Goal: Task Accomplishment & Management: Manage account settings

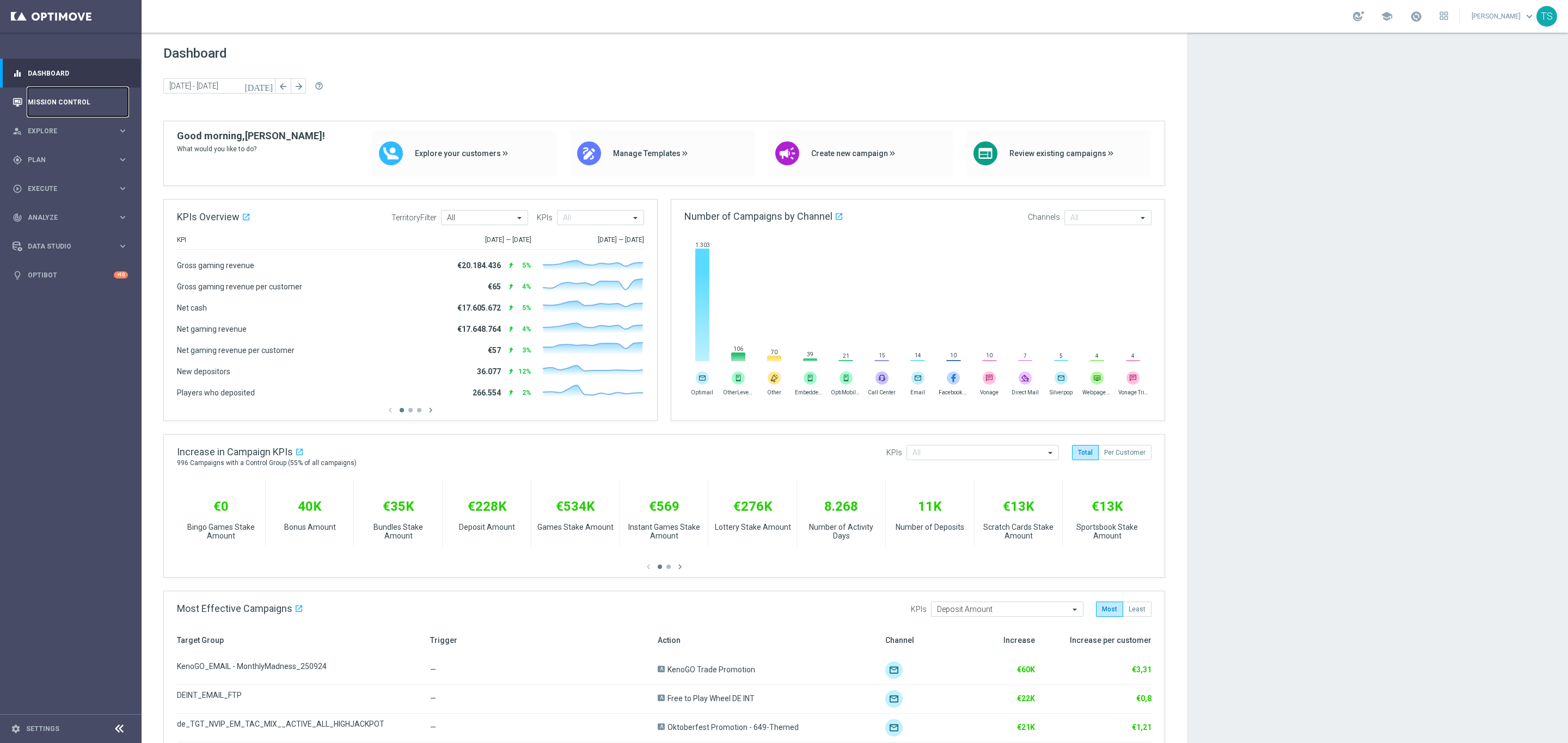
click at [72, 98] on link "Mission Control" at bounding box center [78, 102] width 100 height 29
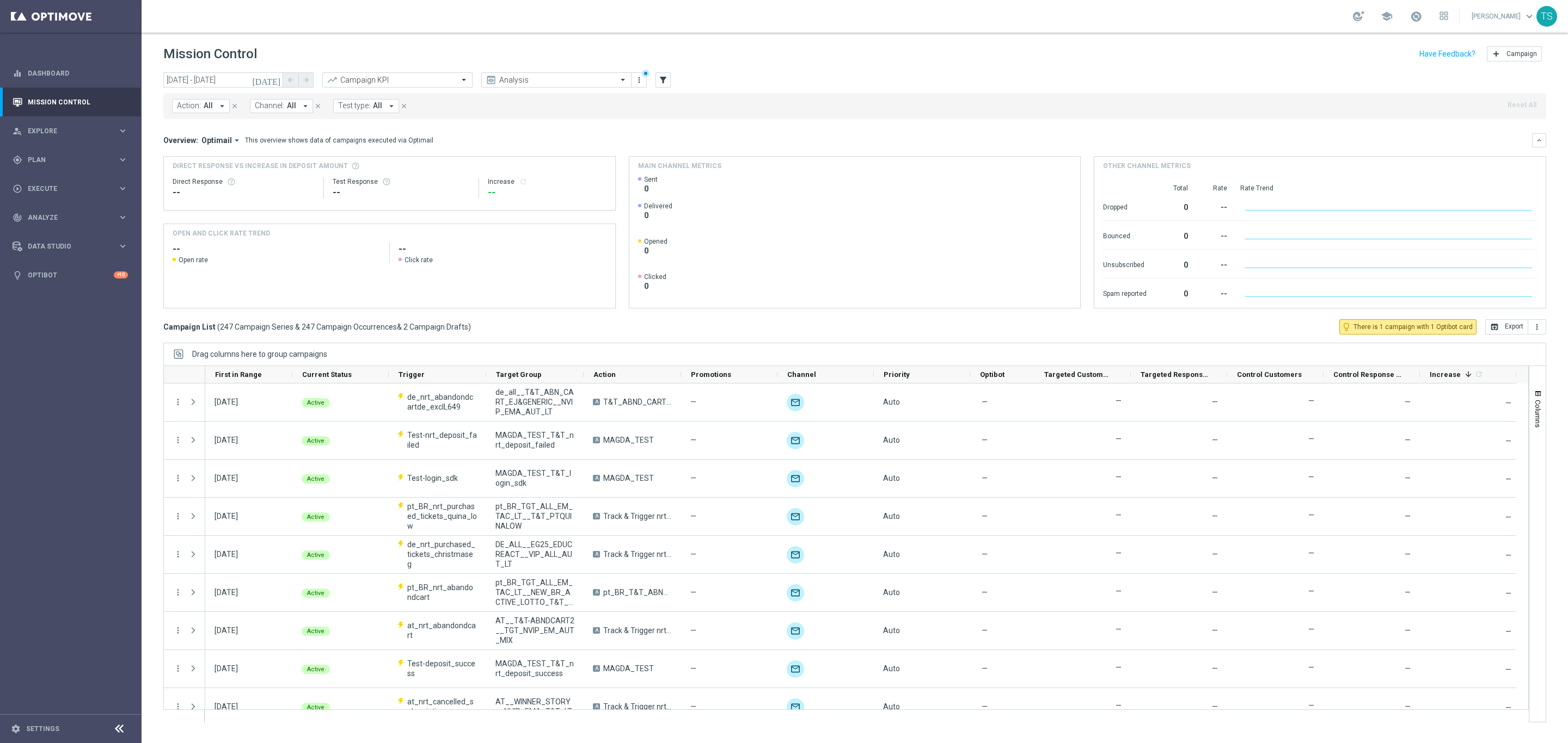
click at [278, 77] on icon "[DATE]" at bounding box center [267, 80] width 30 height 10
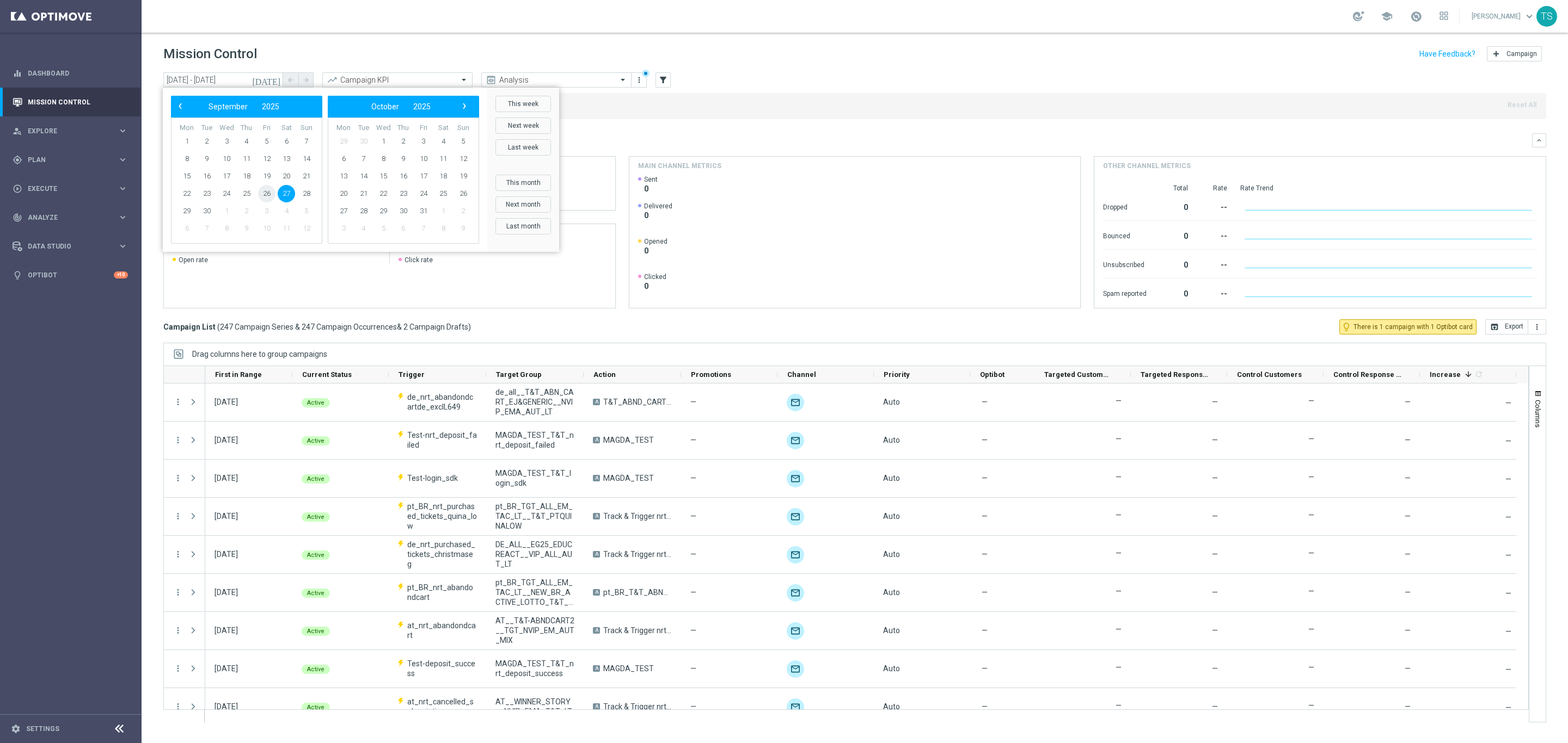
click at [264, 194] on span "26" at bounding box center [267, 193] width 17 height 17
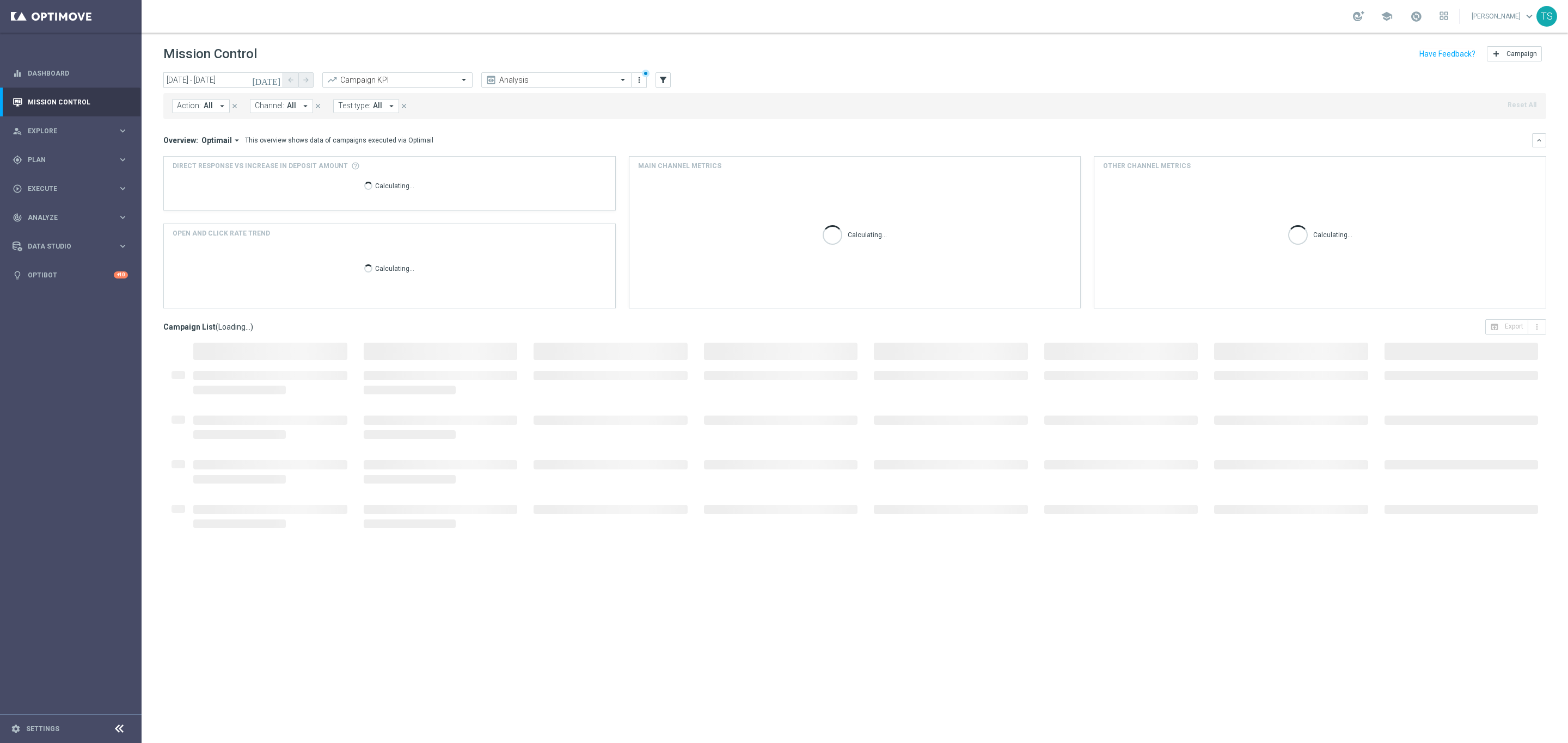
type input "[DATE] - [DATE]"
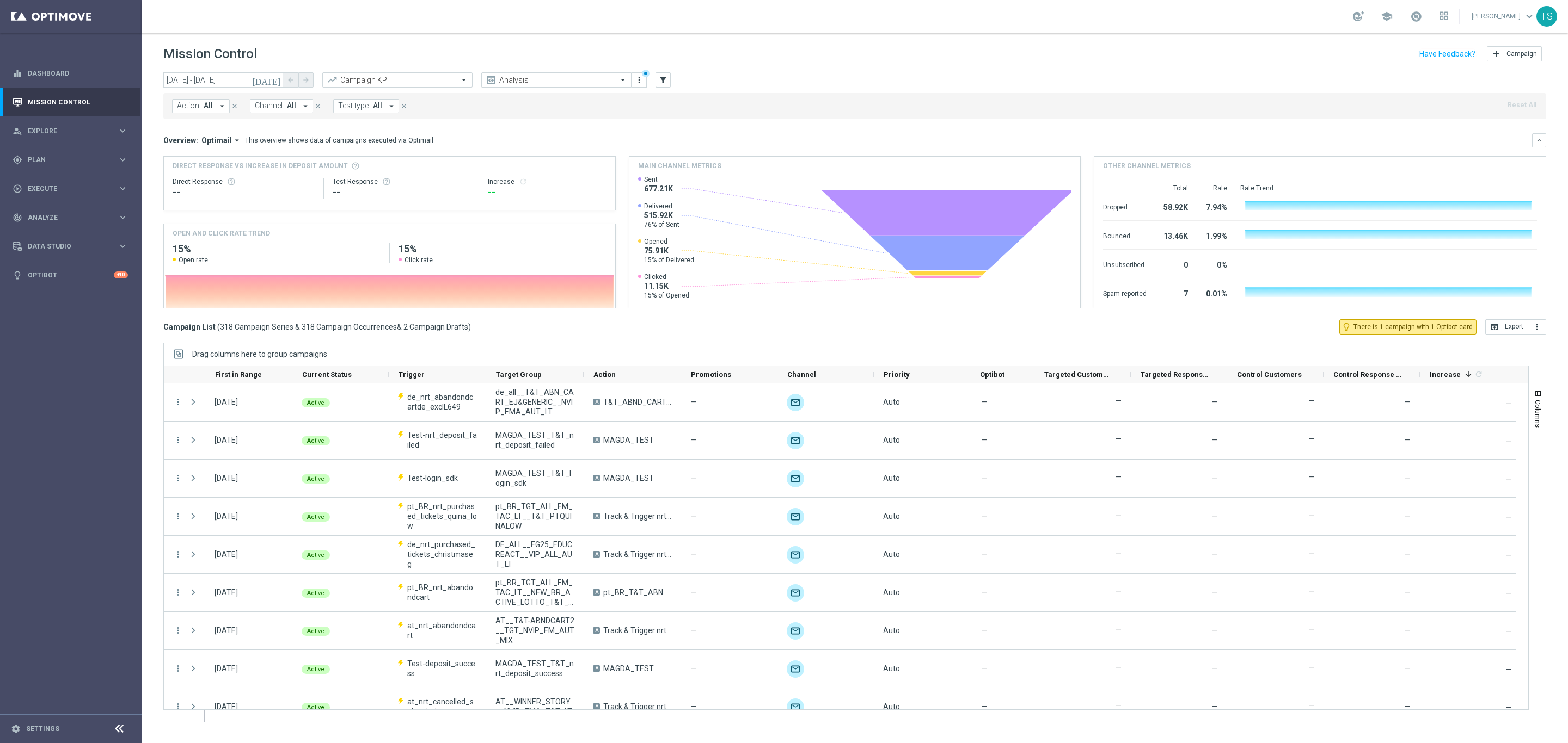
click at [561, 78] on input "text" at bounding box center [546, 80] width 117 height 9
click at [665, 78] on icon "filter_alt" at bounding box center [663, 80] width 10 height 10
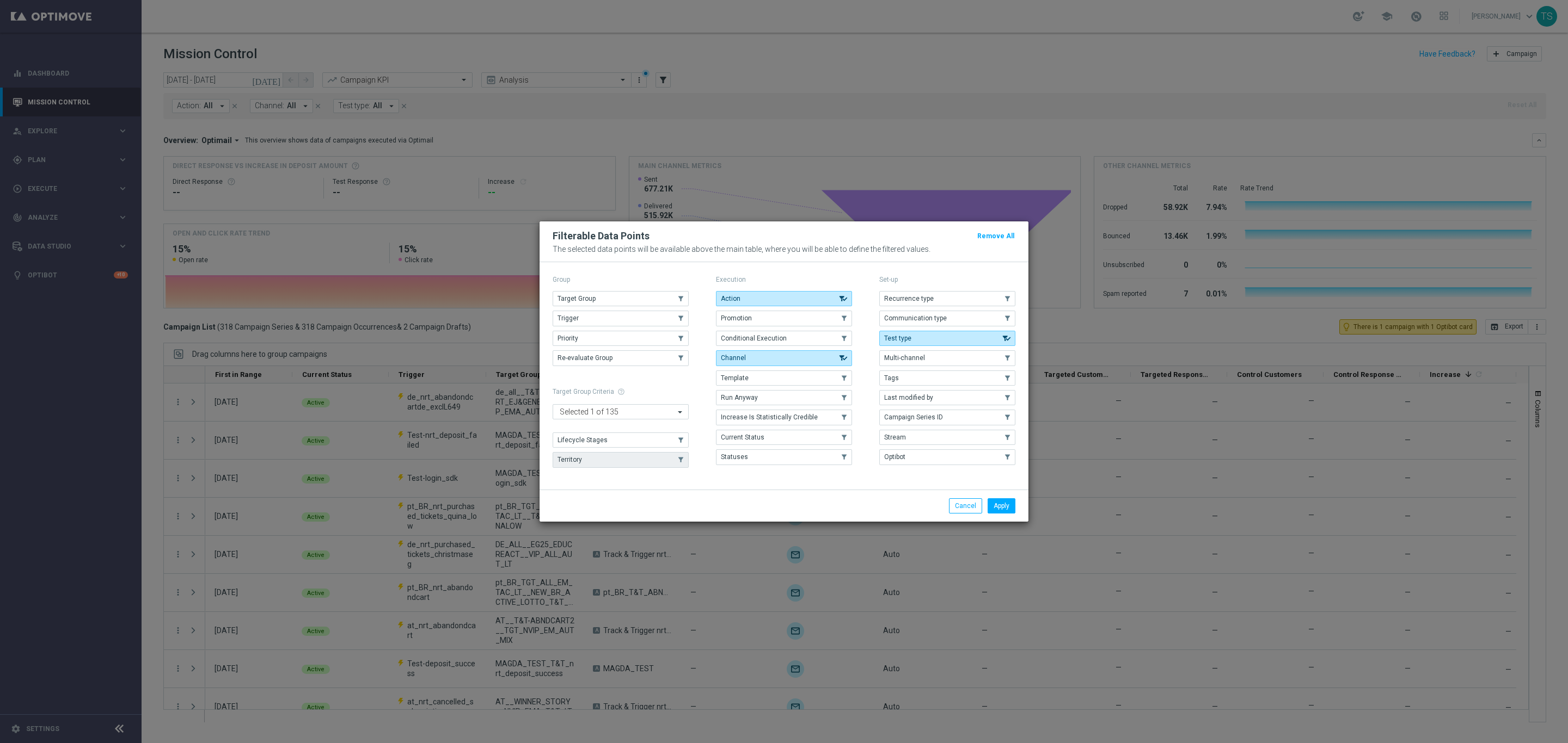
click at [583, 468] on button "Territory" at bounding box center [620, 459] width 136 height 15
click at [1009, 508] on button "Apply" at bounding box center [1001, 506] width 27 height 15
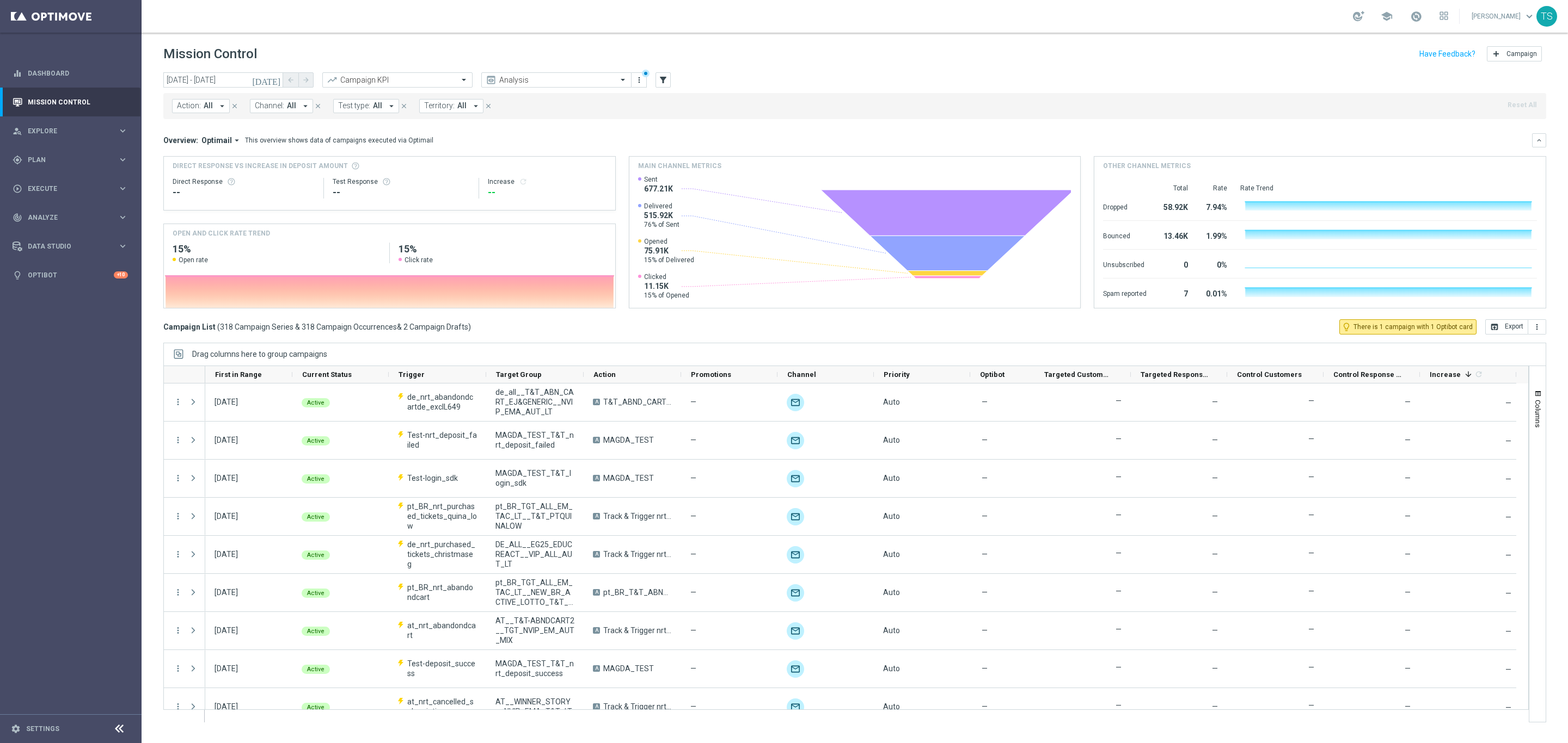
click at [468, 109] on button "Territory: All arrow_drop_down" at bounding box center [451, 106] width 65 height 14
drag, startPoint x: 519, startPoint y: 193, endPoint x: 541, endPoint y: 191, distance: 22.1
click at [519, 193] on div "[DOMAIN_NAME]" at bounding box center [514, 196] width 179 height 17
type input "sorte"
click at [785, 122] on mini-dashboard "Overview: Optimail arrow_drop_down This overview shows data of campaigns execut…" at bounding box center [855, 220] width 1383 height 201
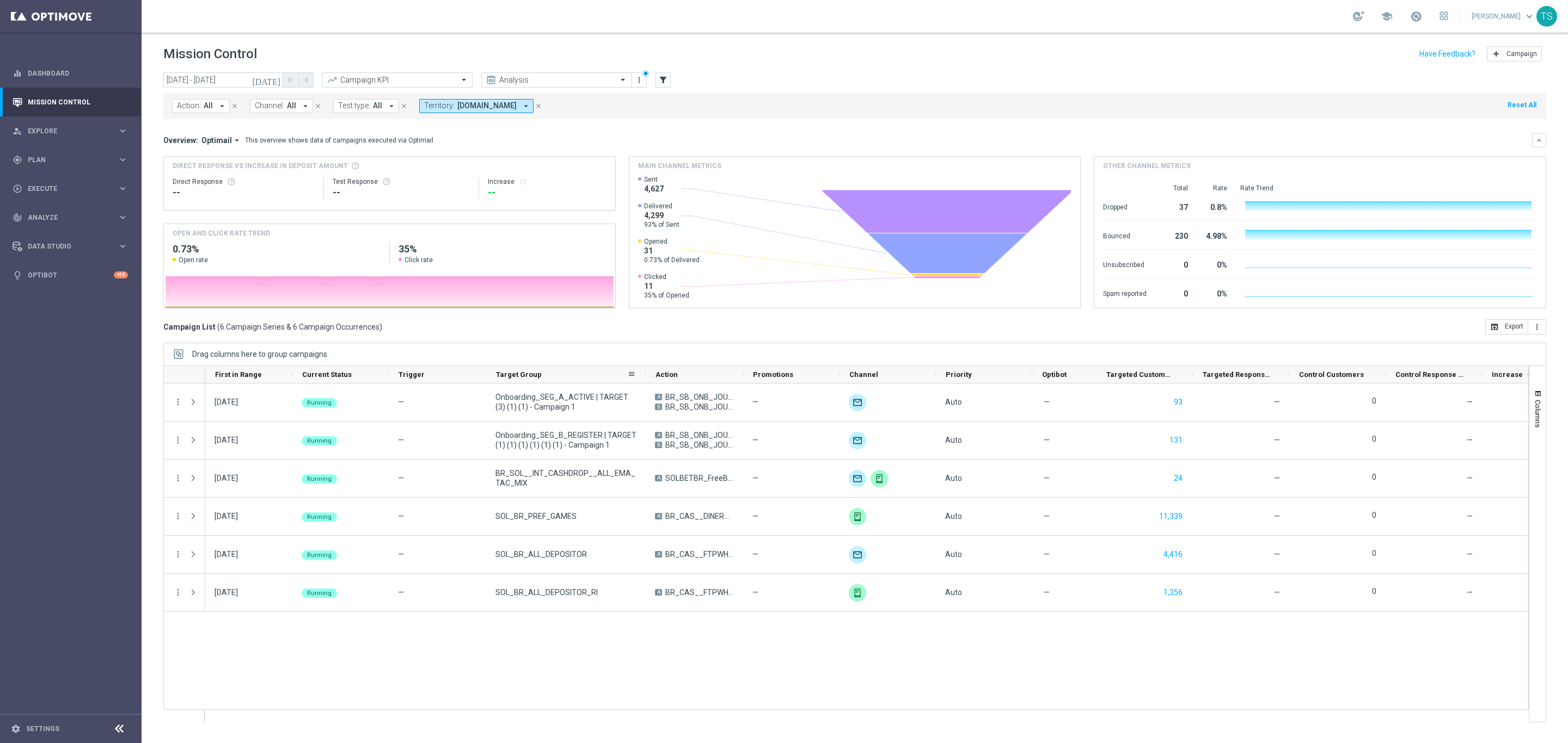
drag, startPoint x: 582, startPoint y: 377, endPoint x: 644, endPoint y: 369, distance: 62.5
click at [644, 369] on div at bounding box center [646, 374] width 4 height 17
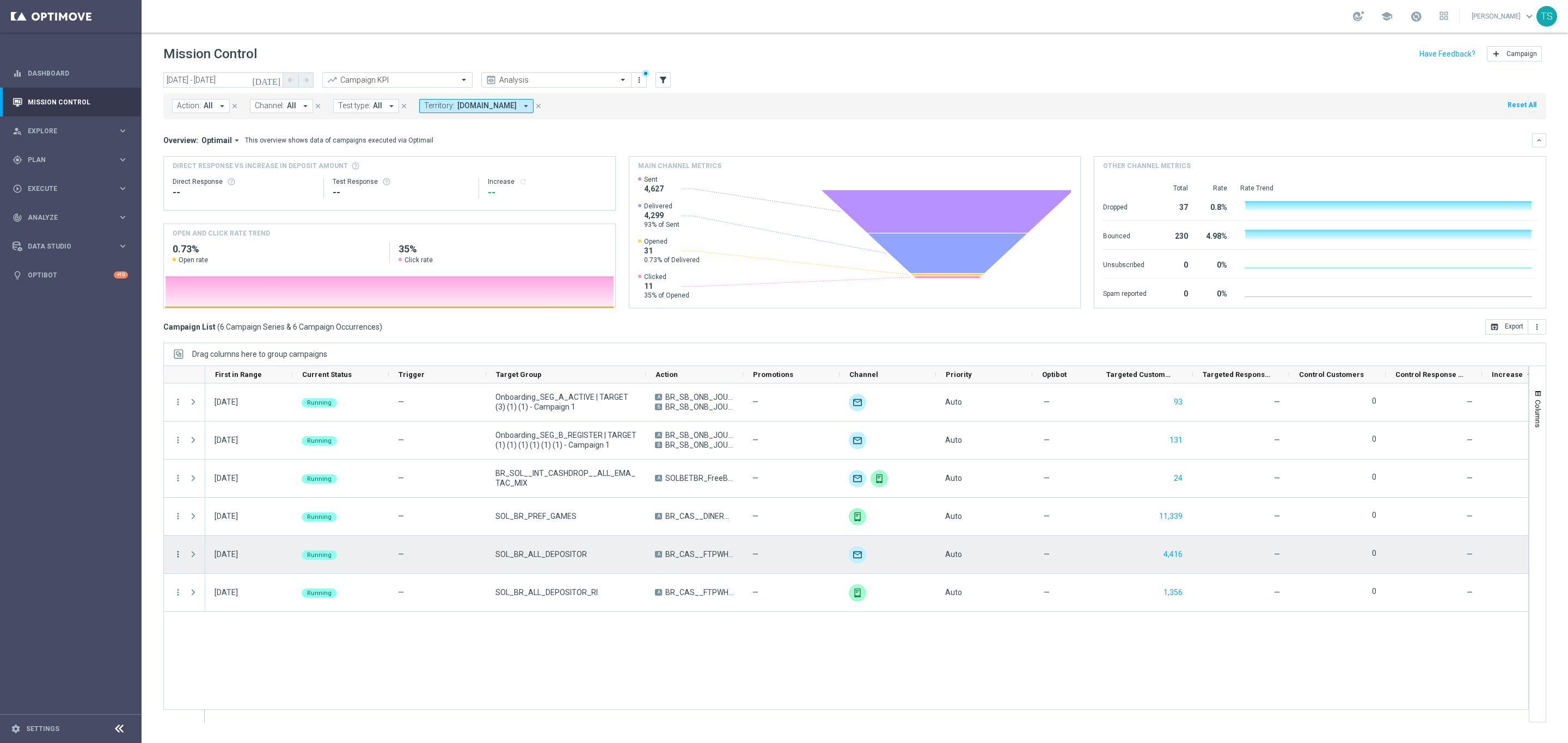
click at [175, 554] on icon "more_vert" at bounding box center [178, 554] width 10 height 10
click at [257, 565] on div "Campaign Details" at bounding box center [250, 562] width 101 height 8
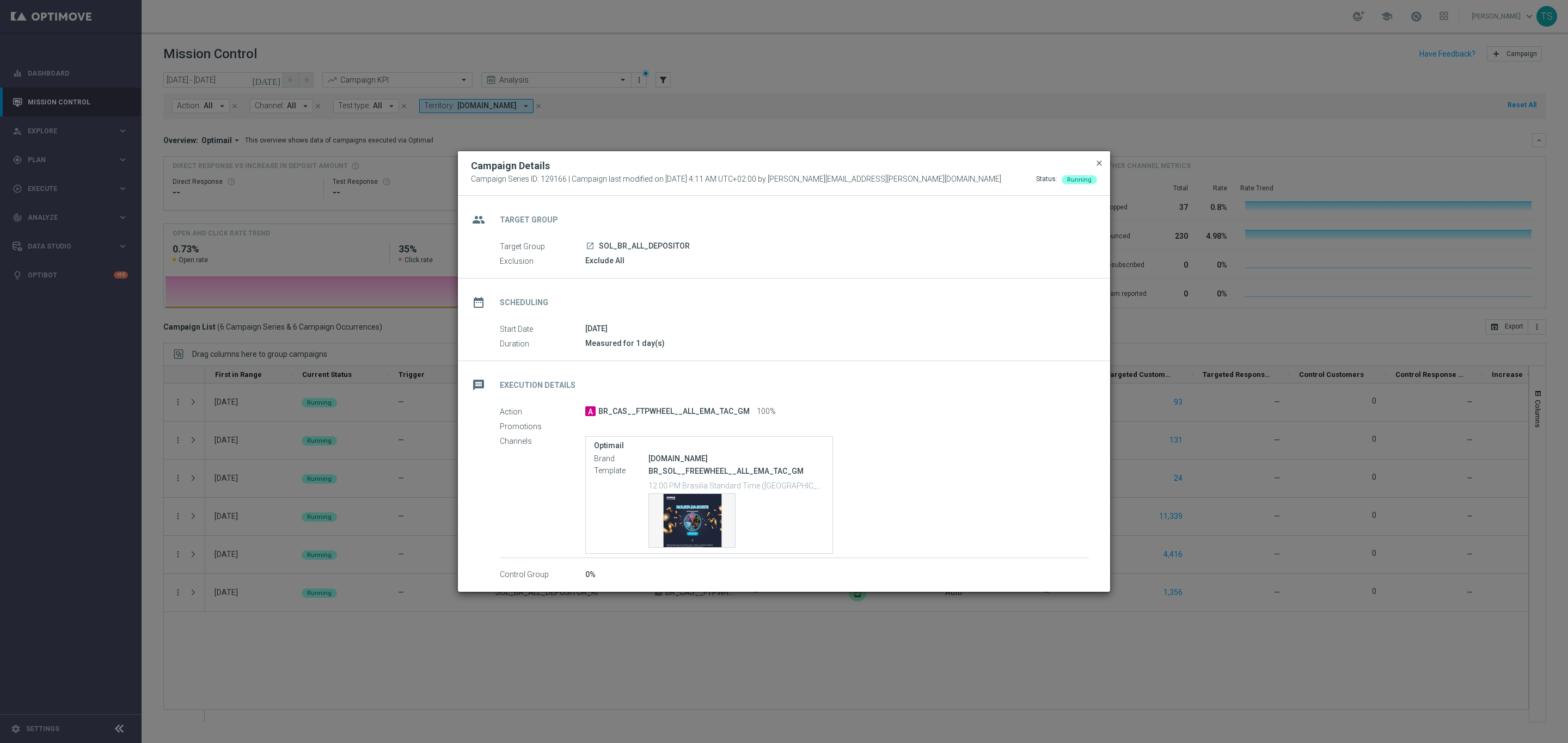
click at [1100, 166] on span "close" at bounding box center [1099, 163] width 9 height 9
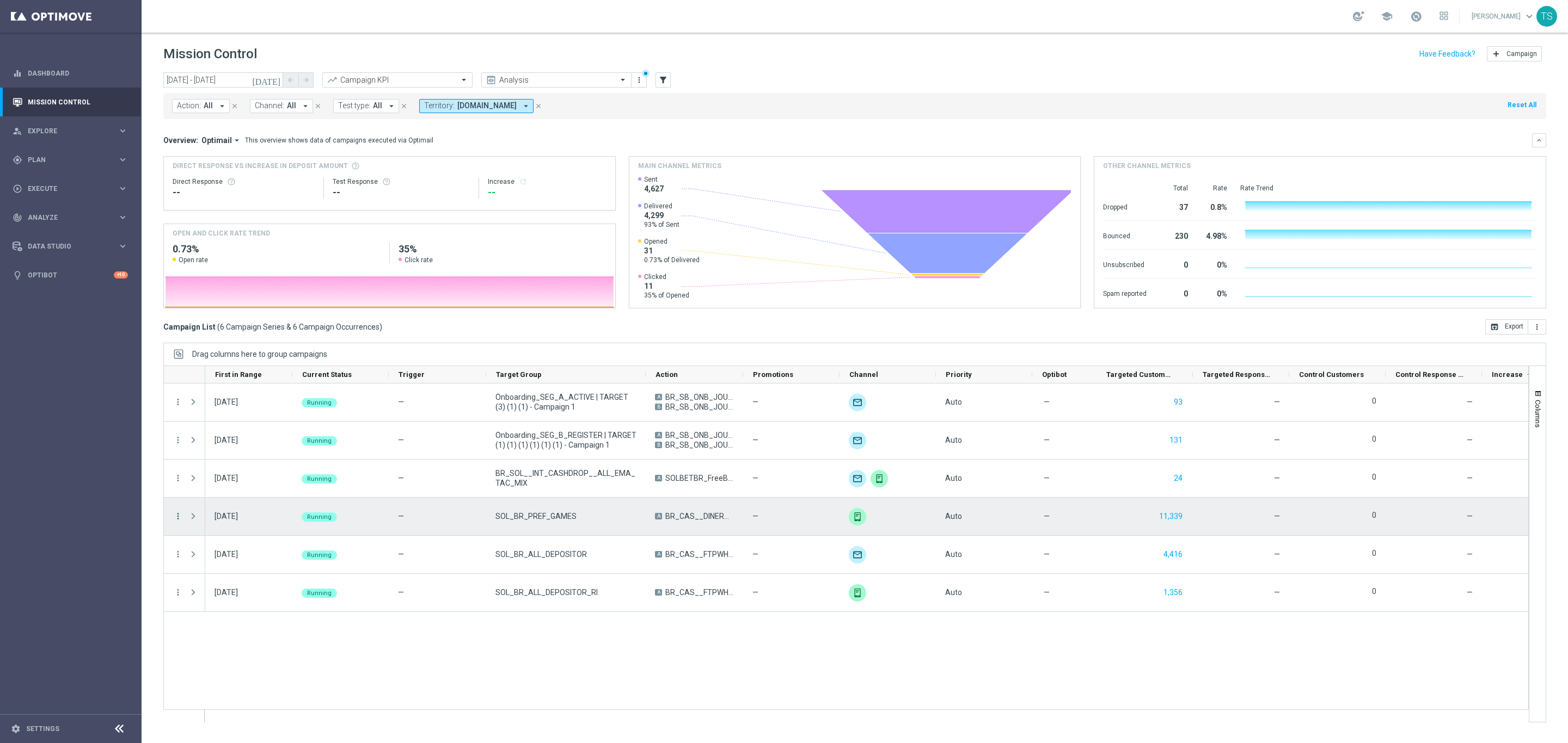
click at [175, 518] on icon "more_vert" at bounding box center [178, 516] width 10 height 10
click at [518, 665] on div "[DATE] Running — Onboarding_SEG_A_ACTIVE | TARGET (3) (1) (1) - Campaign 1 A BR…" at bounding box center [867, 553] width 1323 height 339
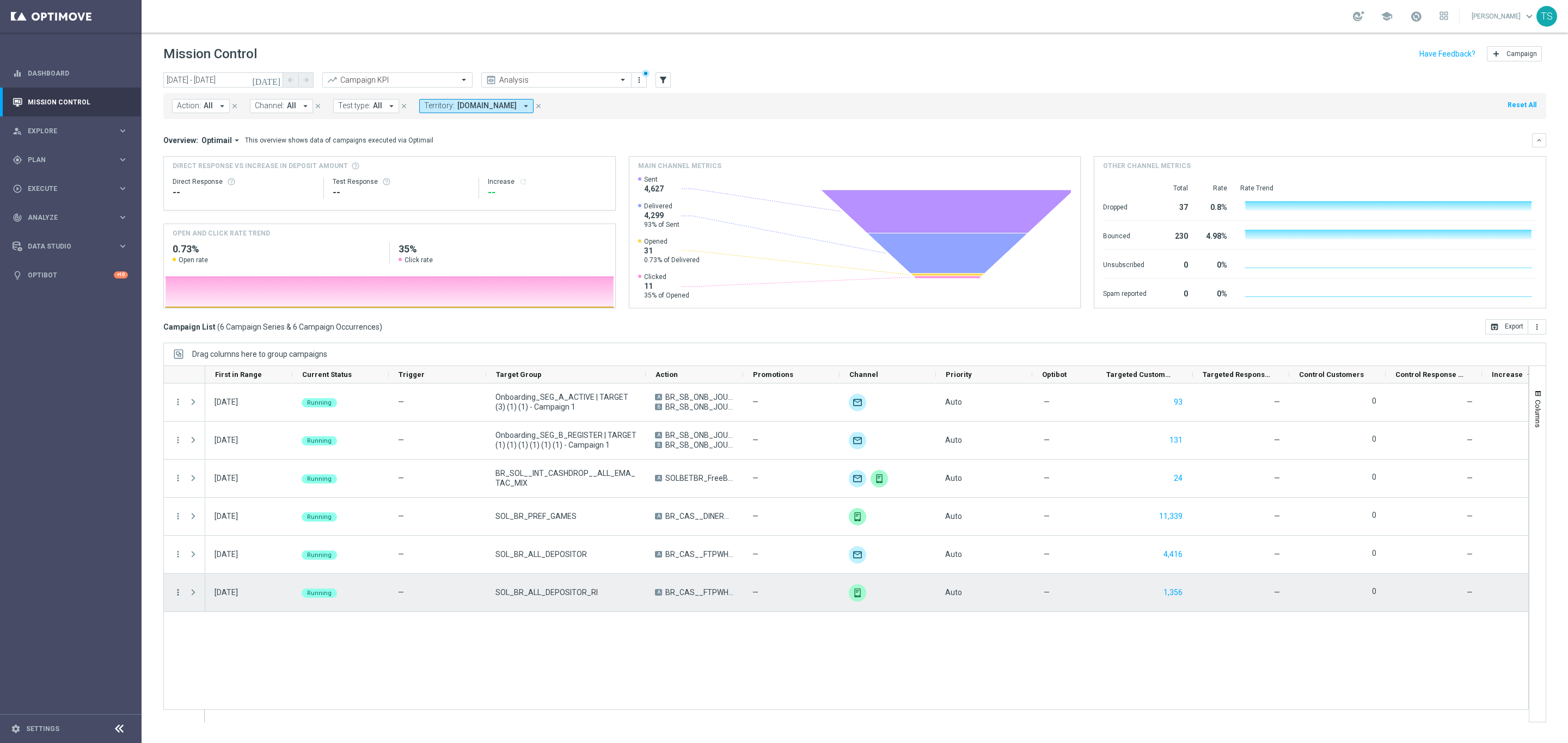
click at [181, 589] on icon "more_vert" at bounding box center [178, 593] width 10 height 10
click at [224, 628] on span "Channel Metrics" at bounding box center [225, 630] width 51 height 8
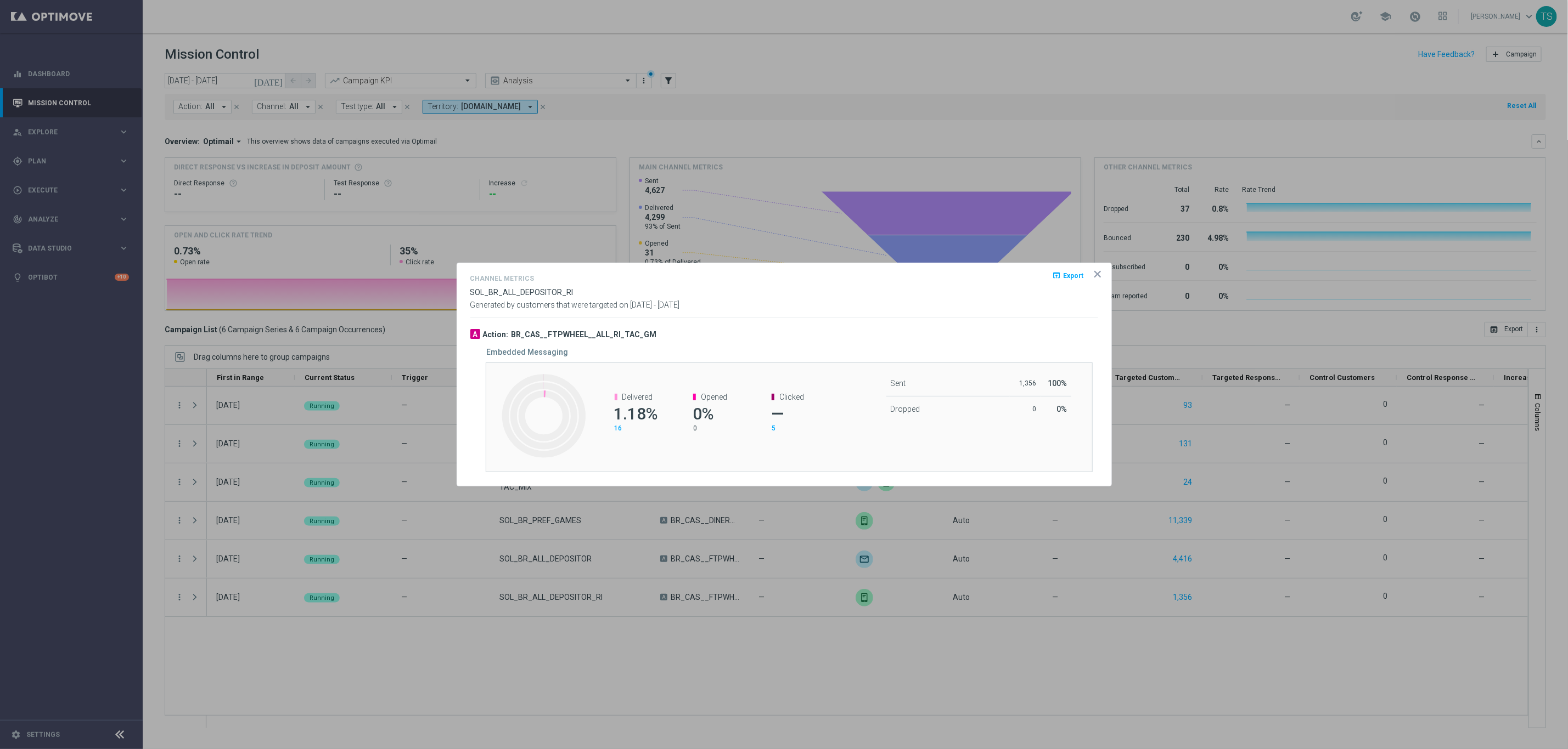
click at [1094, 276] on icon "icon" at bounding box center [1098, 274] width 11 height 11
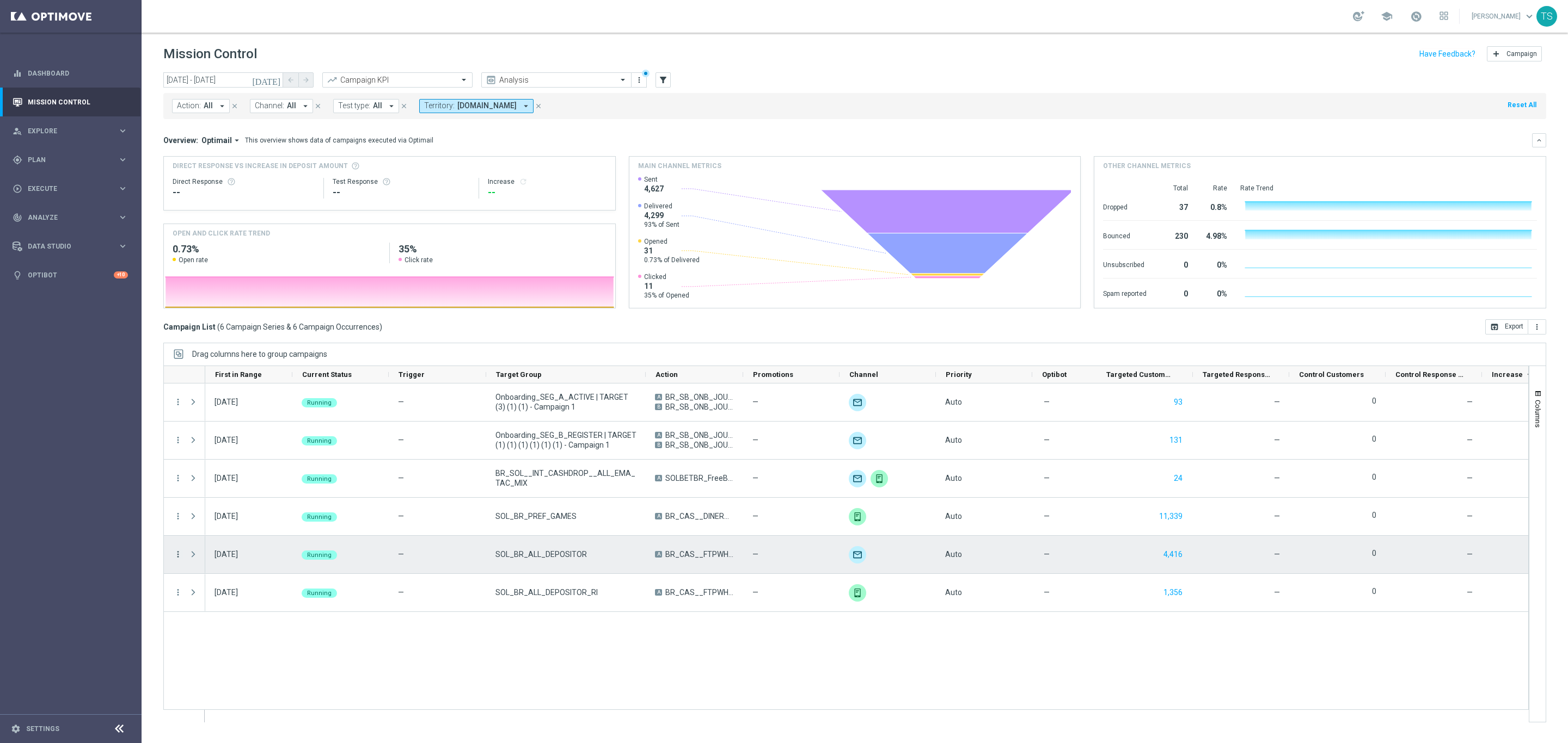
click at [180, 551] on icon "more_vert" at bounding box center [178, 554] width 10 height 10
click at [221, 558] on span "Campaign Details" at bounding box center [227, 562] width 55 height 8
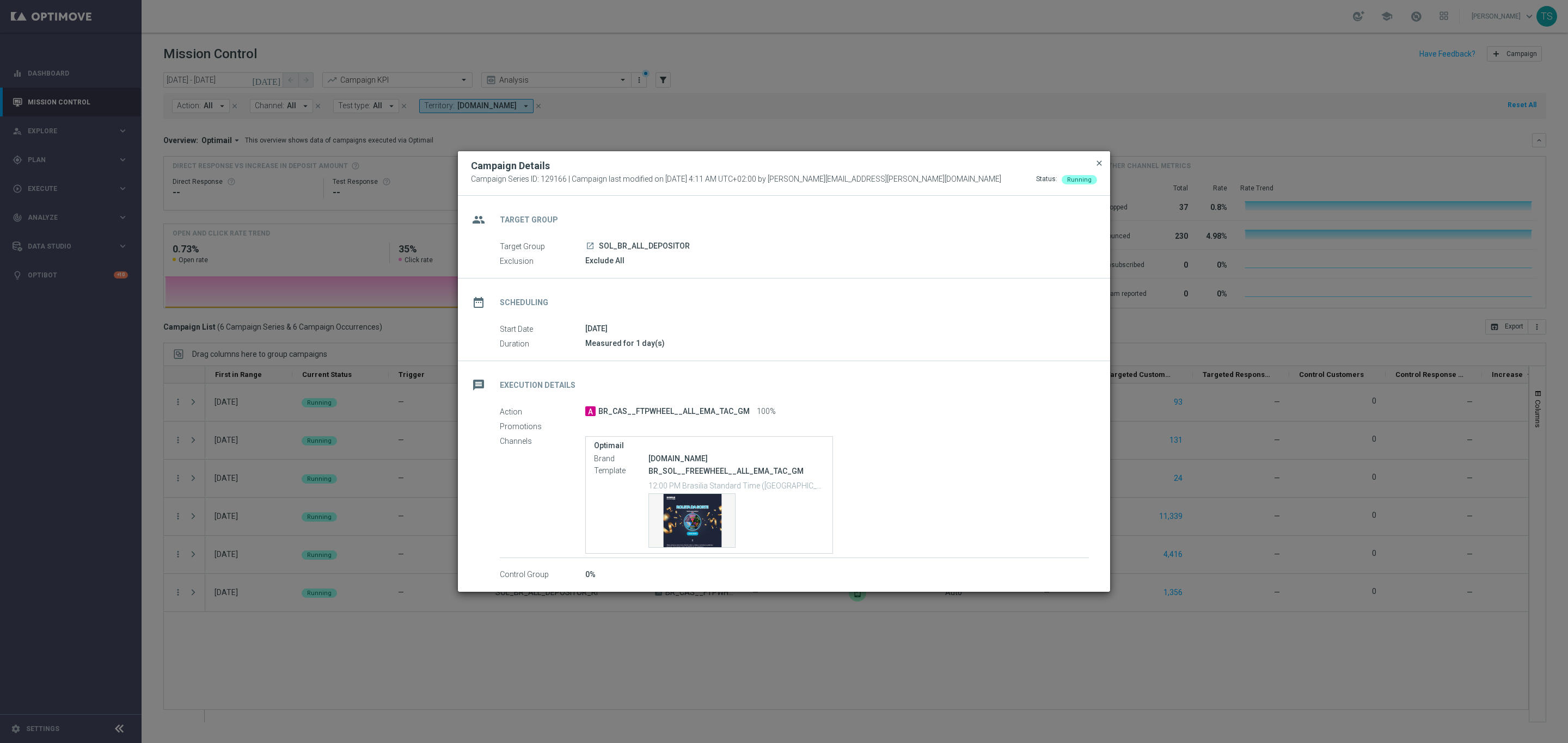
click at [1098, 165] on span "close" at bounding box center [1099, 163] width 9 height 9
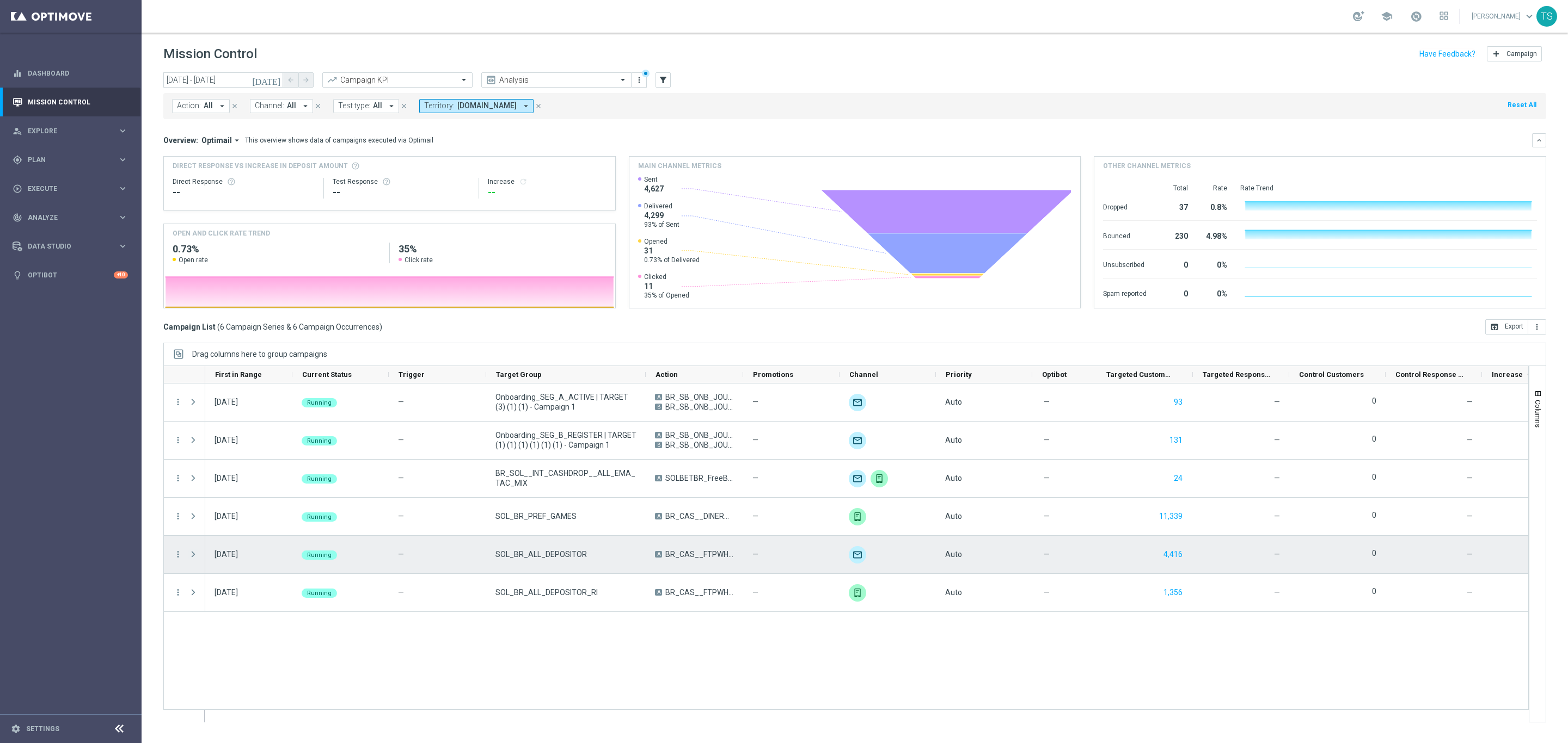
click at [192, 557] on span "Press SPACE to select this row." at bounding box center [193, 554] width 10 height 9
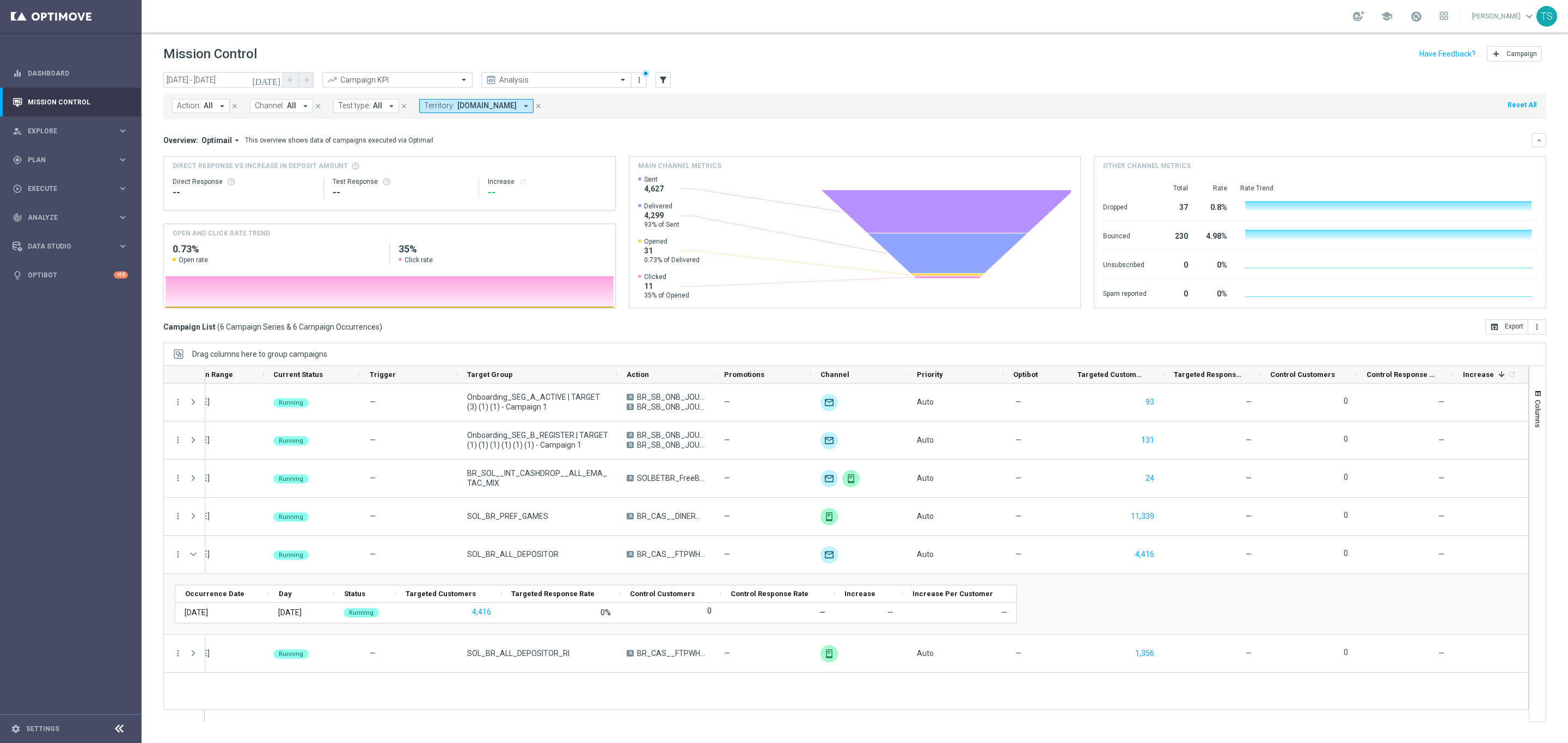
scroll to position [0, 49]
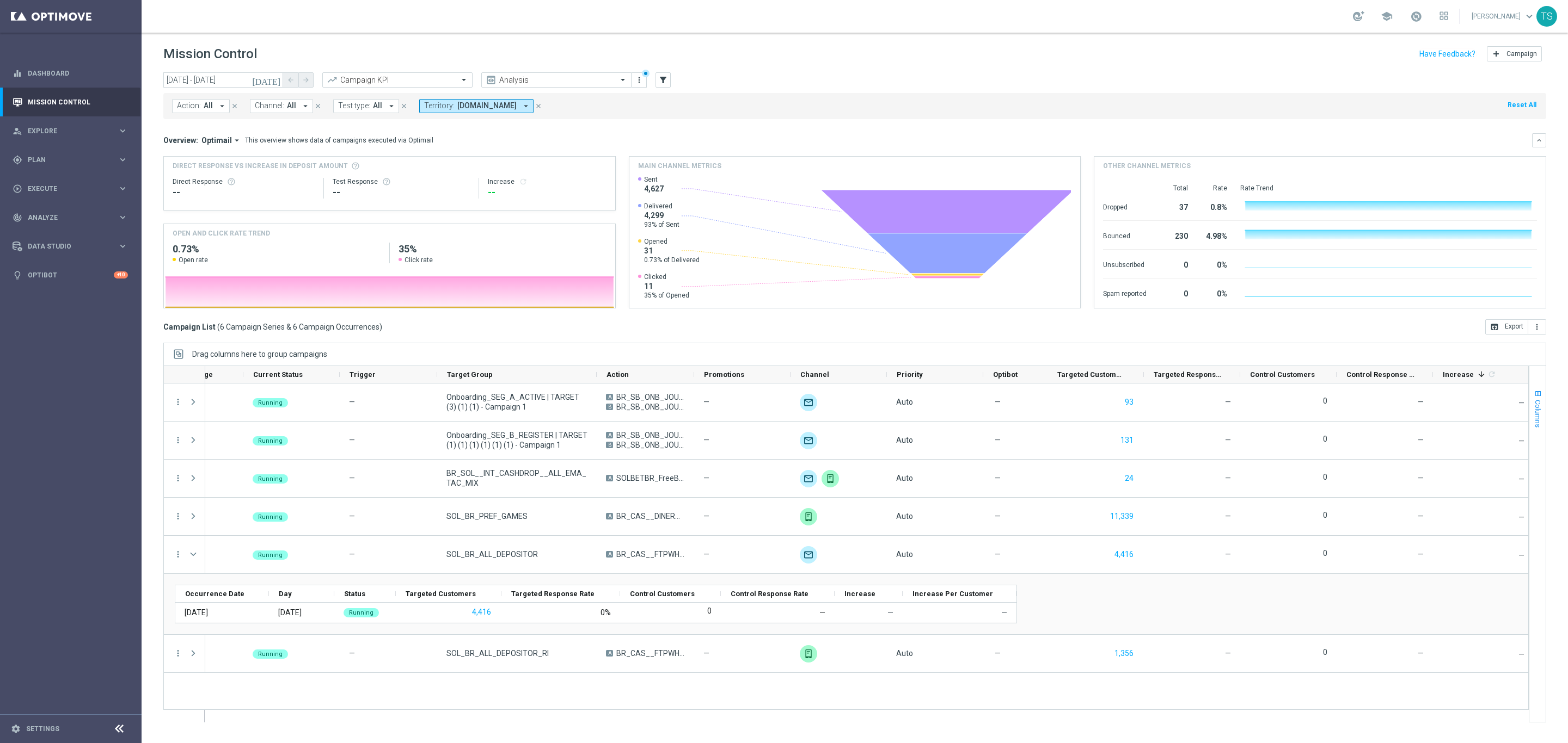
click at [1538, 387] on button "Columns" at bounding box center [1538, 409] width 16 height 59
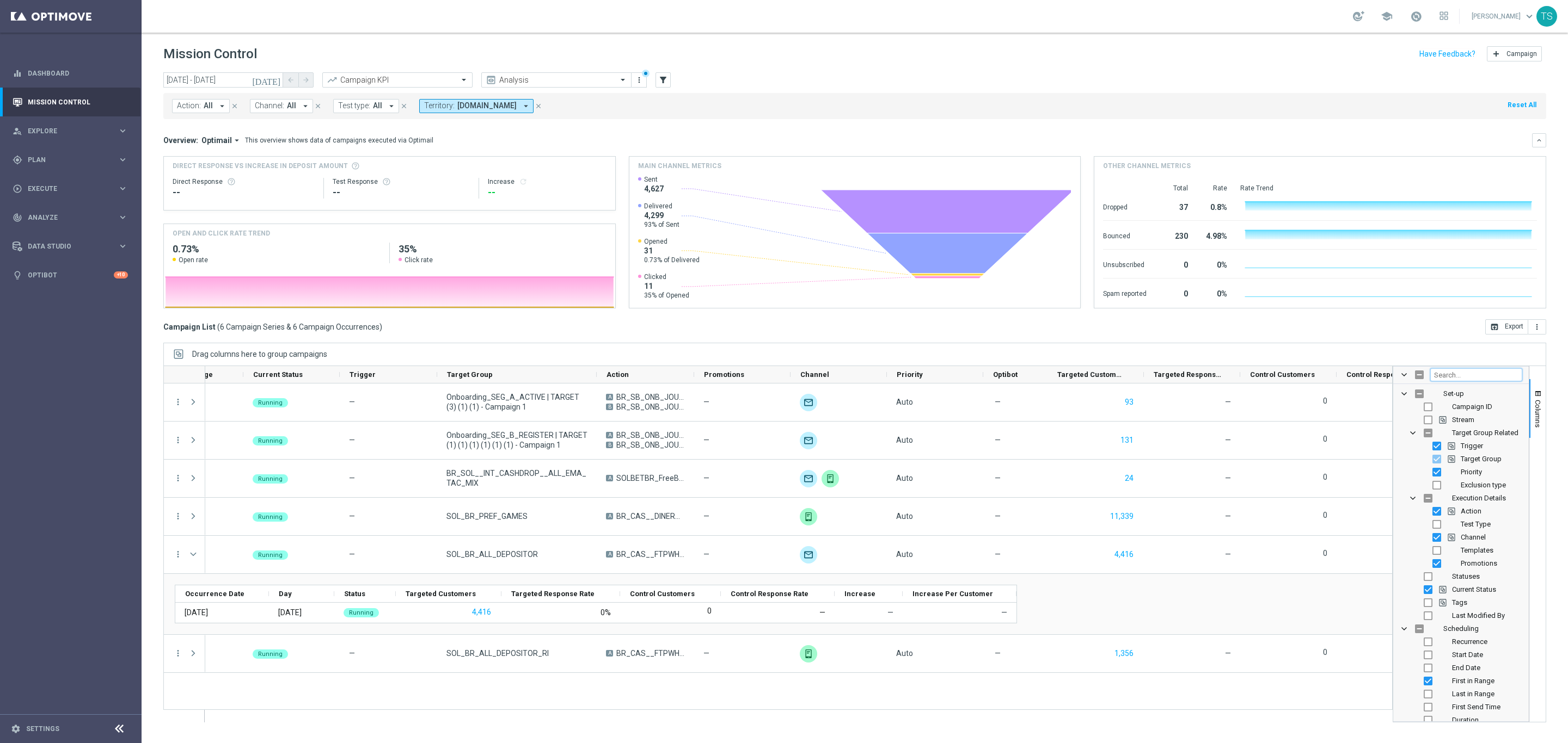
click at [1478, 379] on input "Filter Columns Input" at bounding box center [1477, 374] width 92 height 13
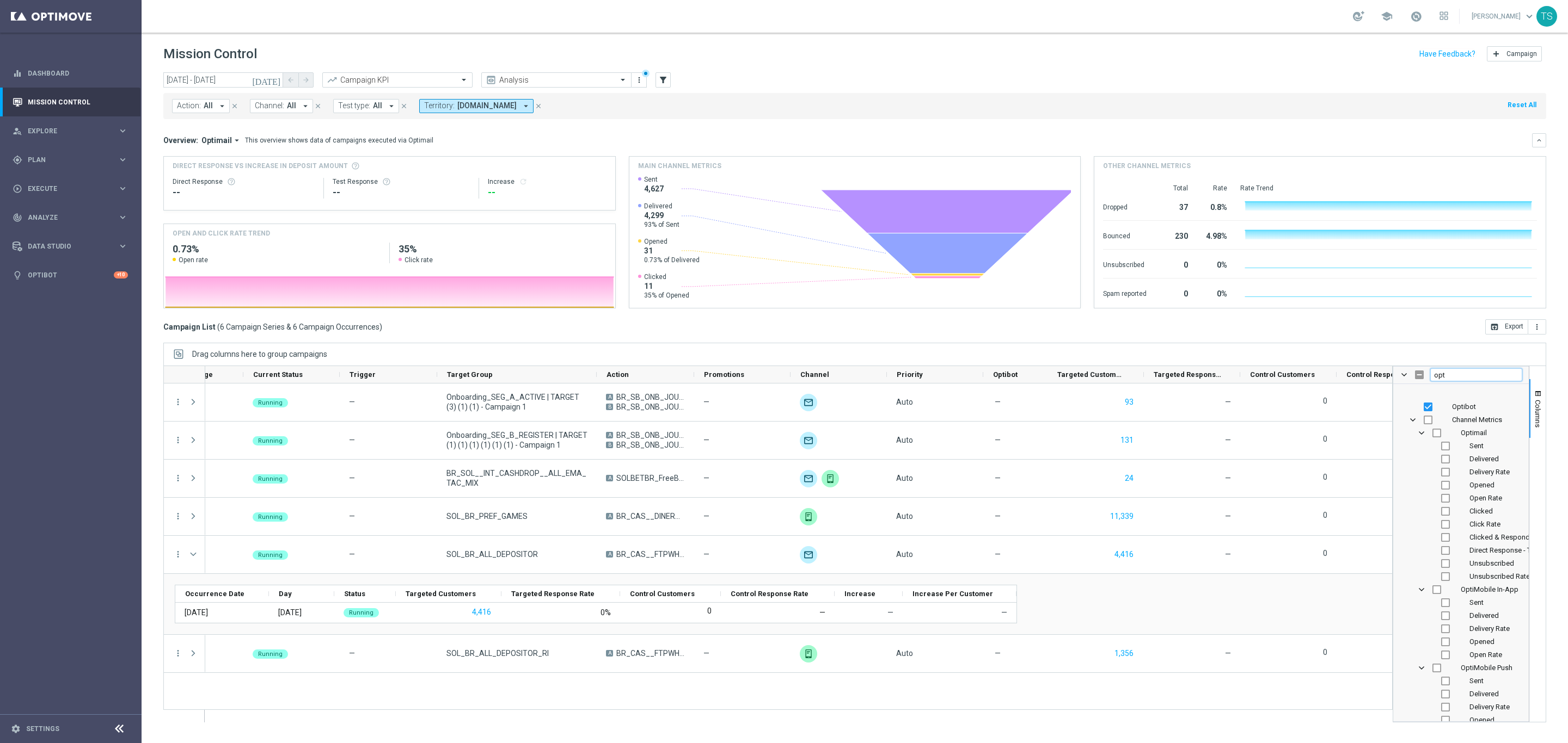
scroll to position [23, 0]
type input "opt"
click at [1434, 409] on input "Press SPACE to toggle visibility (hidden)" at bounding box center [1437, 411] width 9 height 9
checkbox input "true"
checkbox input "false"
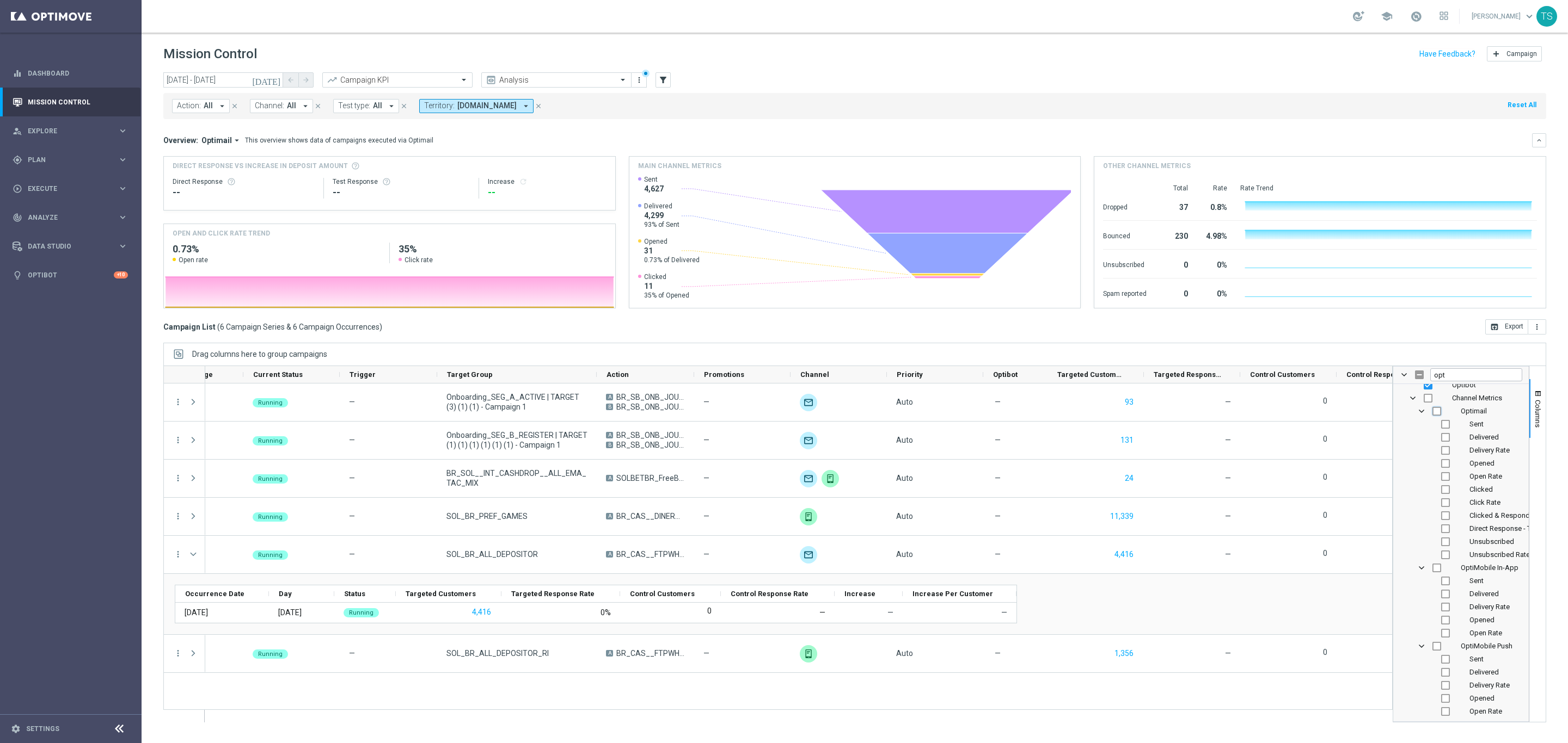
checkbox input "true"
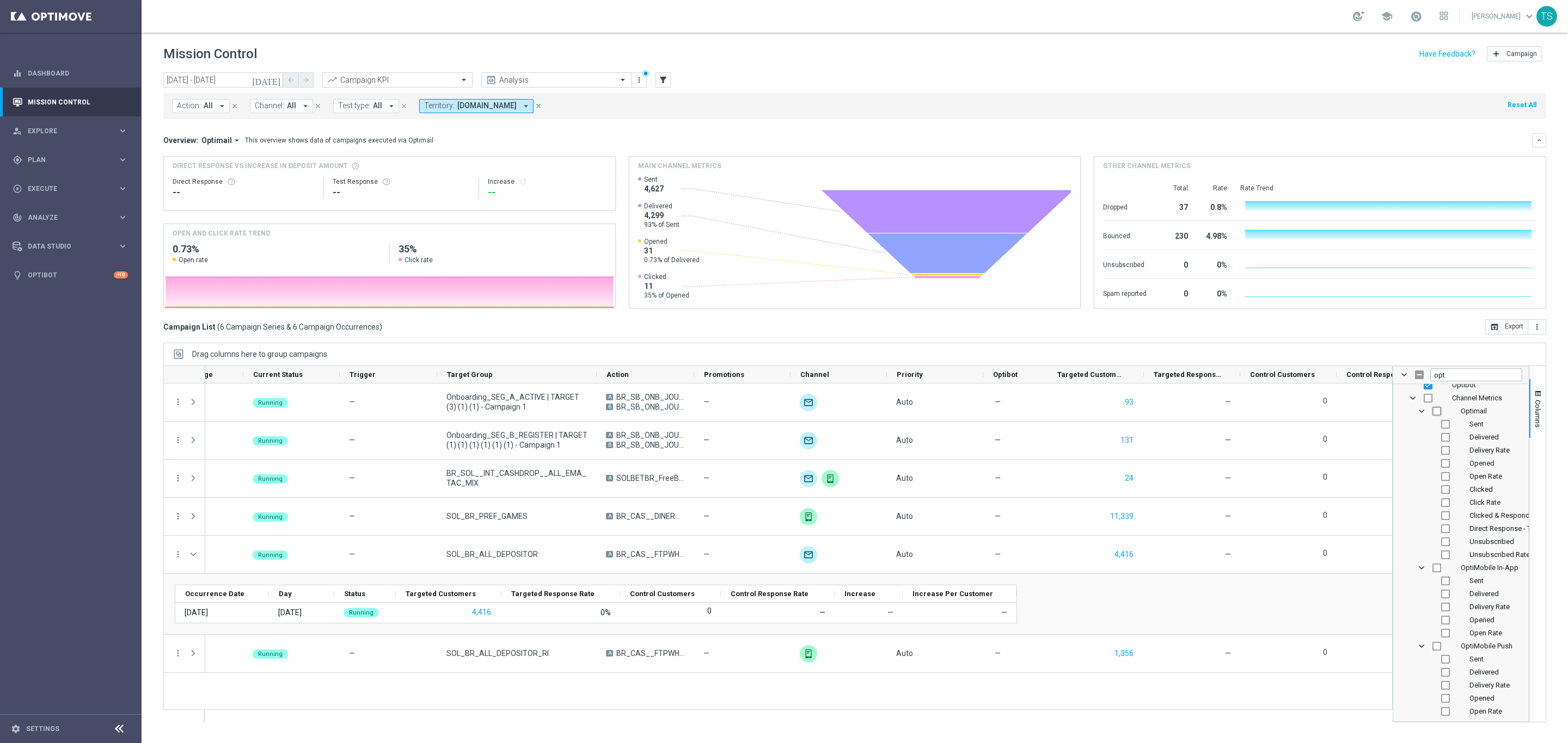
checkbox input "true"
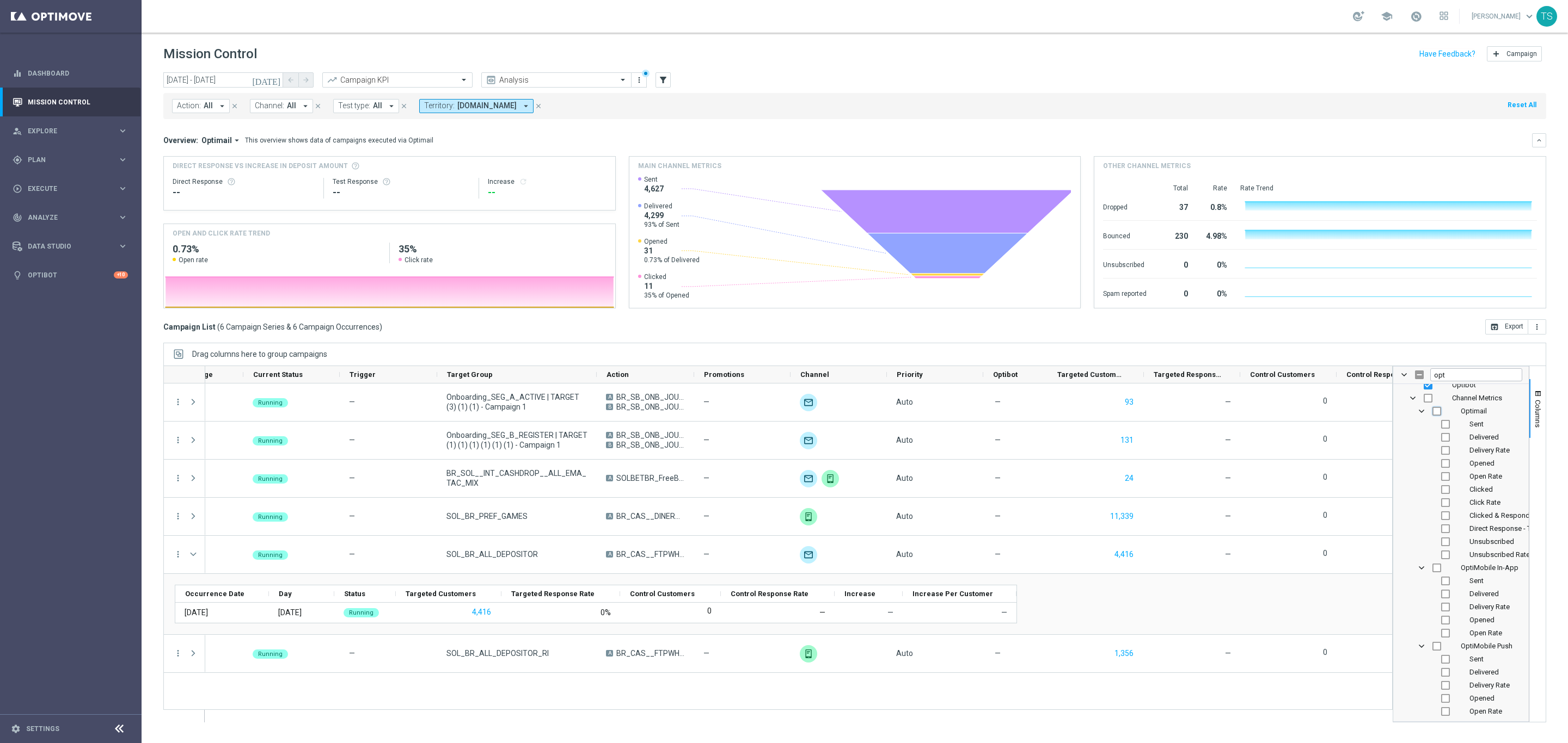
checkbox input "true"
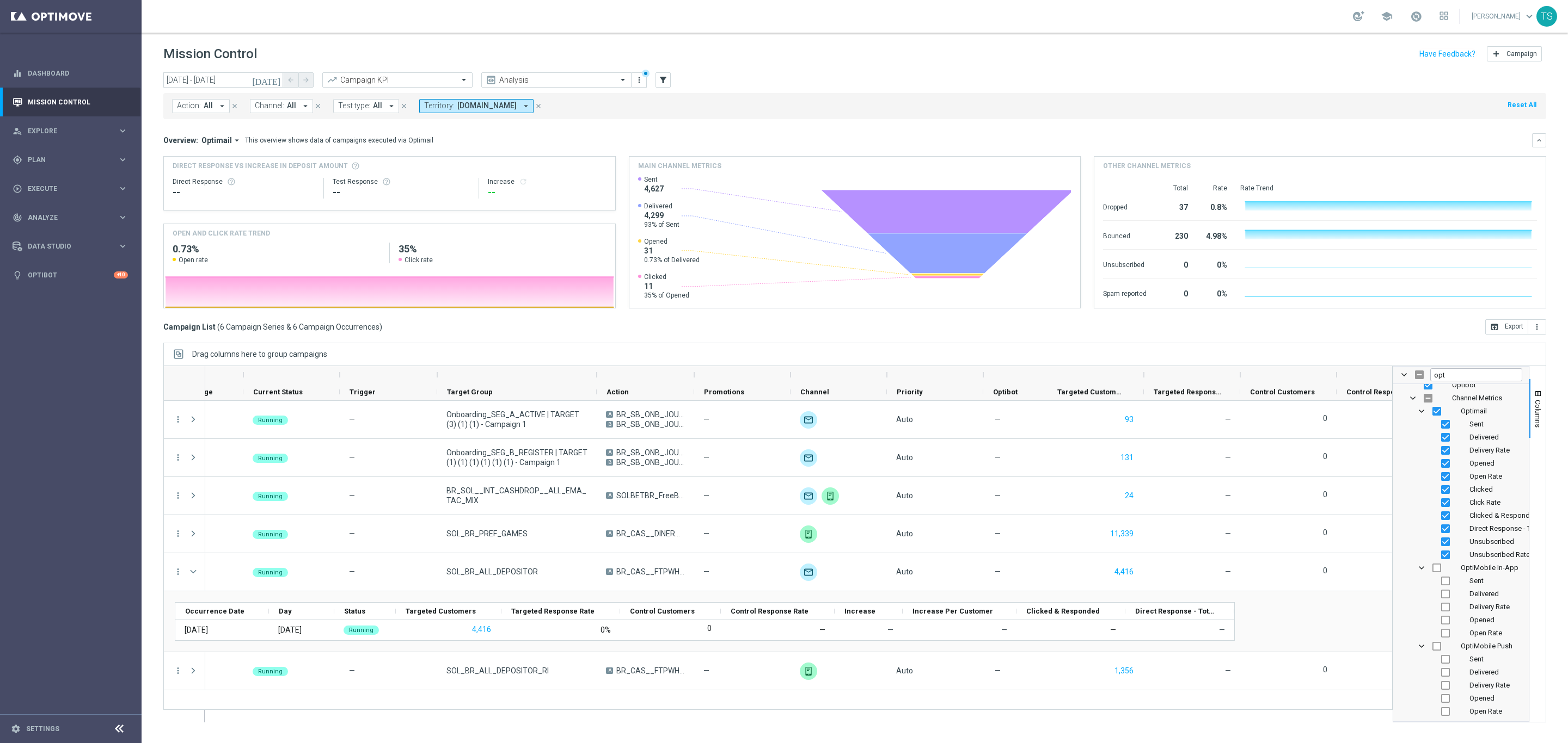
click at [1175, 338] on div "[DATE] [DATE] - [DATE] arrow_back arrow_forward Campaign KPI trending_up Analys…" at bounding box center [855, 402] width 1426 height 661
click at [1317, 614] on div "Optimail Occurrence Date" at bounding box center [778, 621] width 1207 height 38
click at [1537, 397] on span "button" at bounding box center [1538, 393] width 9 height 9
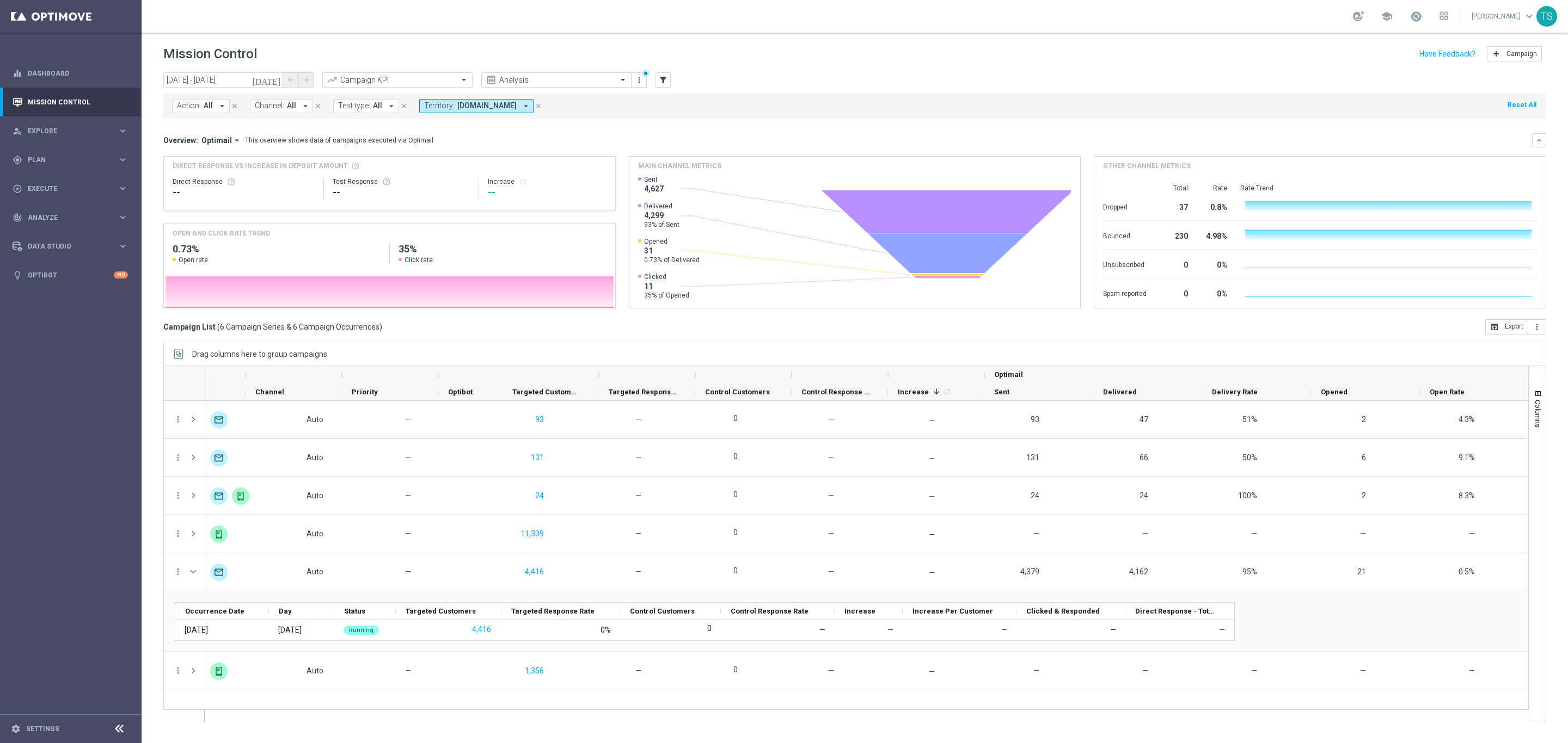
scroll to position [0, 0]
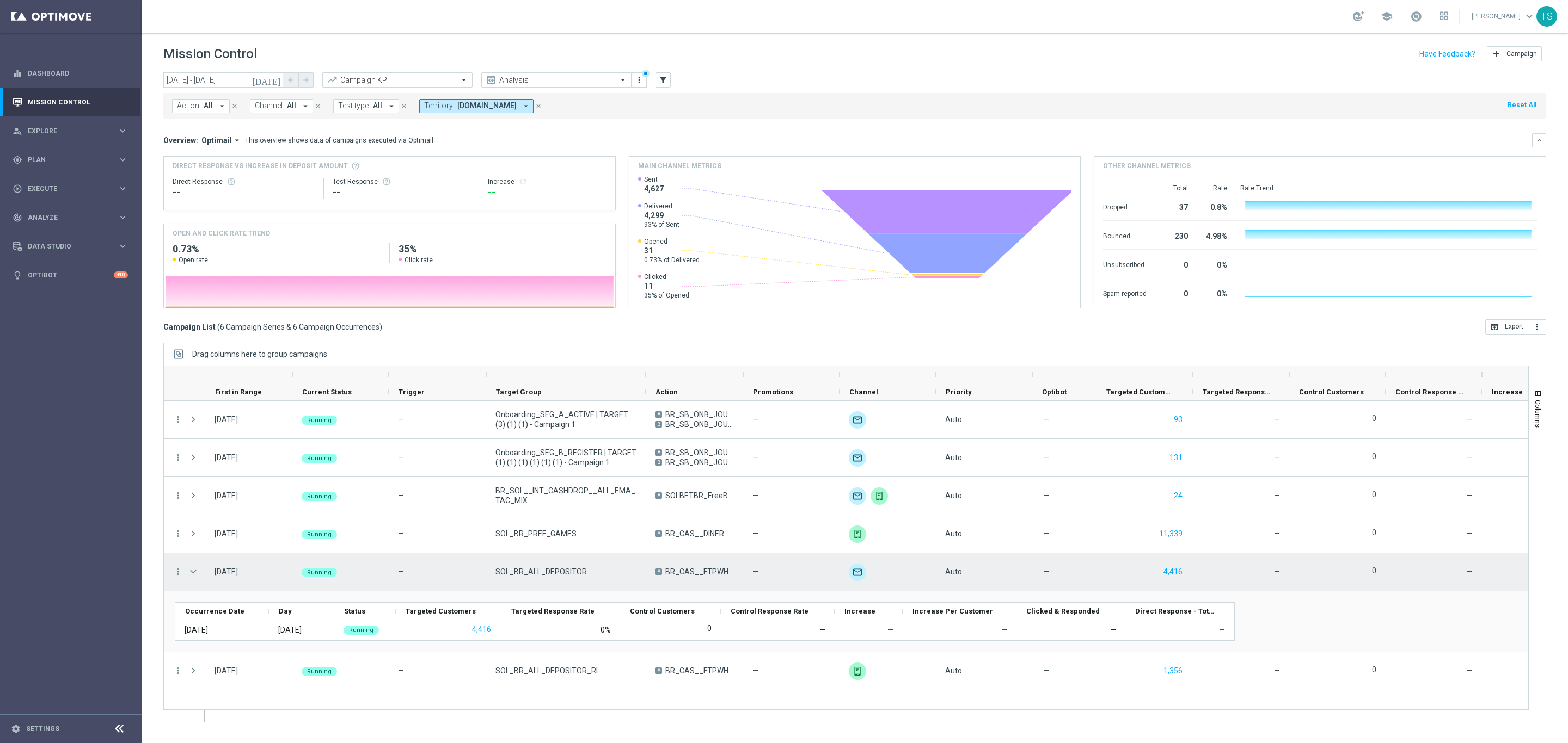
click at [193, 572] on span "Press SPACE to select this row." at bounding box center [193, 571] width 10 height 9
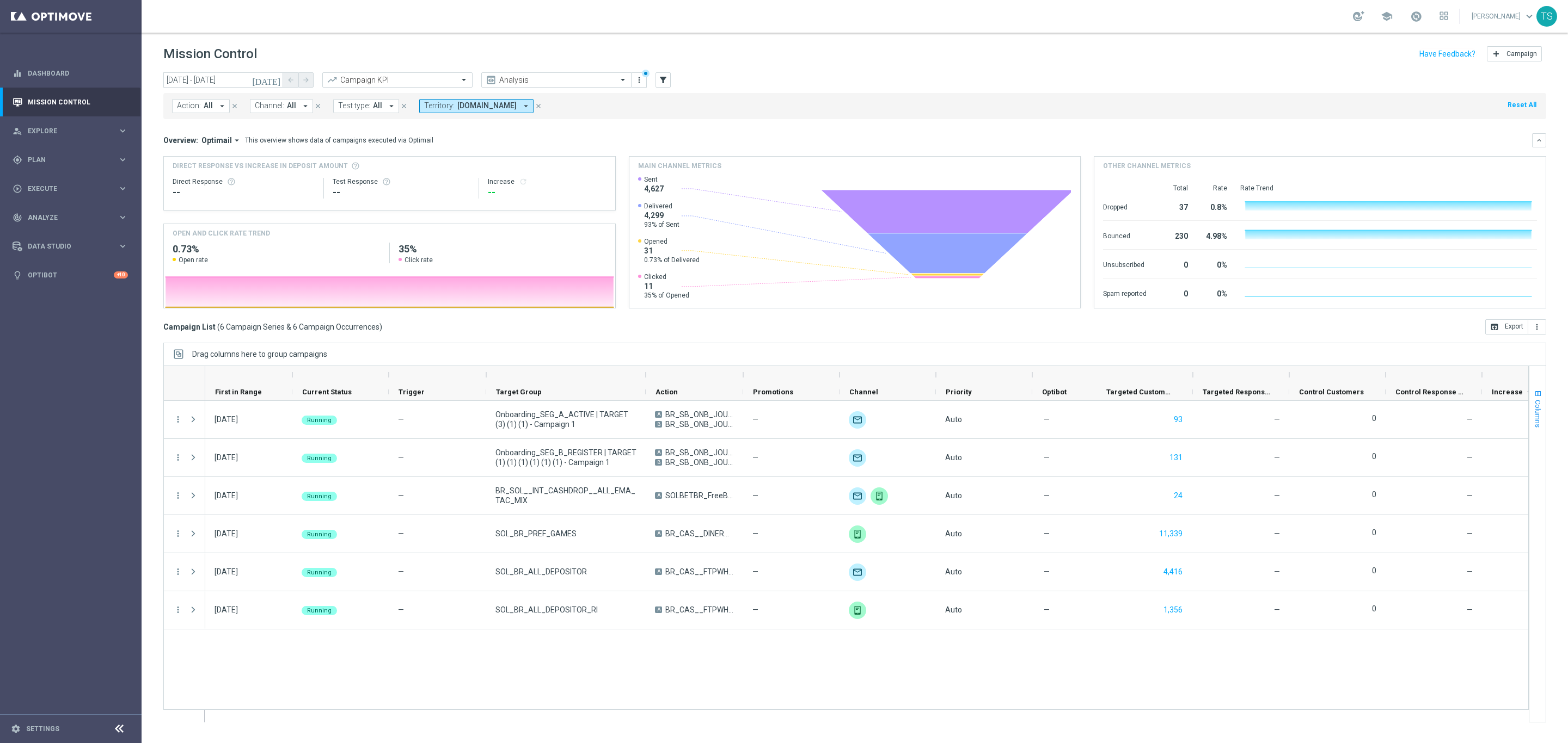
click at [1534, 380] on button "Columns" at bounding box center [1538, 409] width 16 height 59
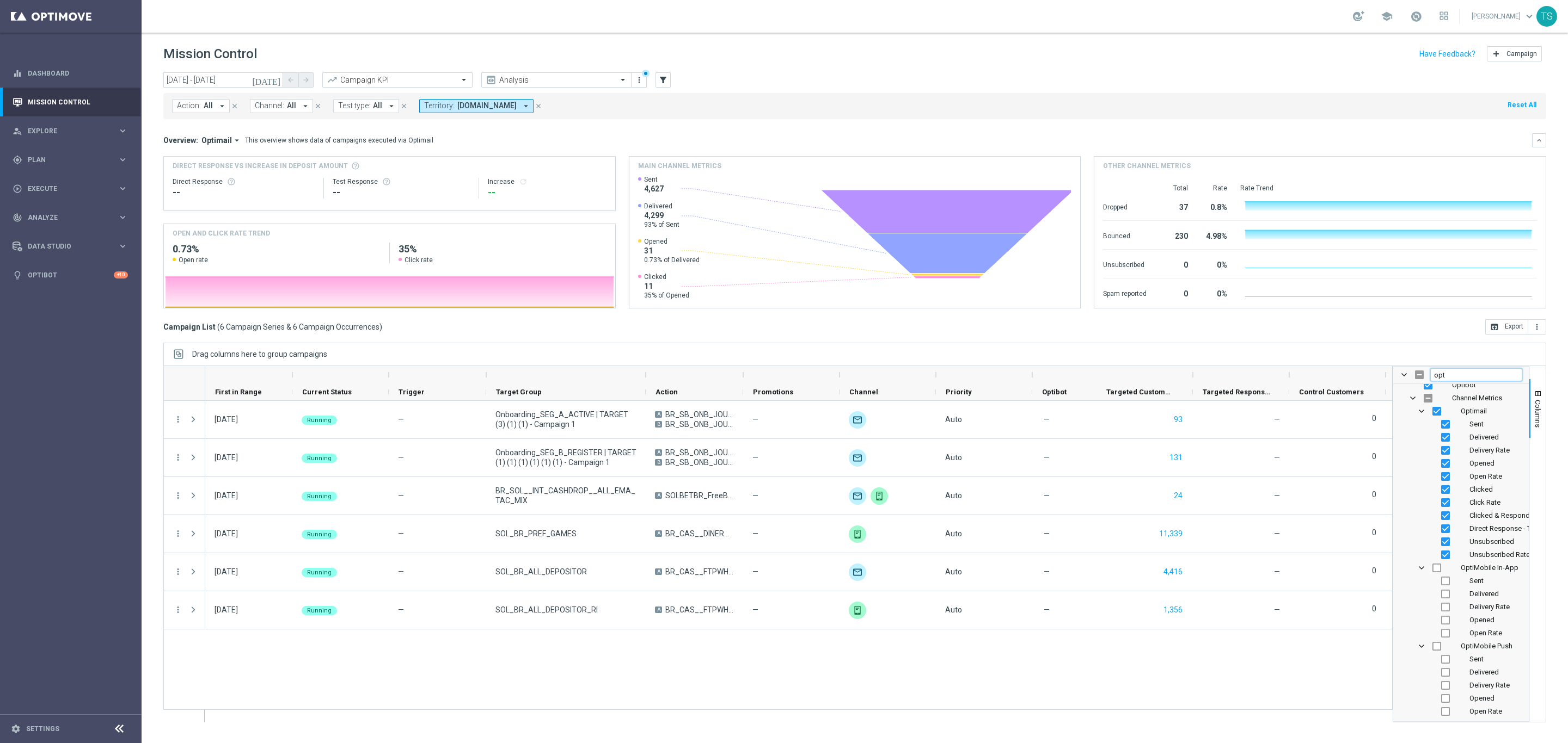
click at [1461, 376] on input "opt" at bounding box center [1477, 374] width 92 height 13
type input "emb"
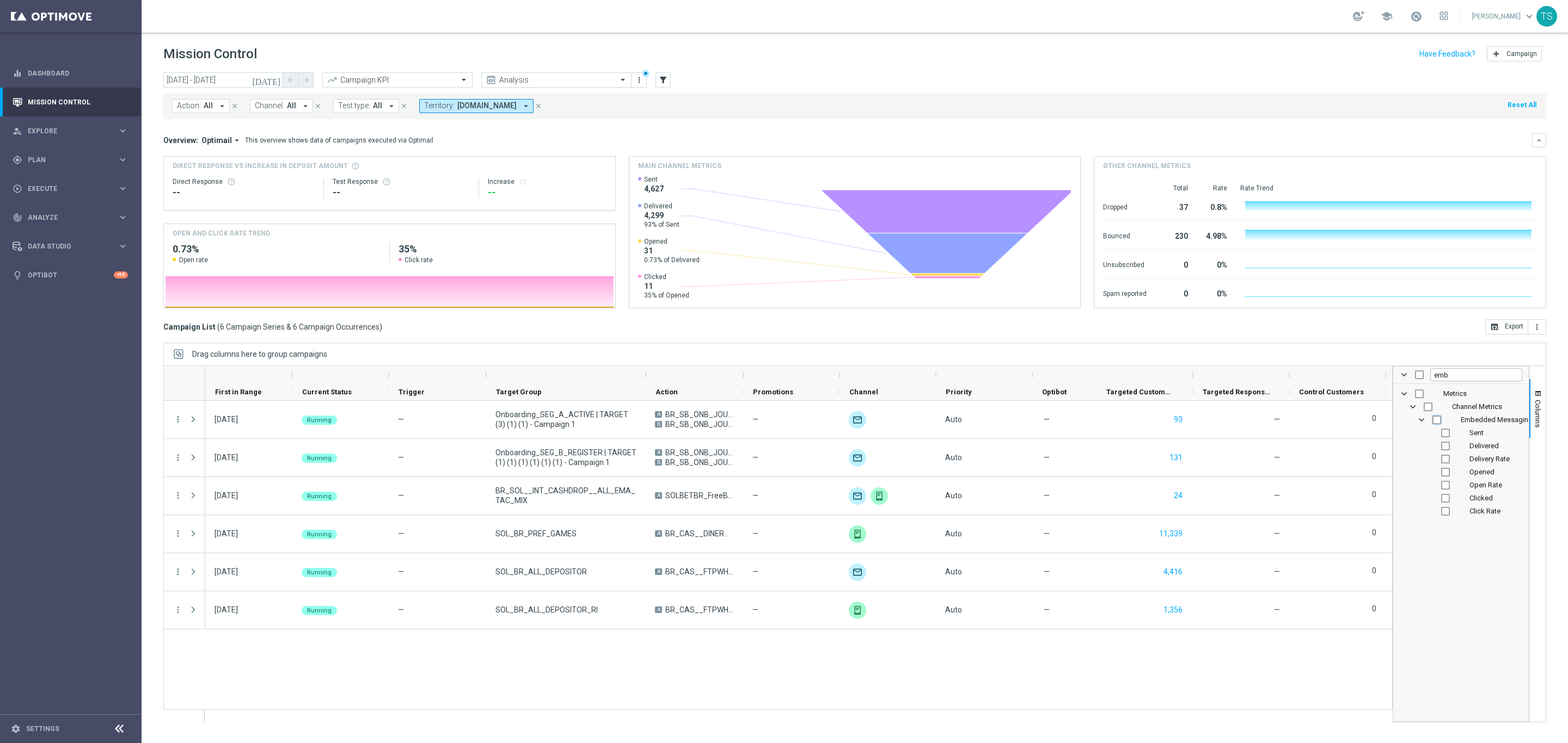
click at [1435, 418] on input "Press SPACE to toggle visibility (hidden)" at bounding box center [1437, 420] width 9 height 9
checkbox input "true"
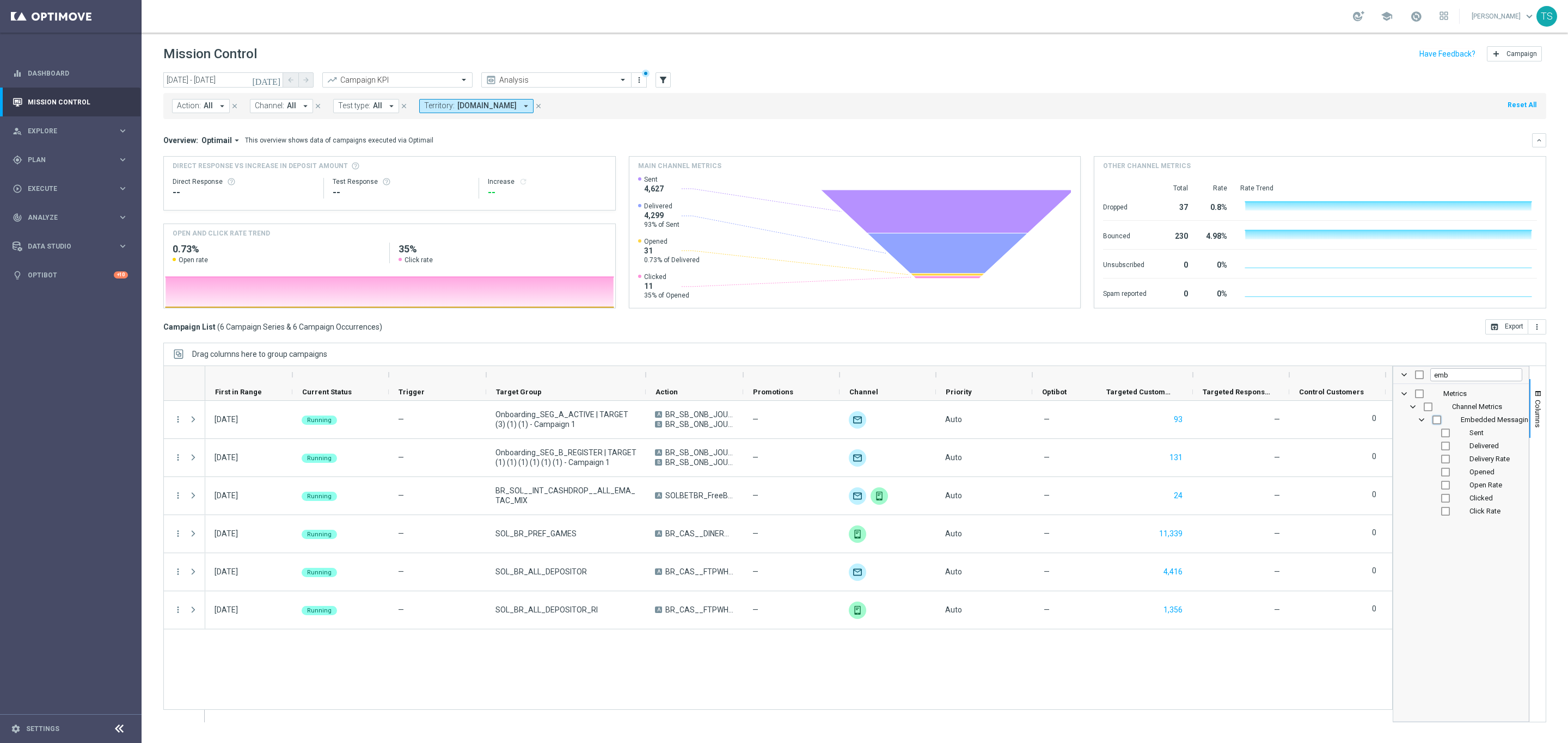
checkbox input "true"
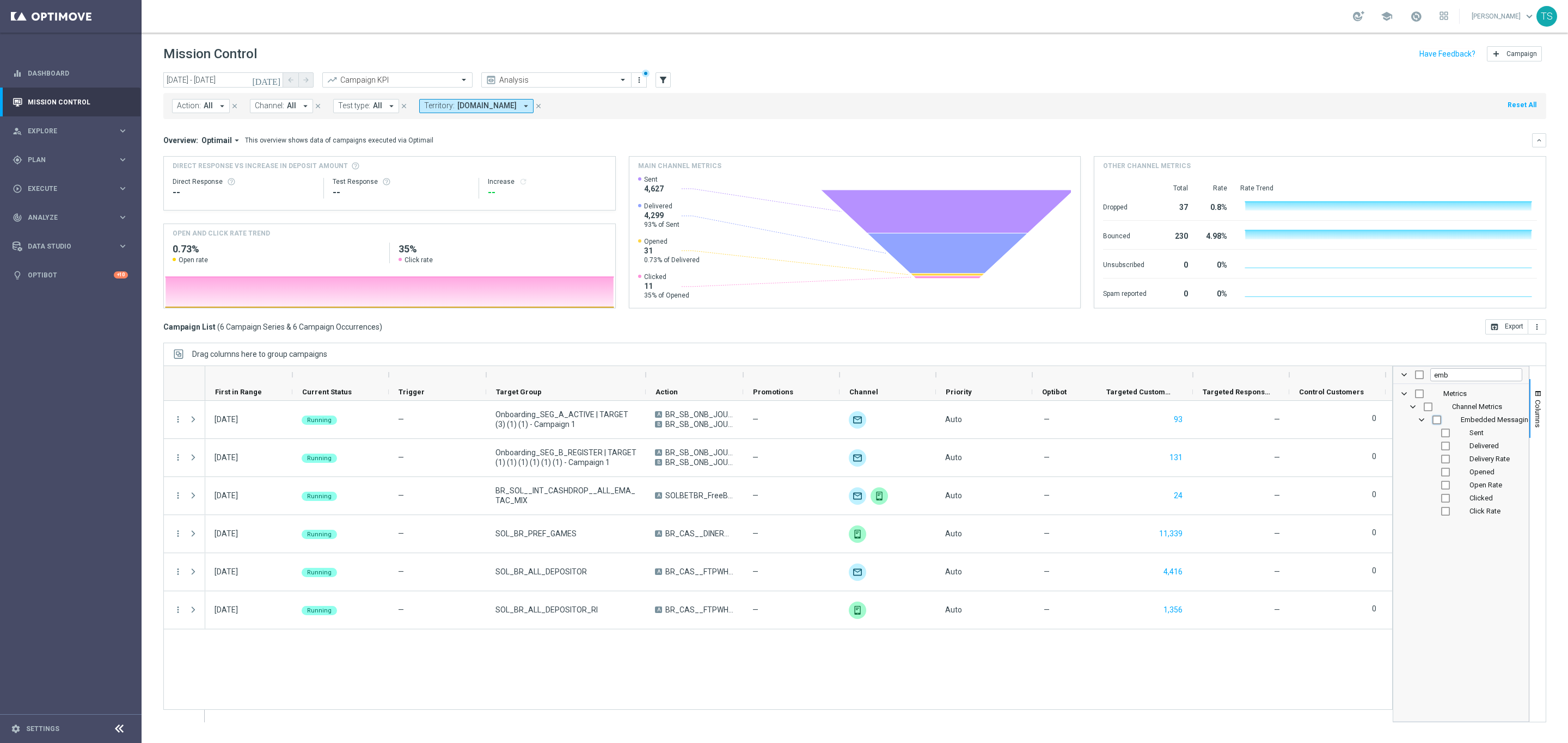
checkbox input "true"
click at [1118, 699] on div "— 0 — — unfold_more 93 — unfold_more Auto A BR_SB_ONB_JOURNEY_SEG_A_ACT_TA B BR…" at bounding box center [798, 562] width 1187 height 321
click at [607, 683] on div "— 0 — — unfold_more 93 — unfold_more Auto A BR_SB_ONB_JOURNEY_SEG_A_ACT_TA B BR…" at bounding box center [798, 562] width 1187 height 321
click at [609, 679] on div "— 0 — — unfold_more 93 — unfold_more Auto A BR_SB_ONB_JOURNEY_SEG_A_ACT_TA B BR…" at bounding box center [798, 562] width 1187 height 321
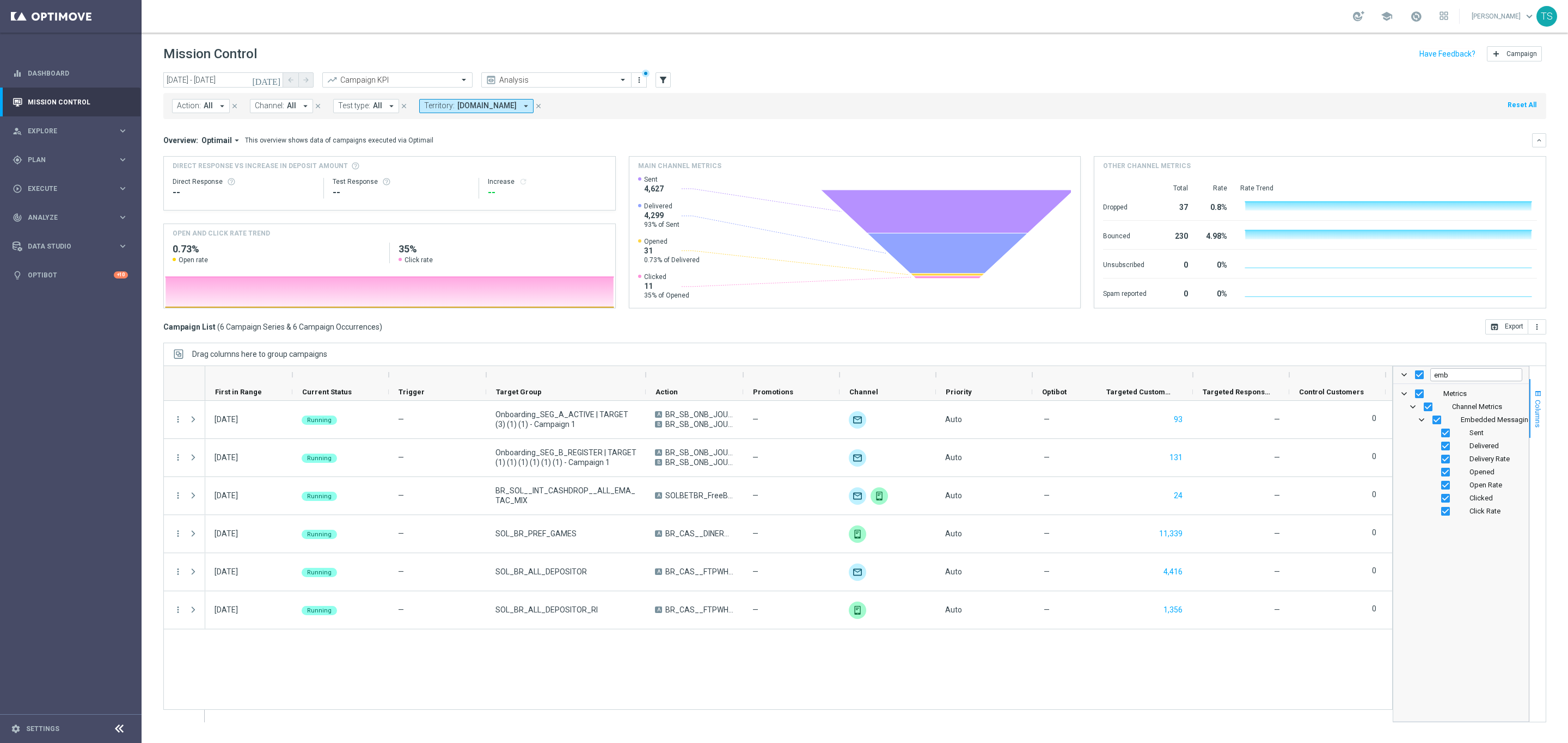
click at [1534, 386] on button "Columns" at bounding box center [1538, 409] width 16 height 59
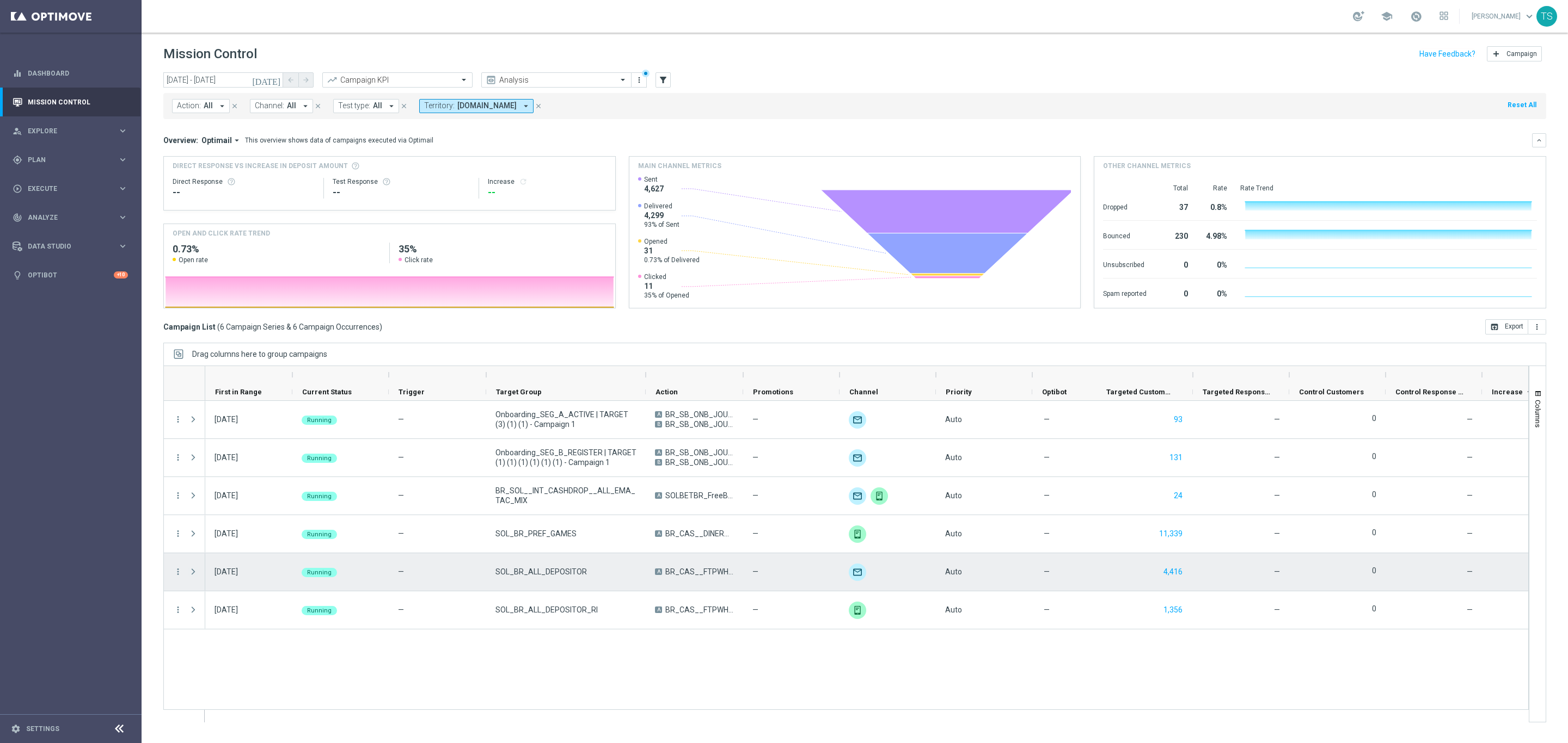
click at [197, 571] on span "Press SPACE to select this row." at bounding box center [193, 571] width 10 height 9
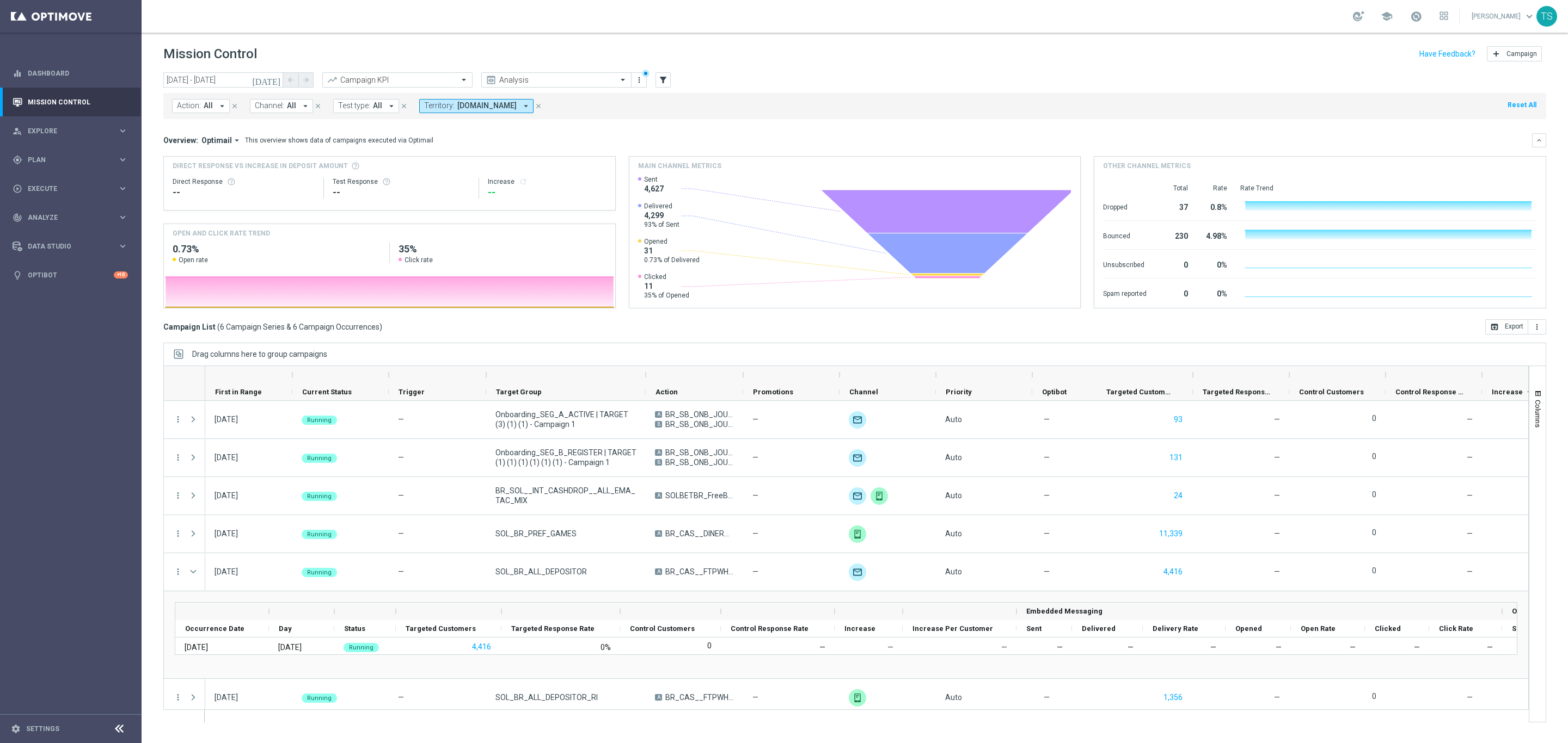
scroll to position [8, 0]
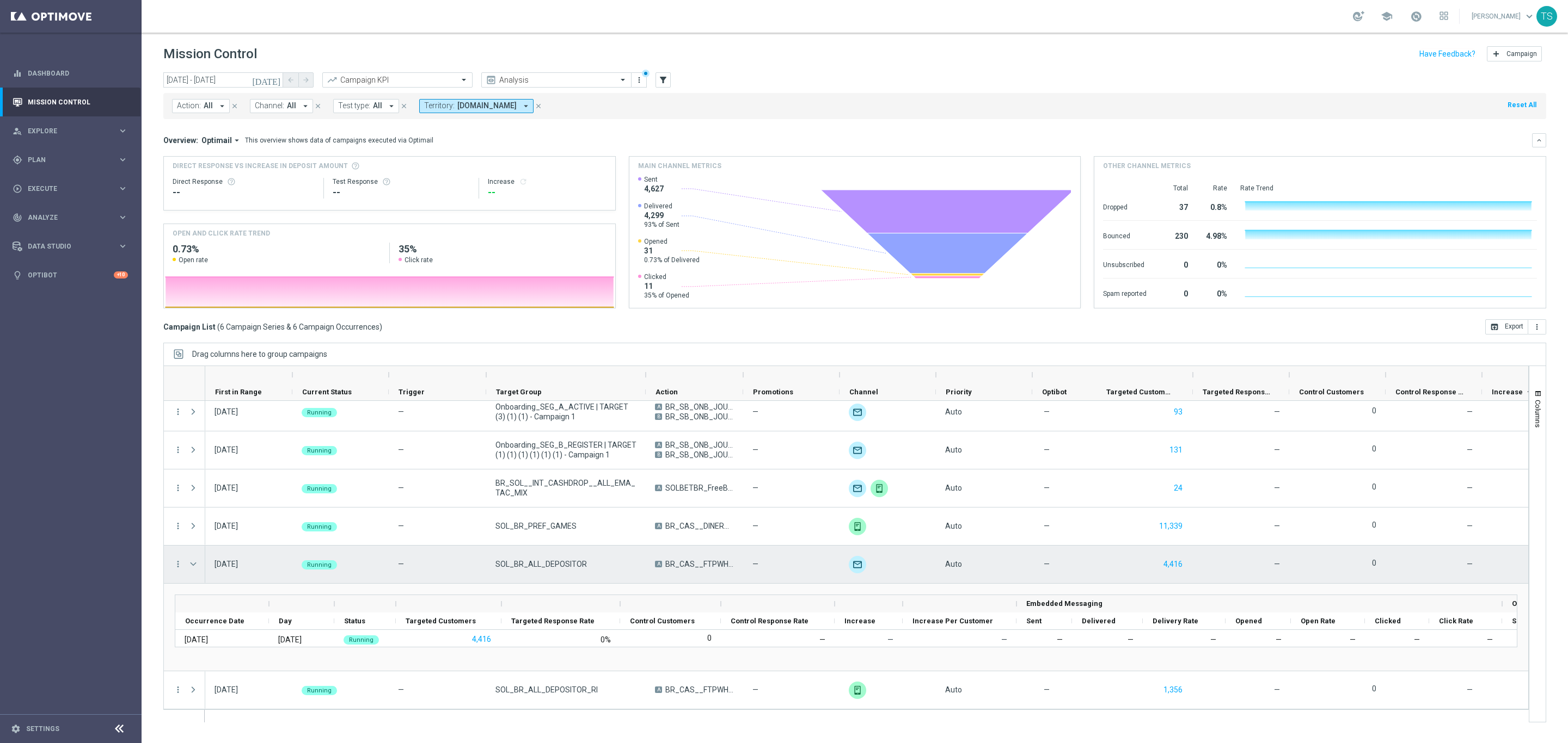
click at [178, 558] on div "more_vert" at bounding box center [174, 564] width 20 height 38
click at [181, 567] on icon "more_vert" at bounding box center [178, 564] width 10 height 10
click at [269, 630] on span "Go to Campaign Analysis" at bounding box center [238, 632] width 78 height 8
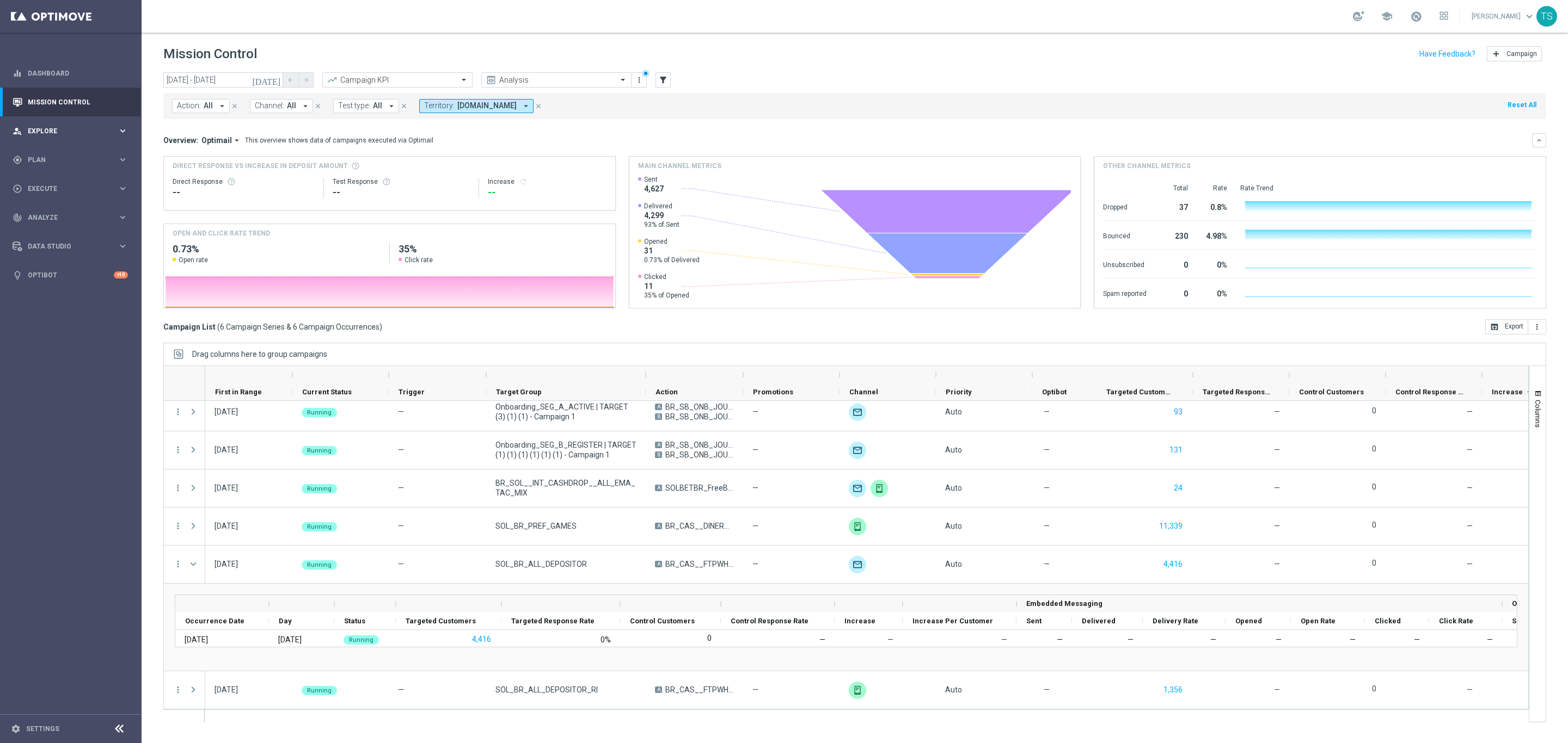
click at [59, 134] on span "Explore" at bounding box center [72, 131] width 90 height 7
click at [56, 286] on div "gps_fixed Plan" at bounding box center [65, 290] width 105 height 10
click at [67, 179] on link "Target Groups" at bounding box center [71, 182] width 85 height 9
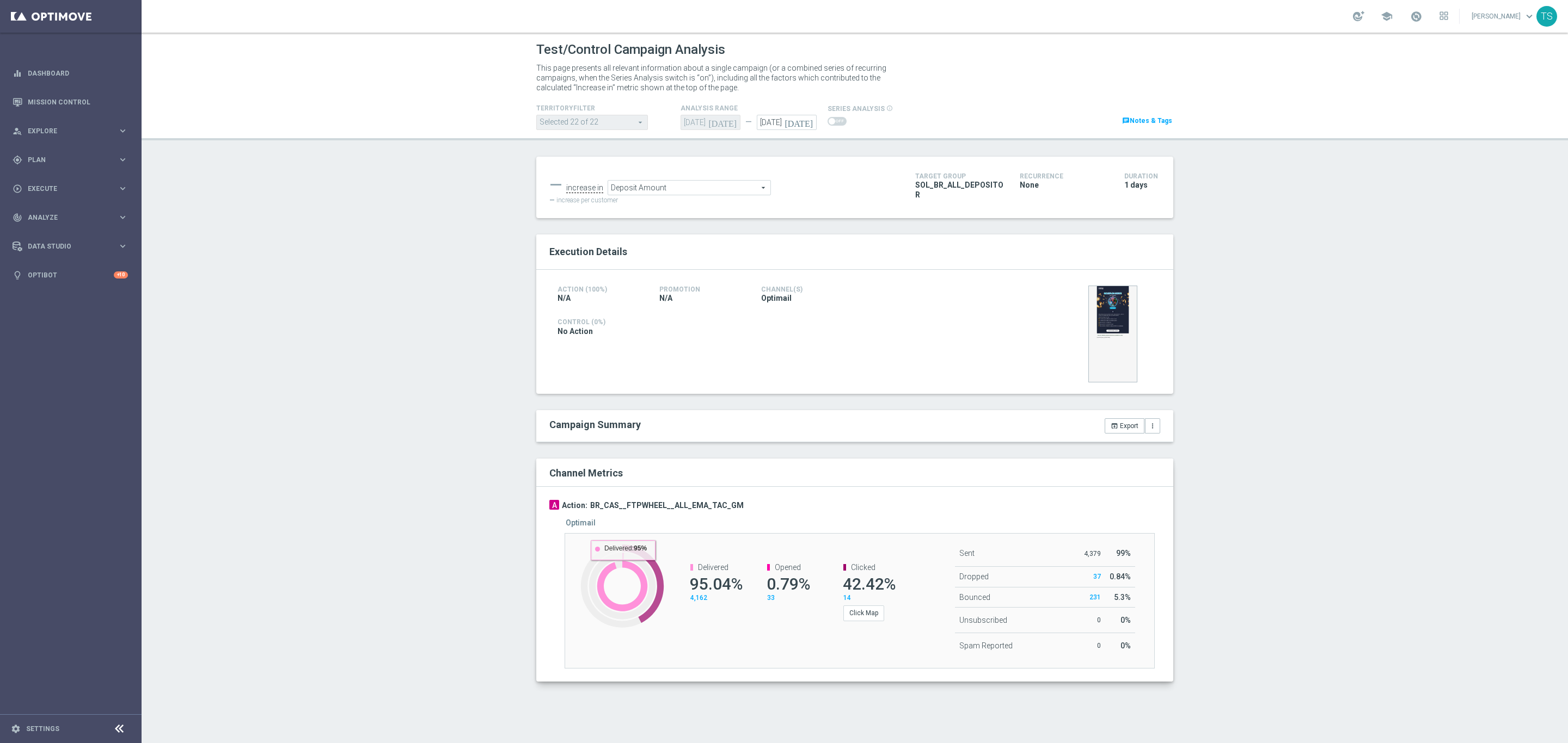
click at [623, 584] on rect at bounding box center [622, 587] width 98 height 108
click at [636, 578] on rect at bounding box center [622, 587] width 98 height 108
click at [636, 577] on rect at bounding box center [622, 587] width 98 height 108
click at [702, 599] on span "4,162" at bounding box center [699, 597] width 17 height 8
click at [638, 575] on icon at bounding box center [622, 586] width 50 height 50
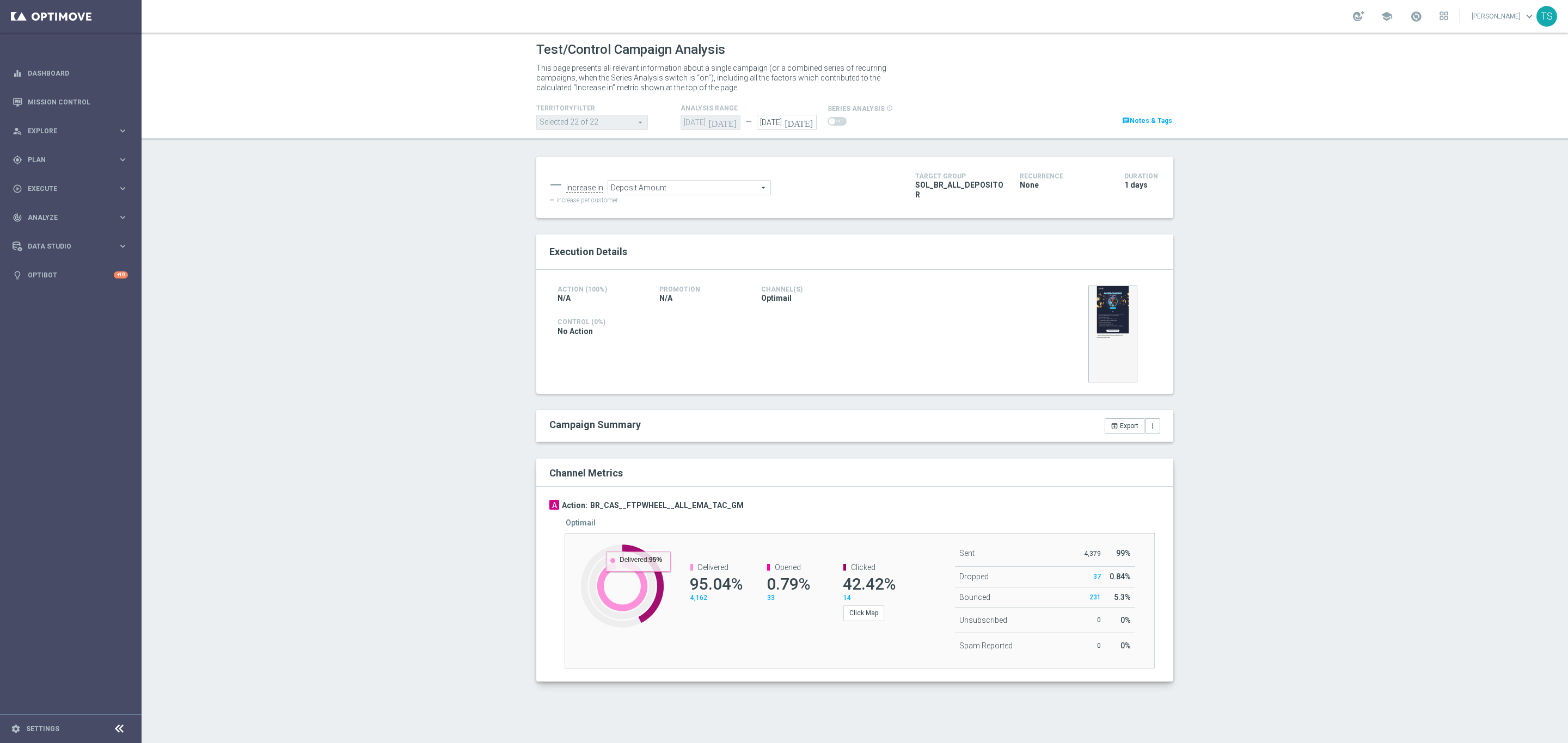
click at [704, 599] on span "4,162" at bounding box center [699, 597] width 17 height 8
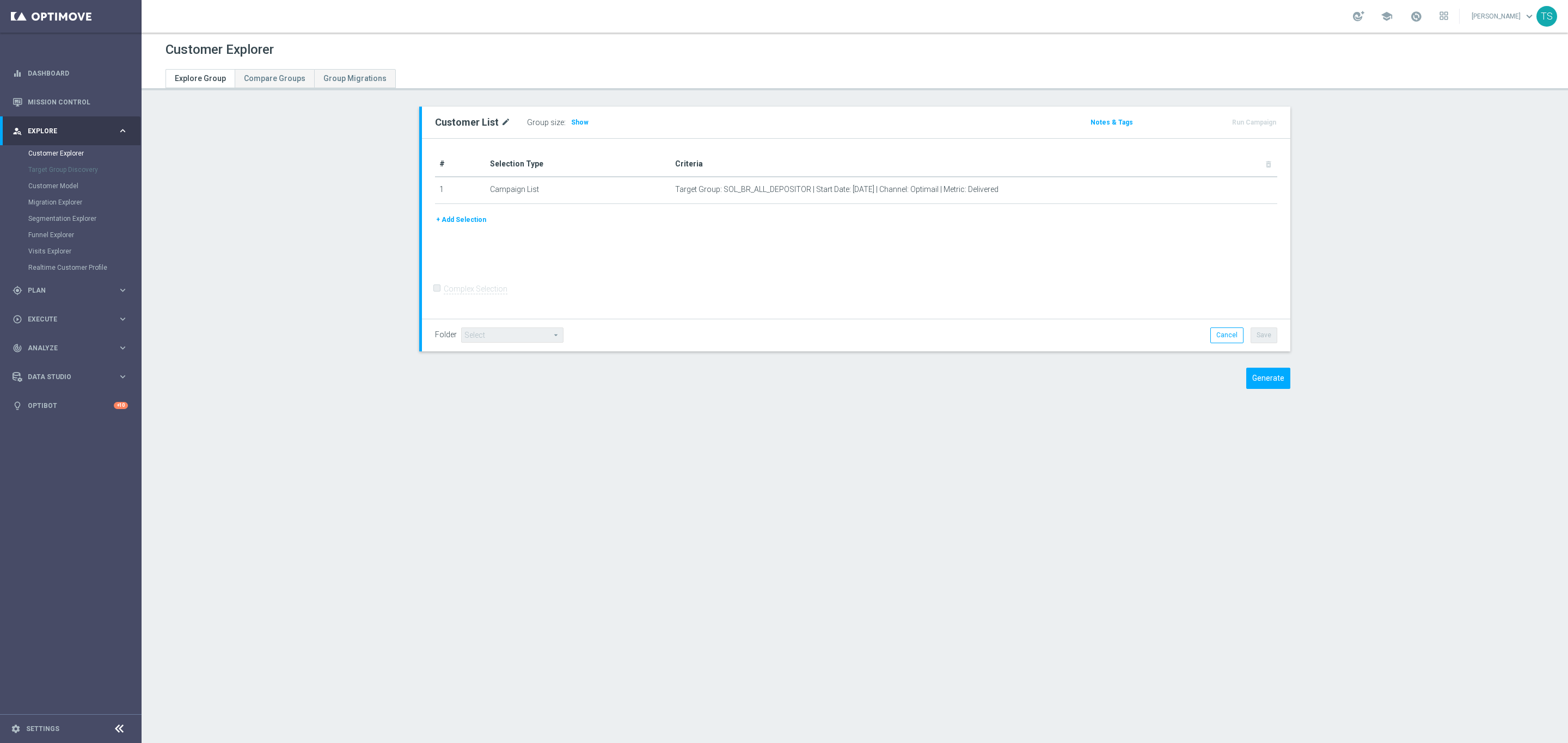
click at [501, 122] on icon "mode_edit" at bounding box center [506, 122] width 10 height 13
type input "RECEBEU_FTP"
click at [1250, 376] on button "Generate" at bounding box center [1268, 378] width 44 height 21
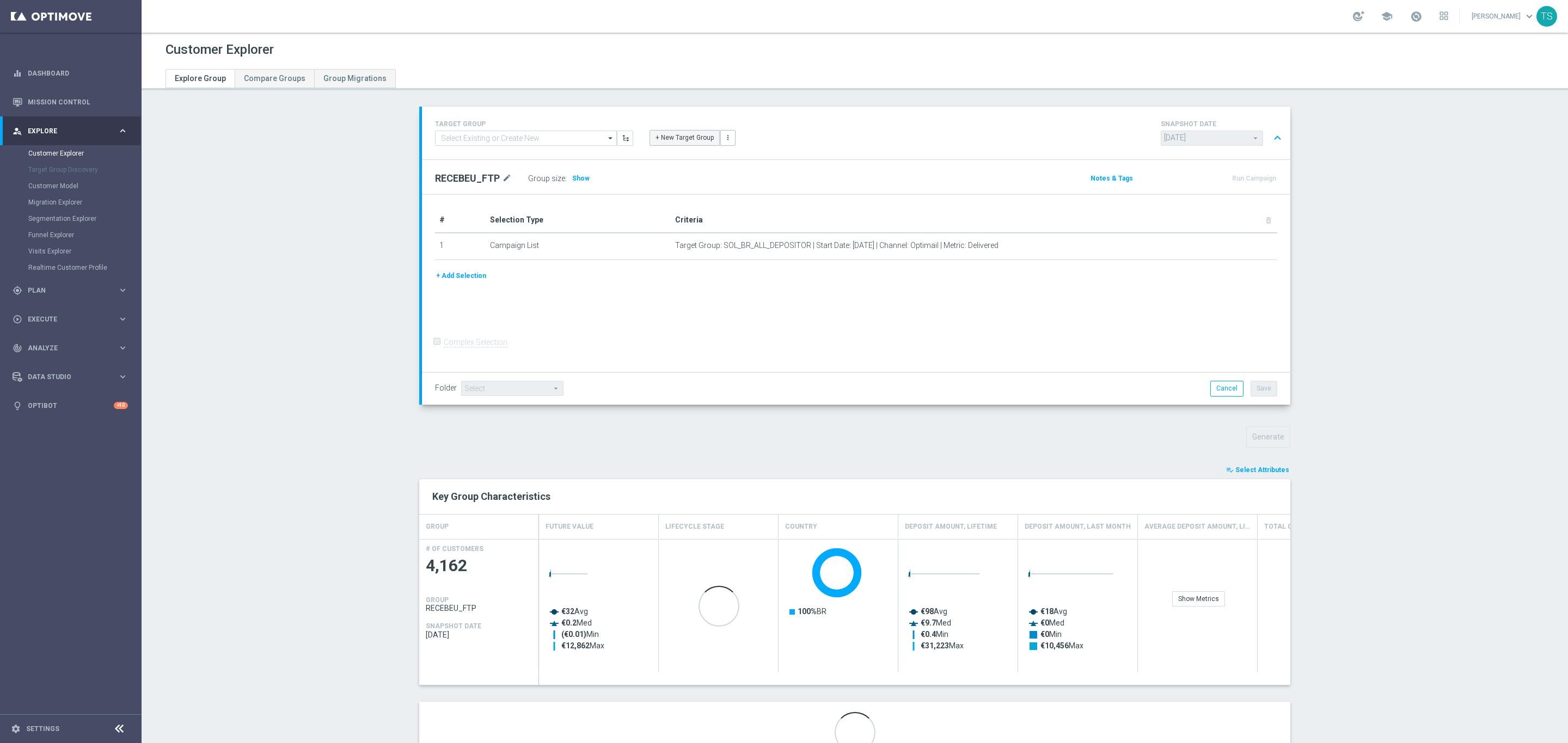
click at [682, 139] on button "+ New Target Group" at bounding box center [684, 137] width 70 height 15
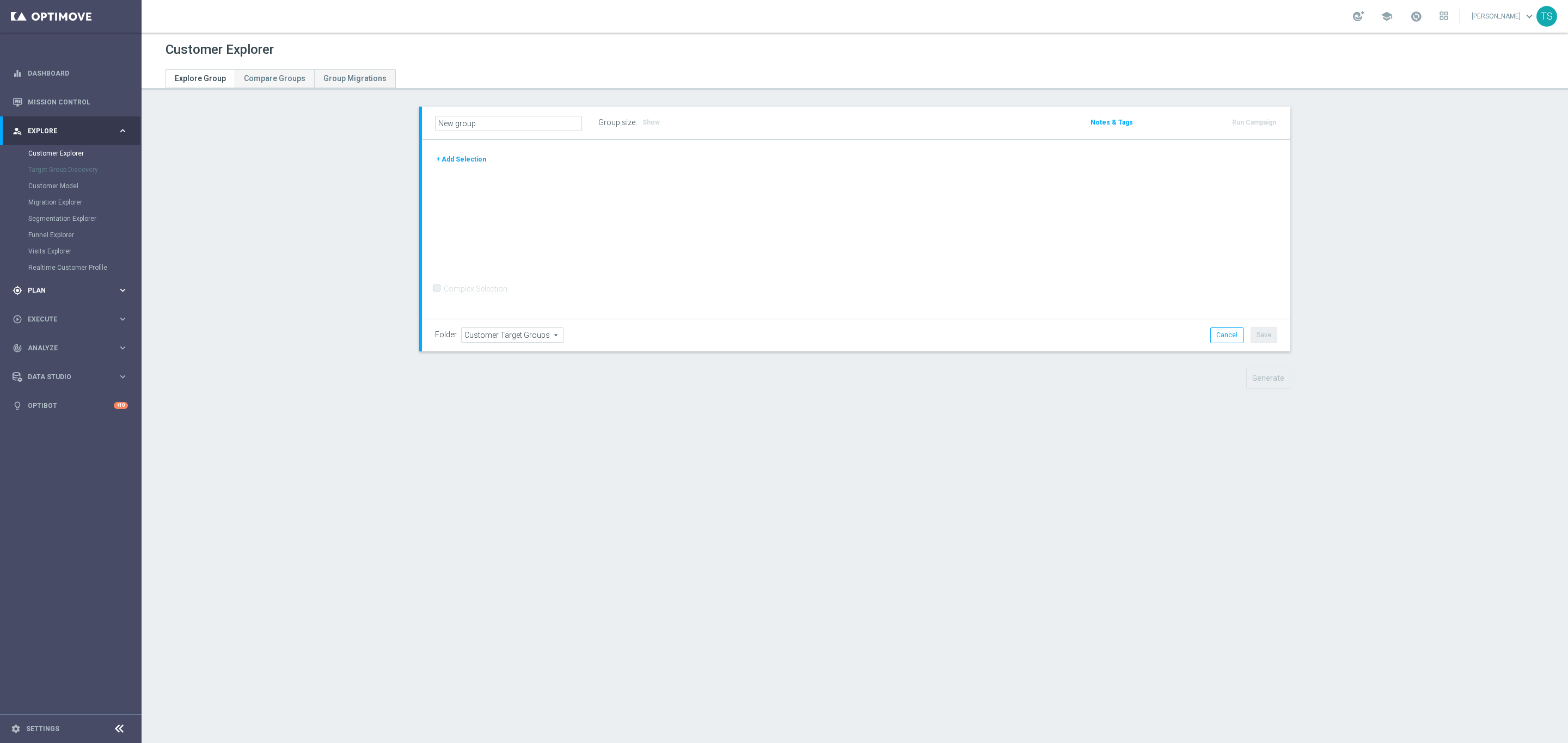
click at [38, 293] on span "Plan" at bounding box center [72, 290] width 90 height 7
click at [51, 179] on link "Target Groups" at bounding box center [71, 182] width 85 height 9
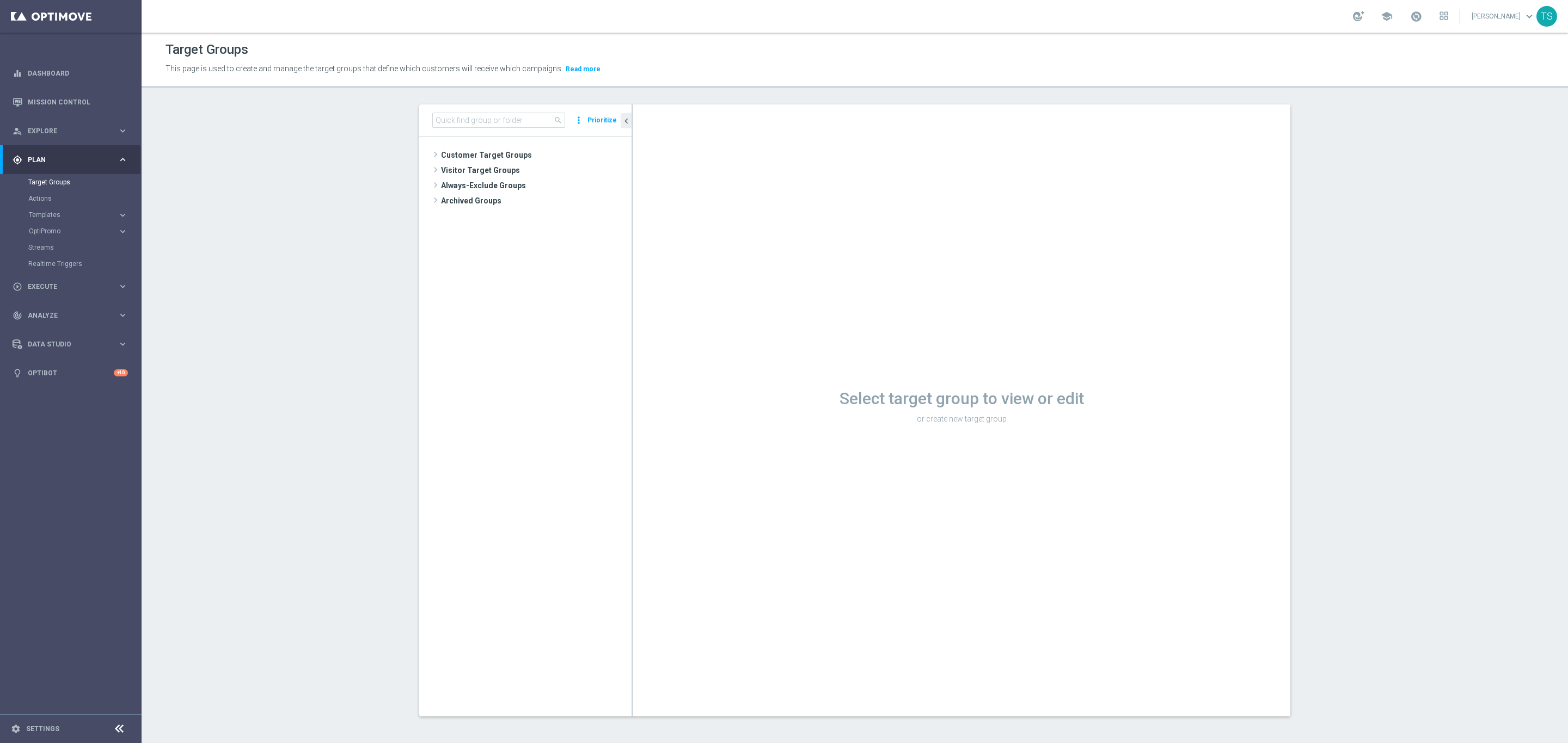
click at [502, 147] on tree-viewport "Customer Target Groups library_add create_new_folder" at bounding box center [525, 426] width 212 height 580
click at [515, 161] on span "Customer Target Groups" at bounding box center [523, 155] width 164 height 15
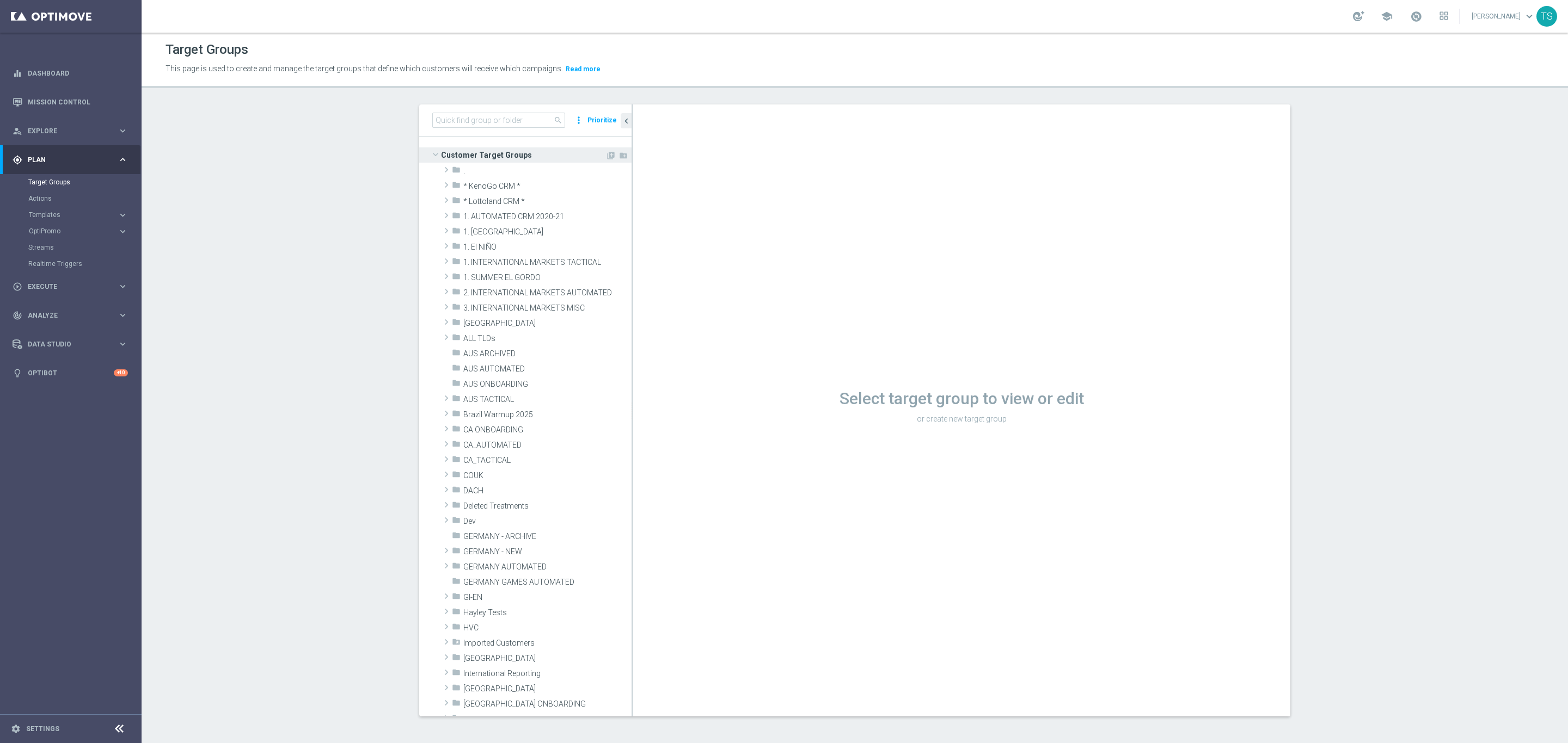
click at [512, 152] on span "Customer Target Groups" at bounding box center [523, 155] width 164 height 15
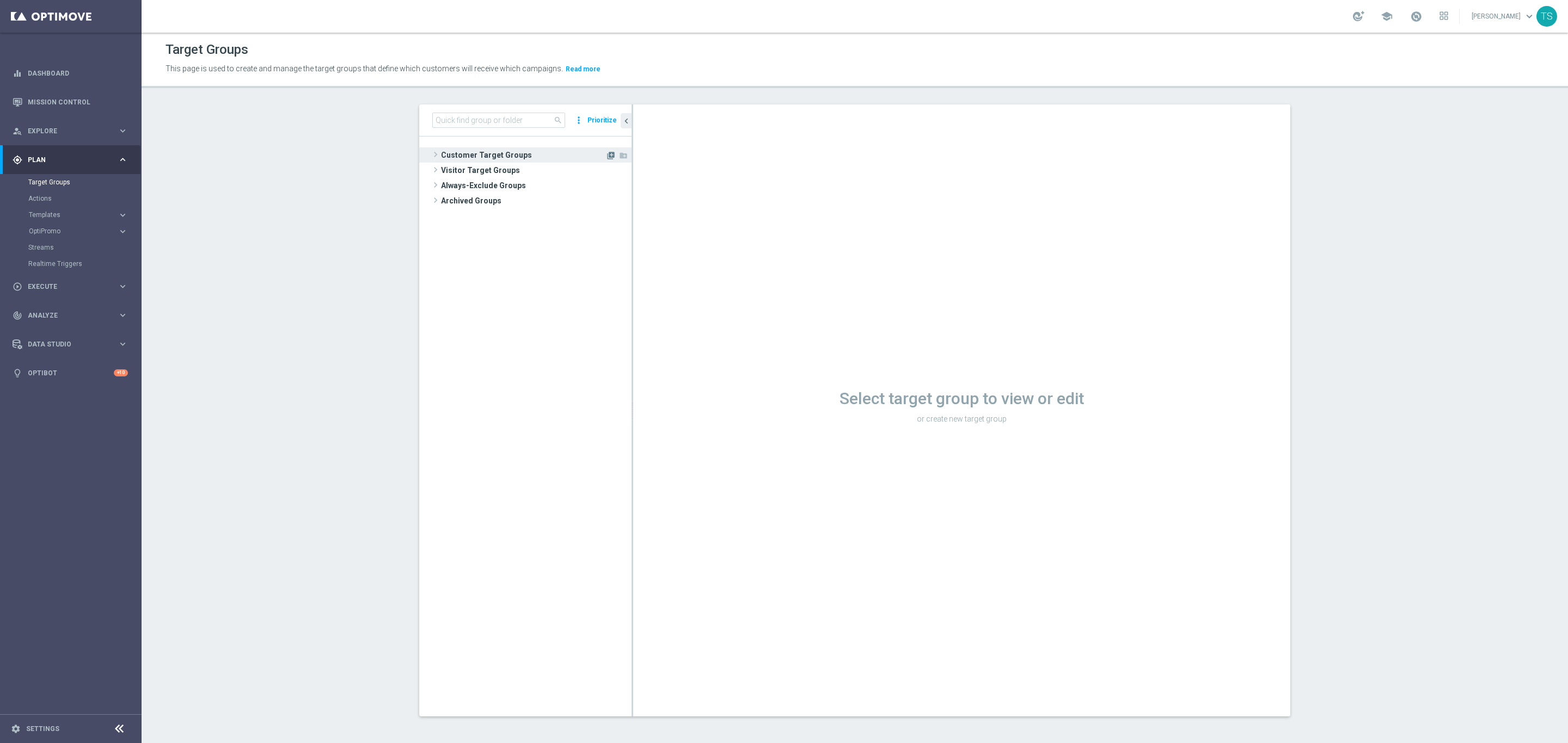
click at [607, 154] on icon "library_add" at bounding box center [611, 155] width 9 height 9
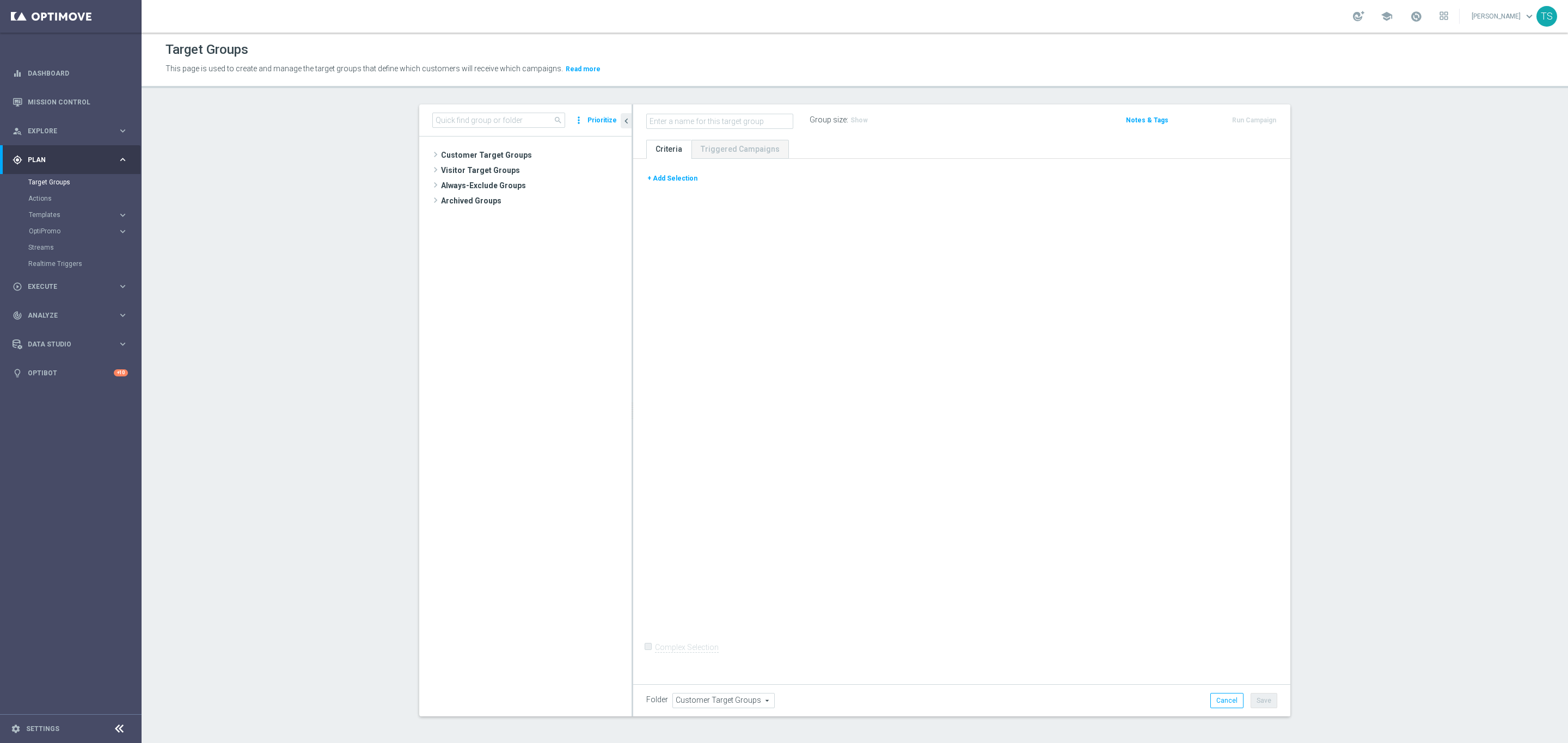
click at [673, 175] on button "+ Add Selection" at bounding box center [673, 178] width 52 height 12
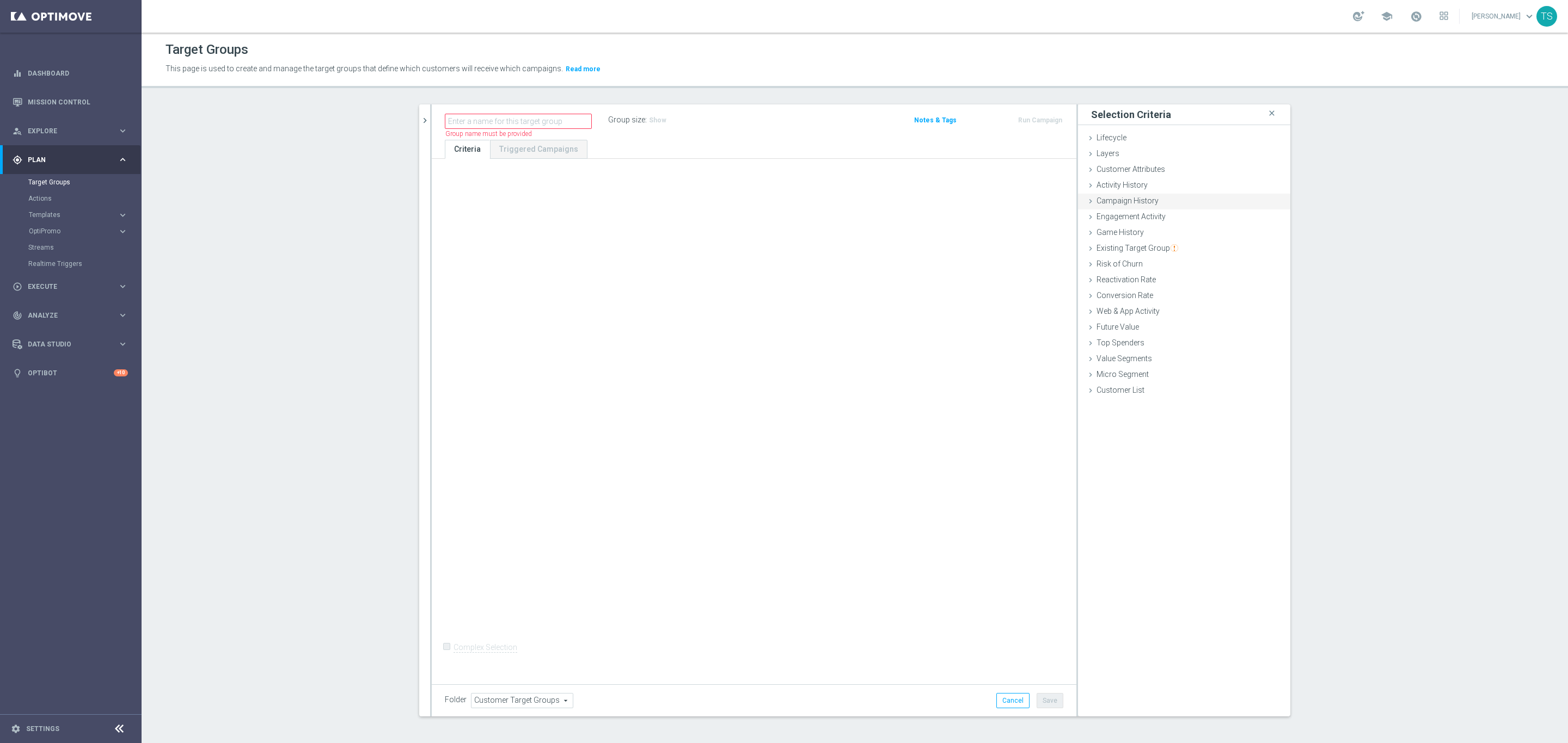
click at [1143, 201] on span "Campaign History" at bounding box center [1128, 201] width 62 height 9
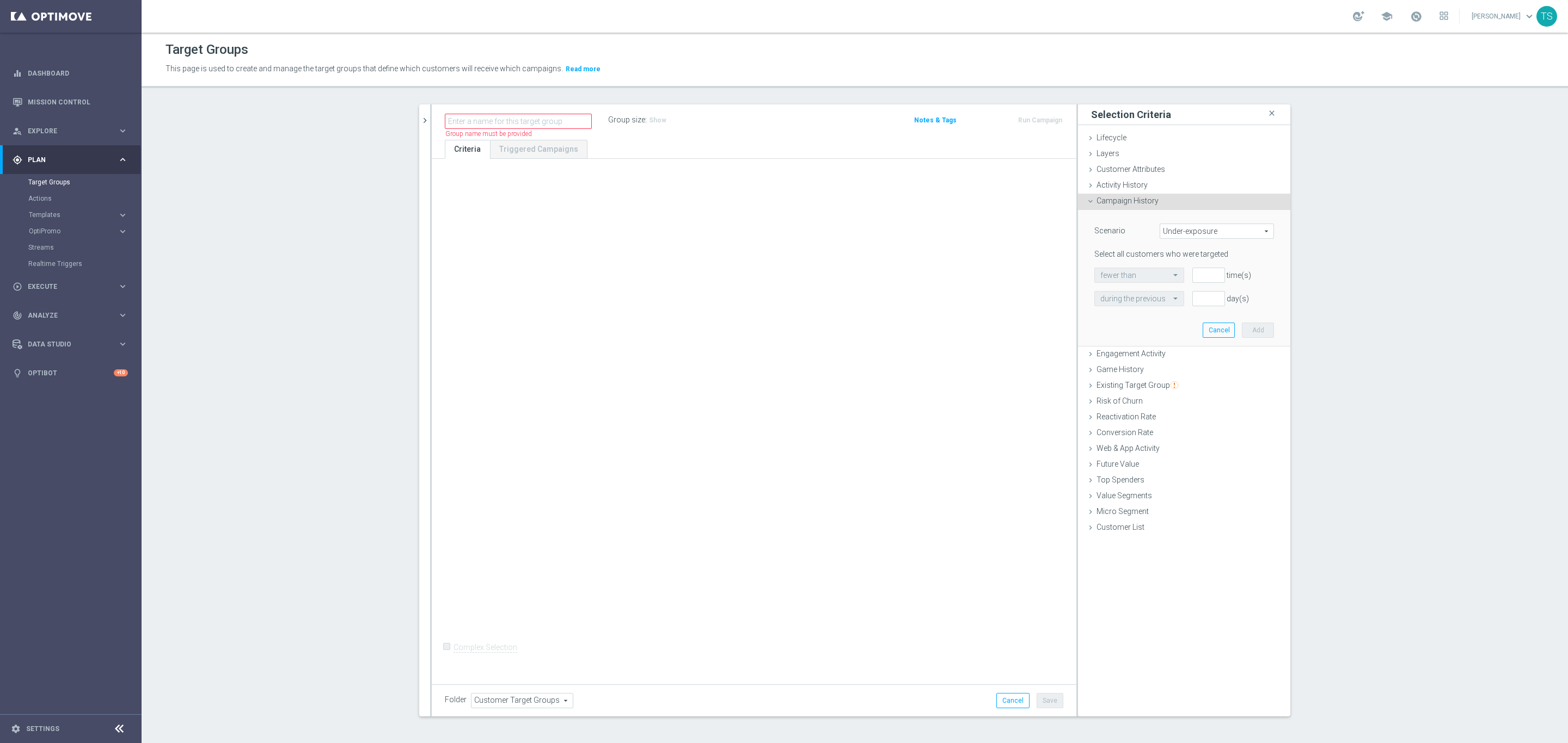
click at [1227, 230] on span "Under-exposure" at bounding box center [1217, 231] width 113 height 14
click at [1174, 303] on span "Custom" at bounding box center [1217, 304] width 102 height 9
type input "Custom"
click at [1143, 277] on span "have" at bounding box center [1131, 275] width 72 height 14
click at [1209, 277] on span "responded to" at bounding box center [1224, 275] width 97 height 14
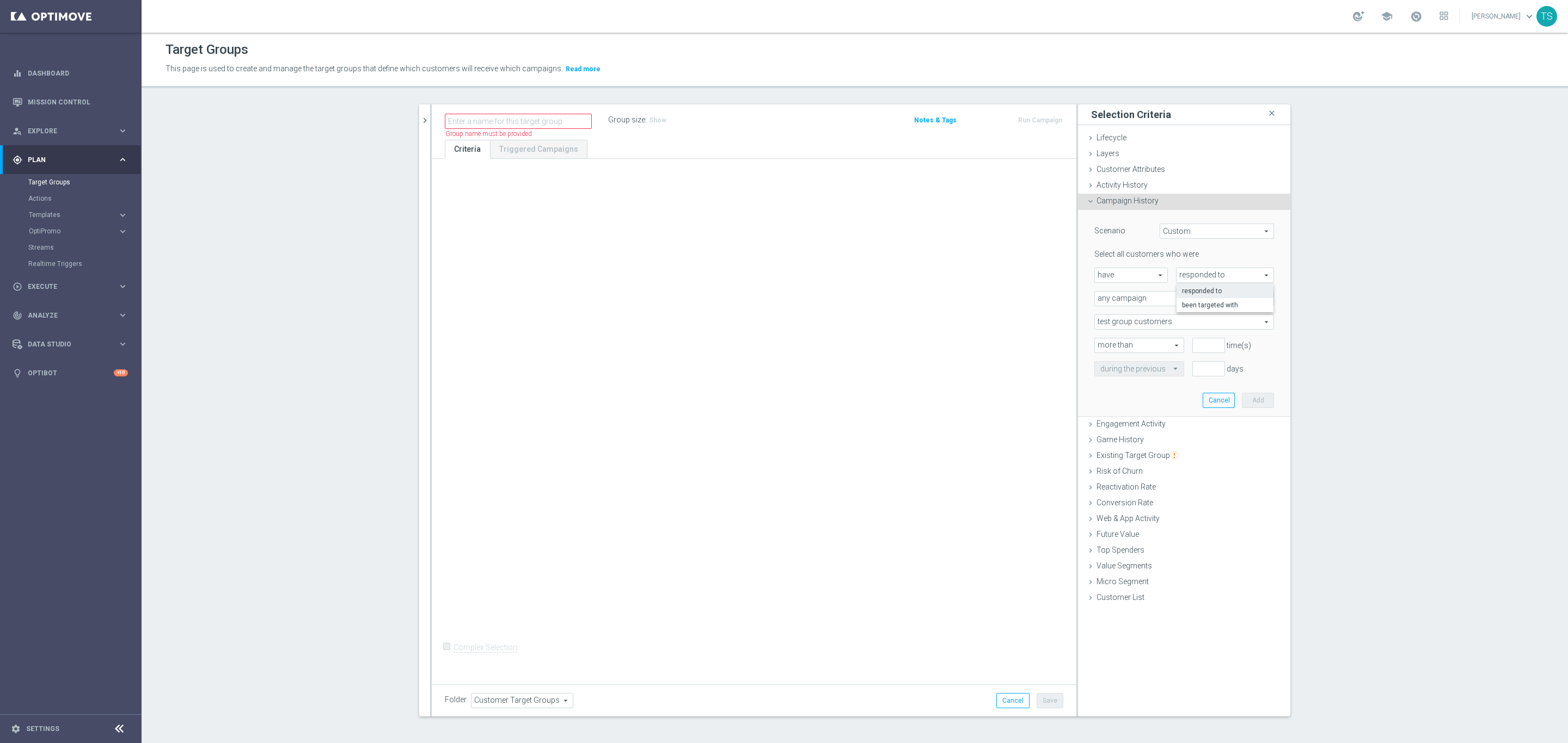
click at [1368, 271] on section "search more_vert Prioritize Customer Target Groups library_add create_new_folder" at bounding box center [855, 419] width 1426 height 629
click at [1145, 203] on span "Campaign History" at bounding box center [1128, 201] width 62 height 9
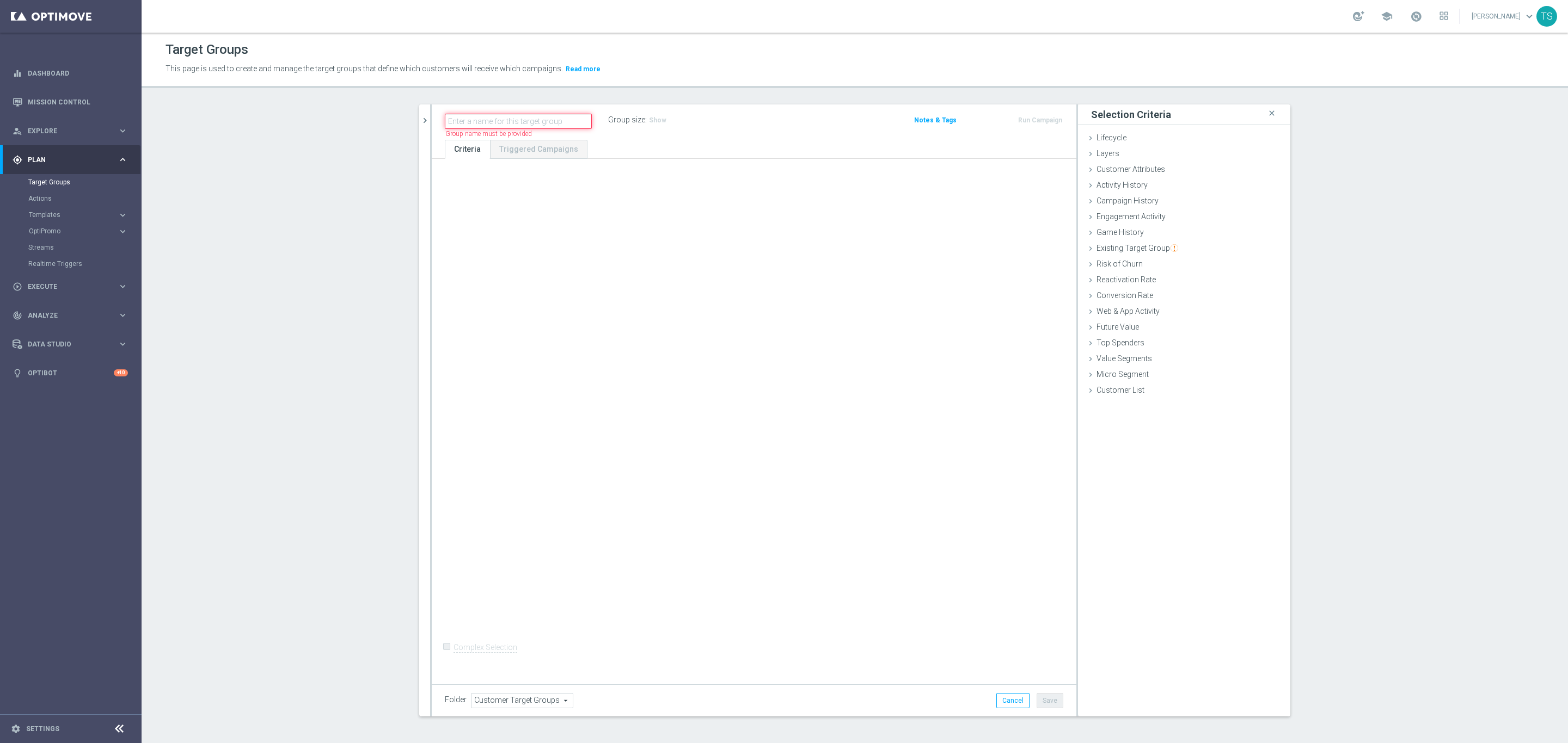
drag, startPoint x: 528, startPoint y: 114, endPoint x: 537, endPoint y: 118, distance: 9.8
click at [530, 114] on input "text" at bounding box center [518, 122] width 147 height 15
click at [1142, 186] on div "Activity History done" at bounding box center [1184, 186] width 212 height 16
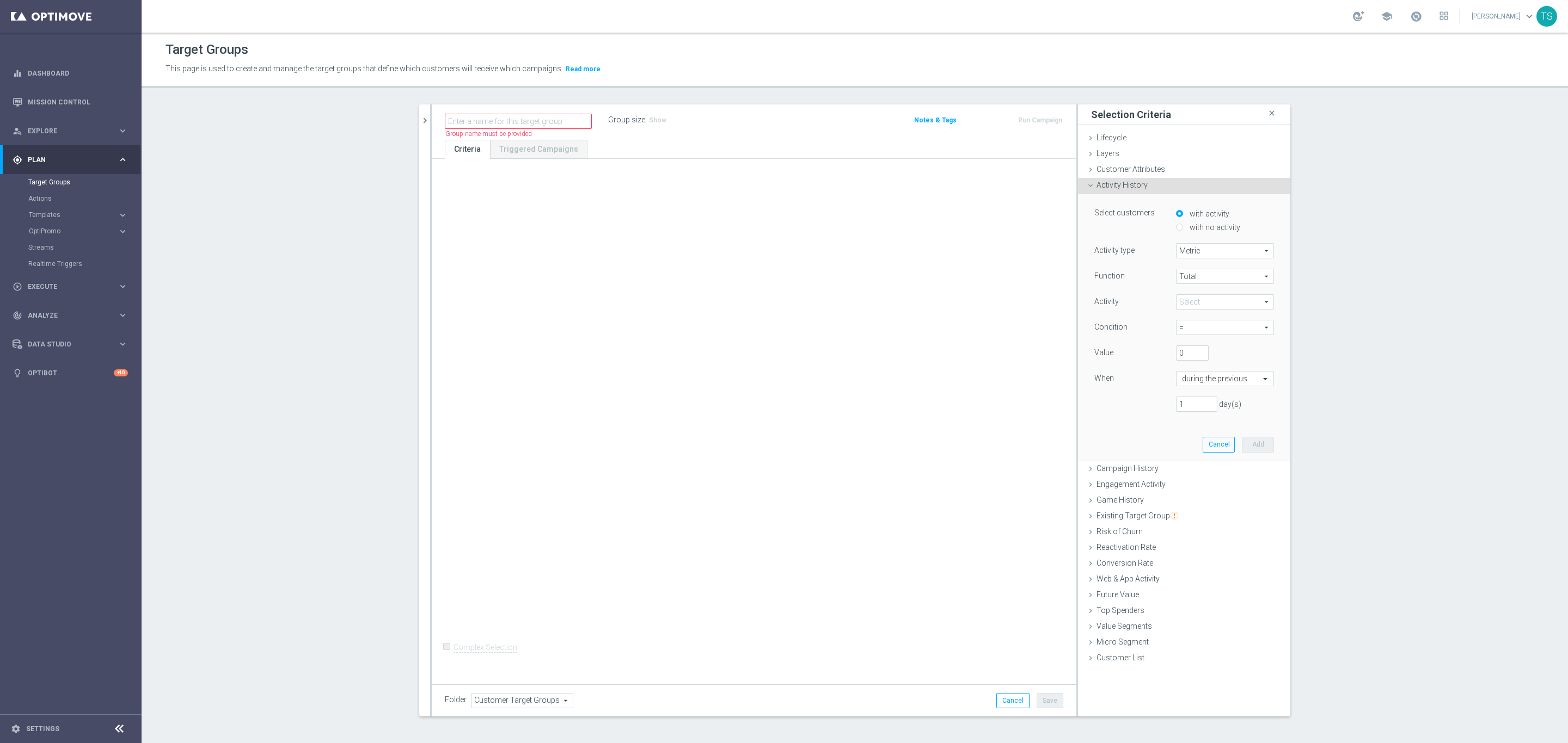
click at [1205, 245] on span "Metric" at bounding box center [1224, 251] width 97 height 14
click at [1206, 250] on span "Metric" at bounding box center [1224, 251] width 97 height 14
click at [1205, 276] on span "Total" at bounding box center [1224, 276] width 97 height 14
click at [1202, 303] on span at bounding box center [1224, 301] width 97 height 14
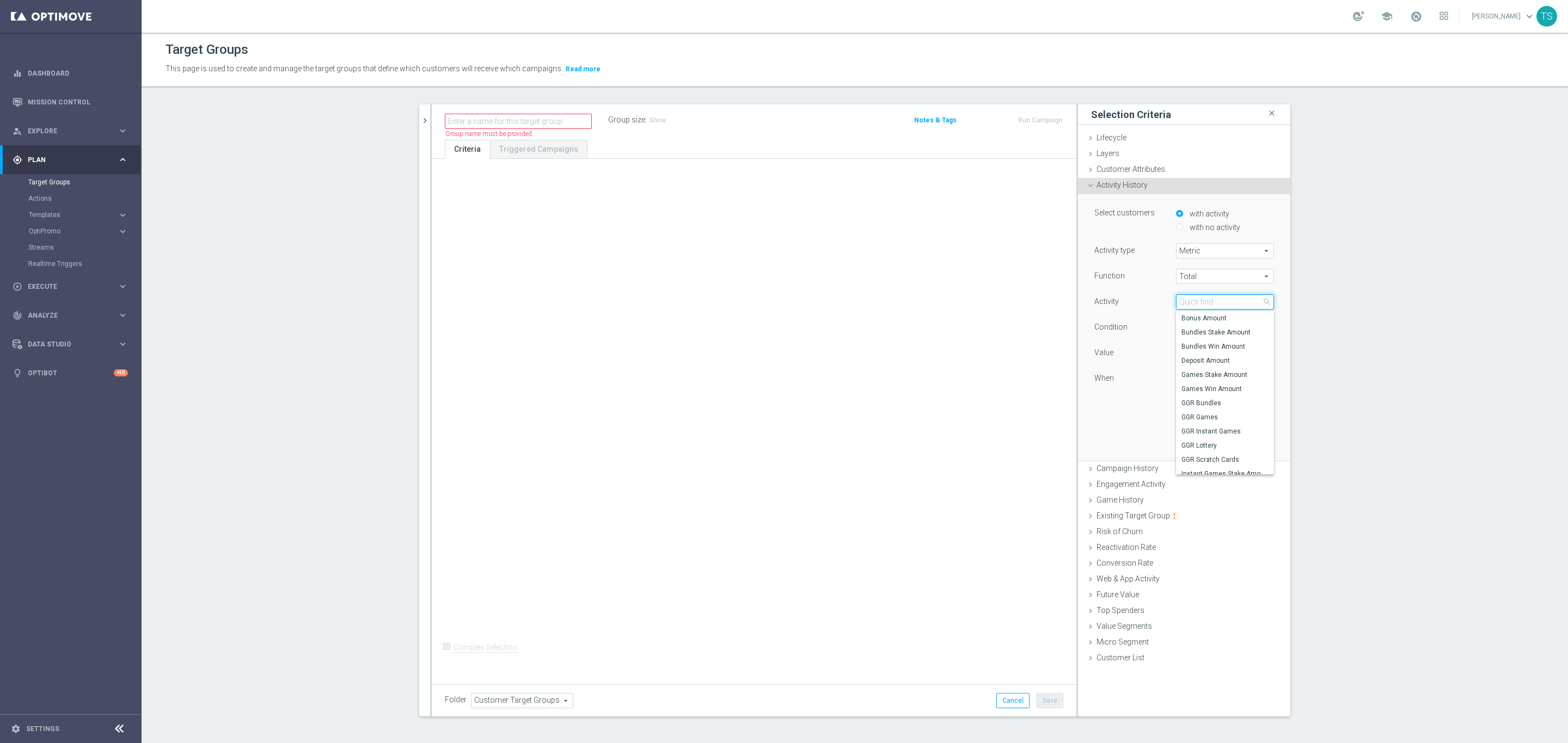
click at [1202, 303] on input "search" at bounding box center [1225, 302] width 98 height 15
type input "deli"
click at [1156, 475] on div "Campaign History done" at bounding box center [1184, 470] width 212 height 16
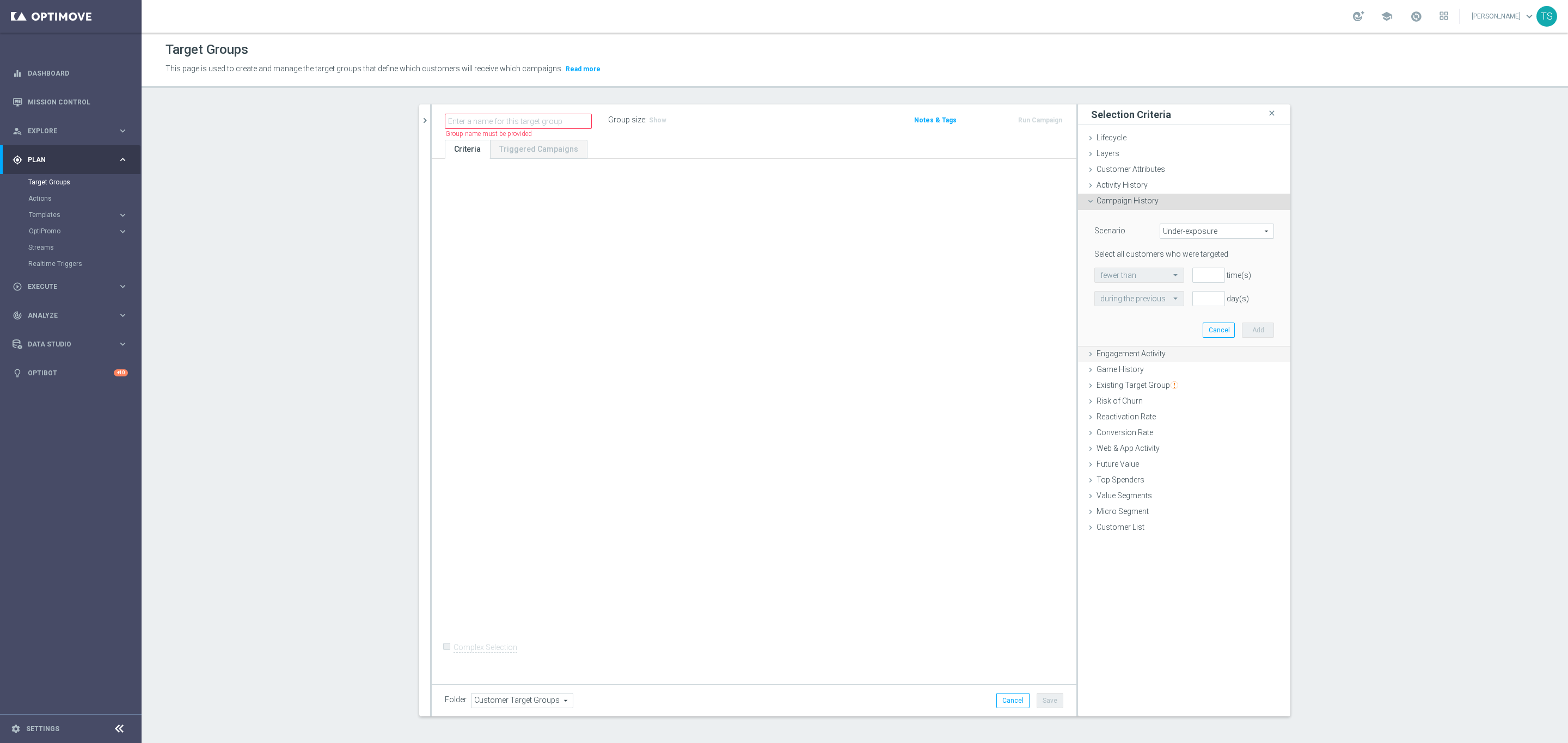
click at [1143, 351] on span "Engagement Activity" at bounding box center [1131, 354] width 69 height 9
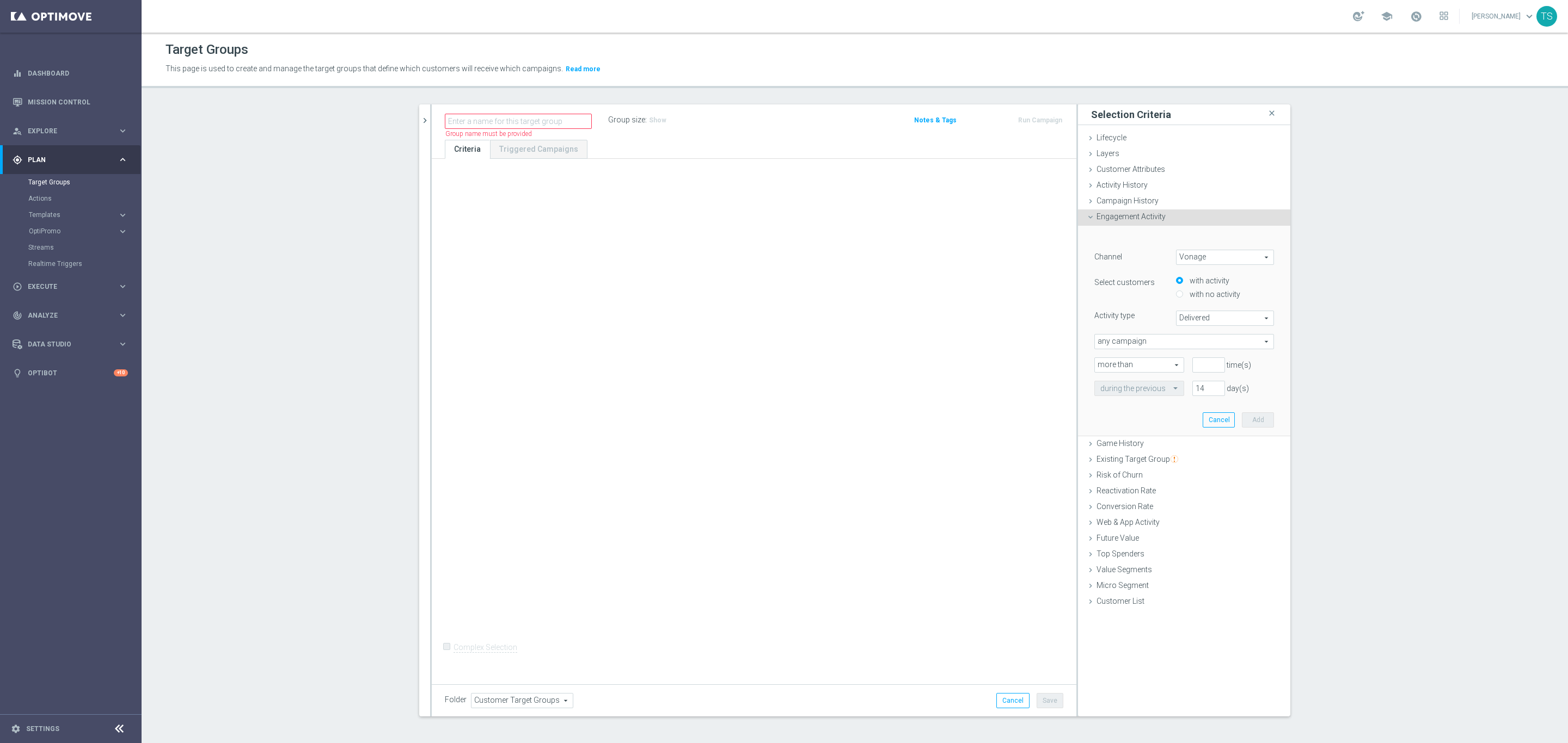
click at [1220, 257] on span "Vonage" at bounding box center [1224, 258] width 97 height 14
click at [1211, 297] on span "Optimail" at bounding box center [1224, 301] width 86 height 9
type input "Optimail"
click at [1212, 316] on span "Bounced" at bounding box center [1224, 318] width 97 height 14
click at [1224, 366] on span "Delivered" at bounding box center [1224, 362] width 86 height 9
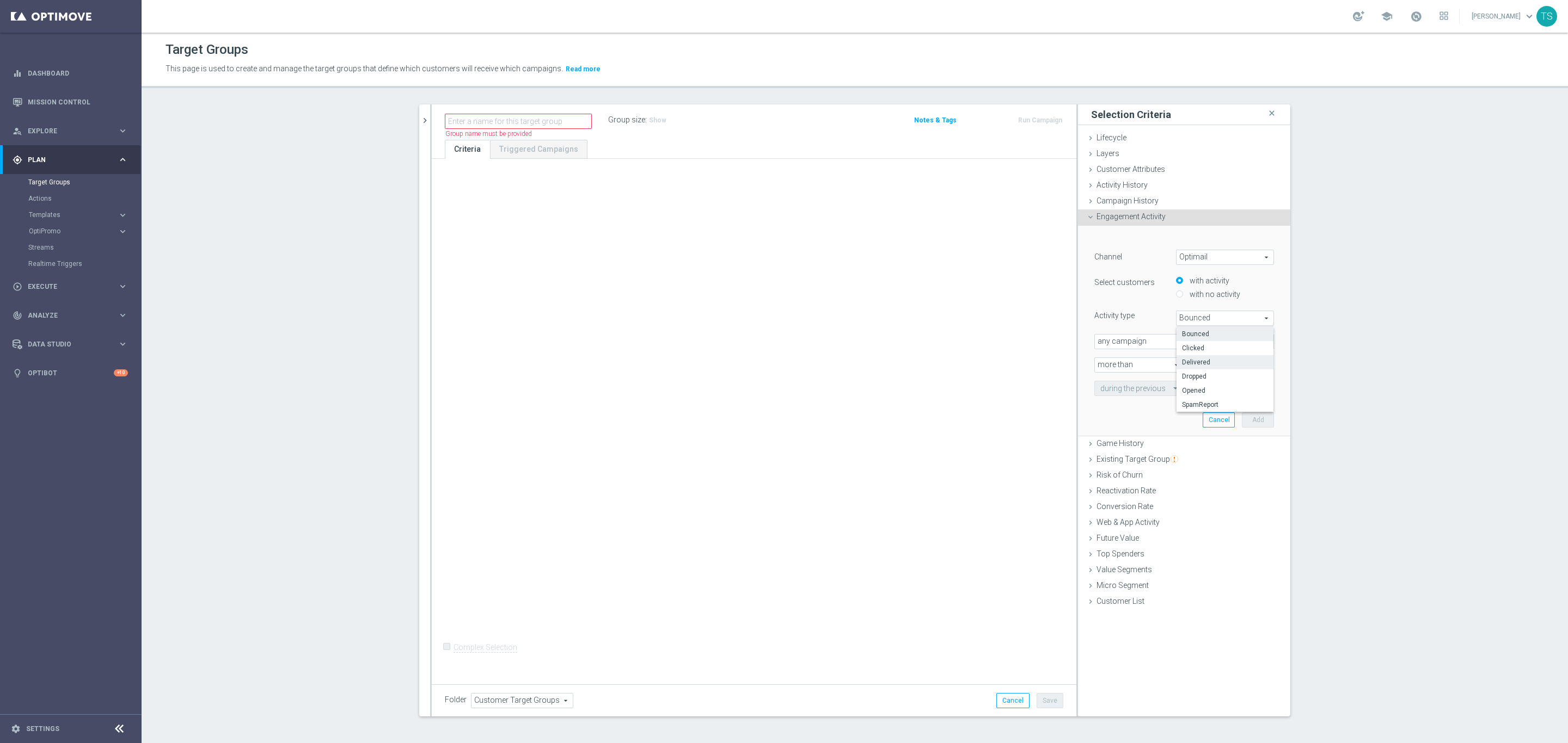
type input "Delivered"
click at [1193, 338] on span "any campaign" at bounding box center [1185, 341] width 179 height 14
click at [1330, 395] on section "search more_vert Prioritize Customer Target Groups library_add create_new_folder" at bounding box center [855, 419] width 1426 height 629
click at [1195, 365] on input "number" at bounding box center [1209, 365] width 33 height 15
type input "0"
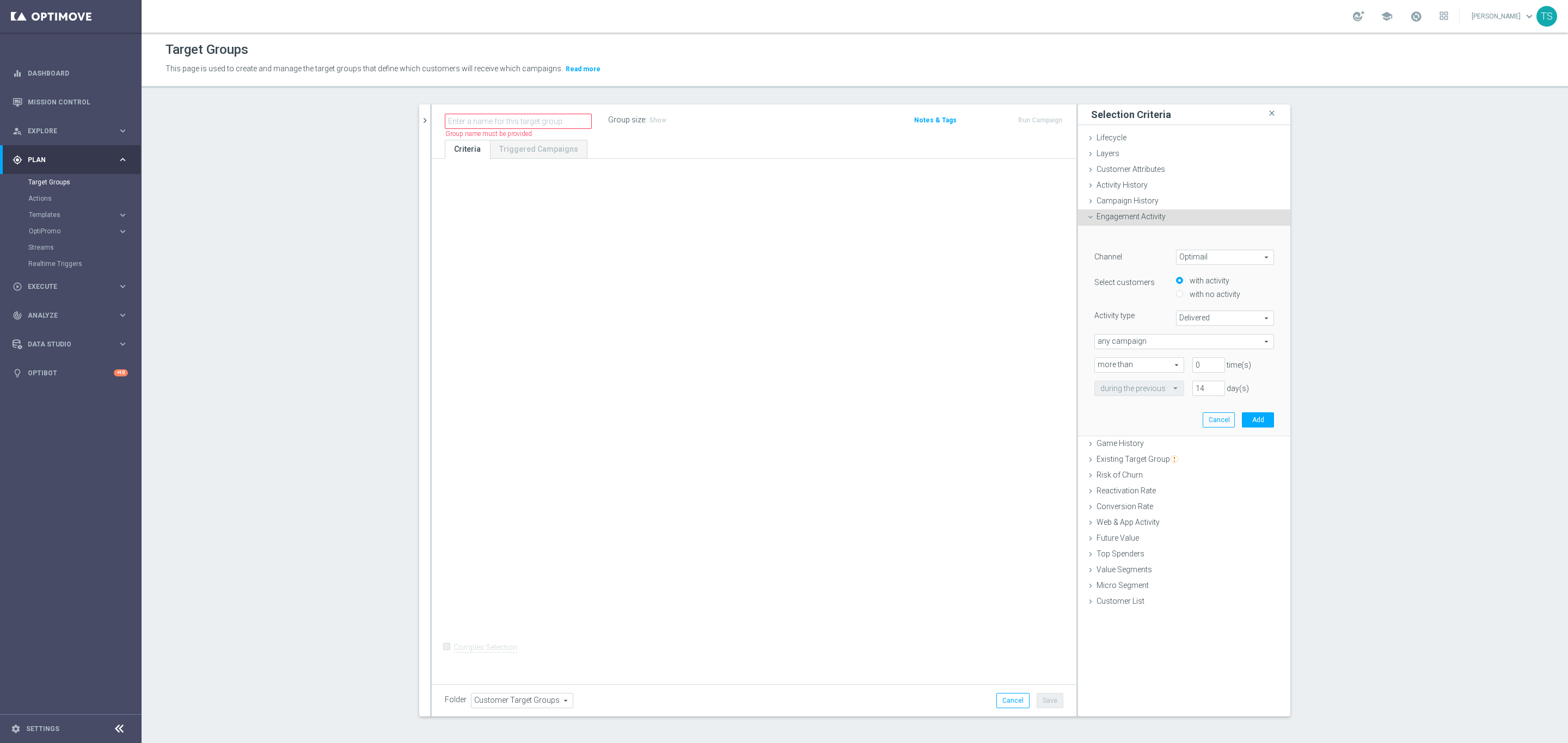
click at [1513, 353] on section "search more_vert Prioritize Customer Target Groups library_add create_new_folder" at bounding box center [855, 419] width 1426 height 629
drag, startPoint x: 1187, startPoint y: 394, endPoint x: 1101, endPoint y: 396, distance: 86.0
click at [1113, 396] on div "during the previous 14 day(s)" at bounding box center [1184, 389] width 196 height 15
type input "0"
click at [1345, 413] on section "search more_vert Prioritize Customer Target Groups library_add create_new_folder" at bounding box center [855, 419] width 1426 height 629
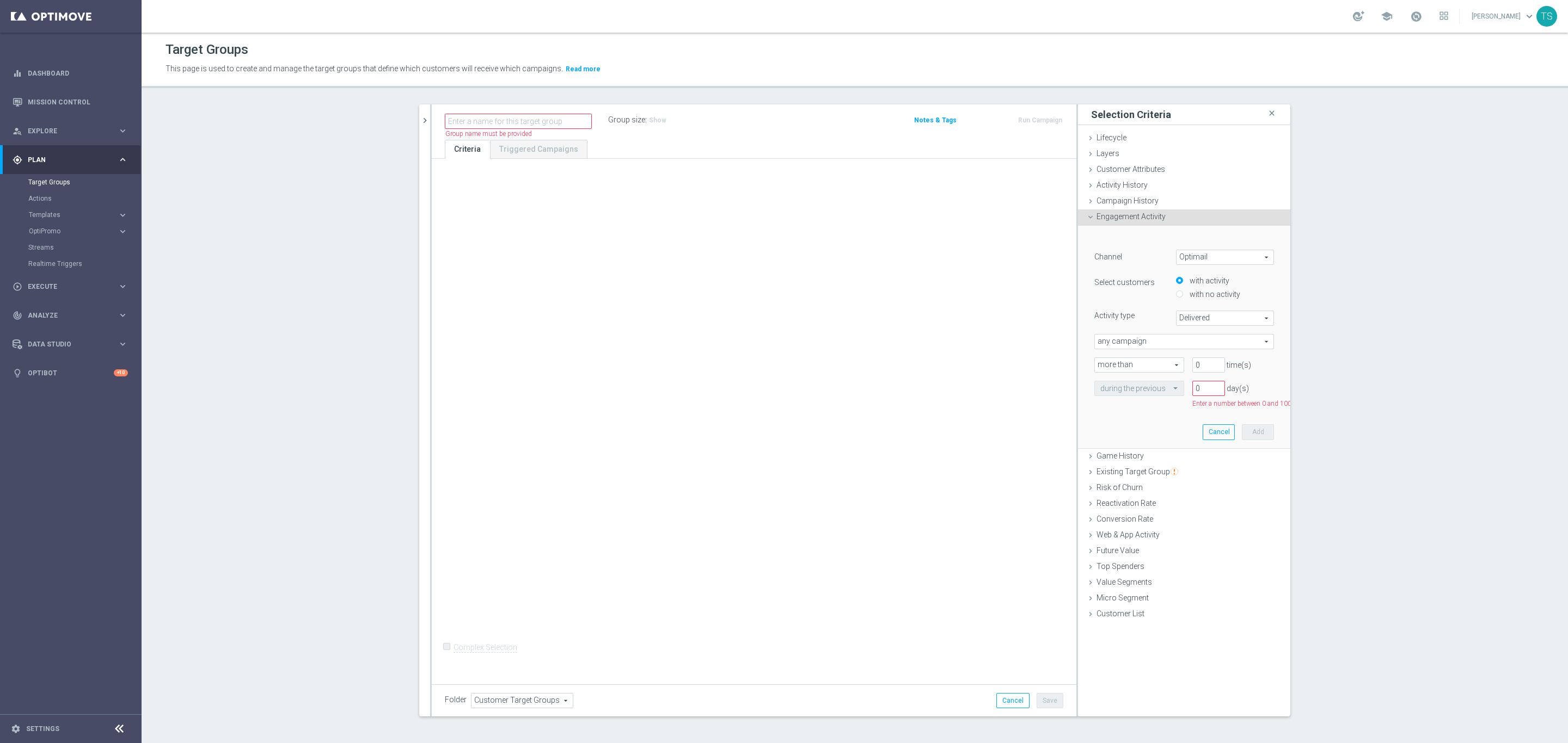
click at [1212, 258] on span "Optimail" at bounding box center [1224, 258] width 97 height 14
click at [1188, 346] on span "any campaign" at bounding box center [1185, 341] width 179 height 14
drag, startPoint x: 1429, startPoint y: 418, endPoint x: 1349, endPoint y: 426, distance: 80.4
click at [1429, 420] on section "search more_vert Prioritize Customer Target Groups library_add create_new_folder" at bounding box center [855, 419] width 1426 height 629
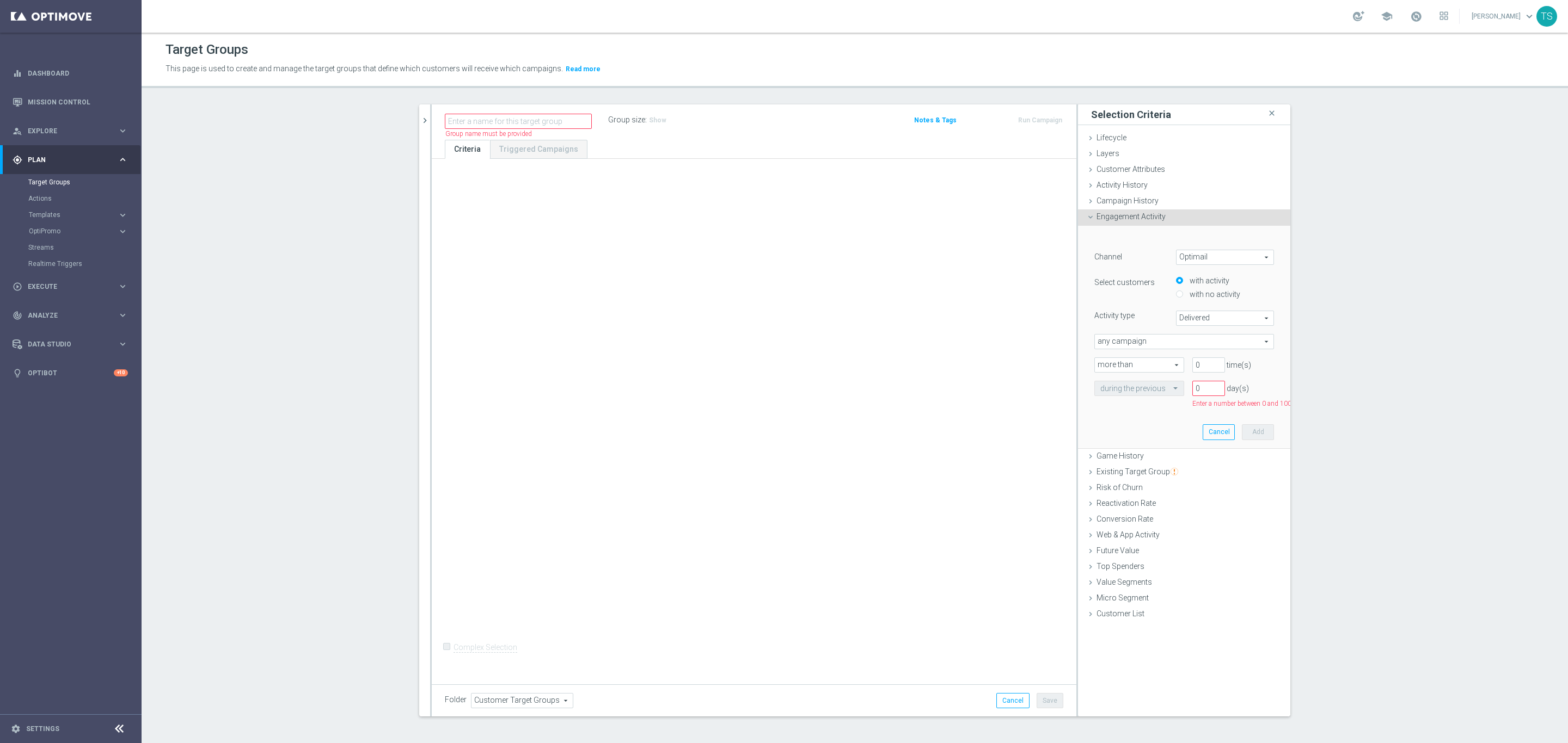
click at [1116, 216] on span "Engagement Activity" at bounding box center [1131, 216] width 69 height 9
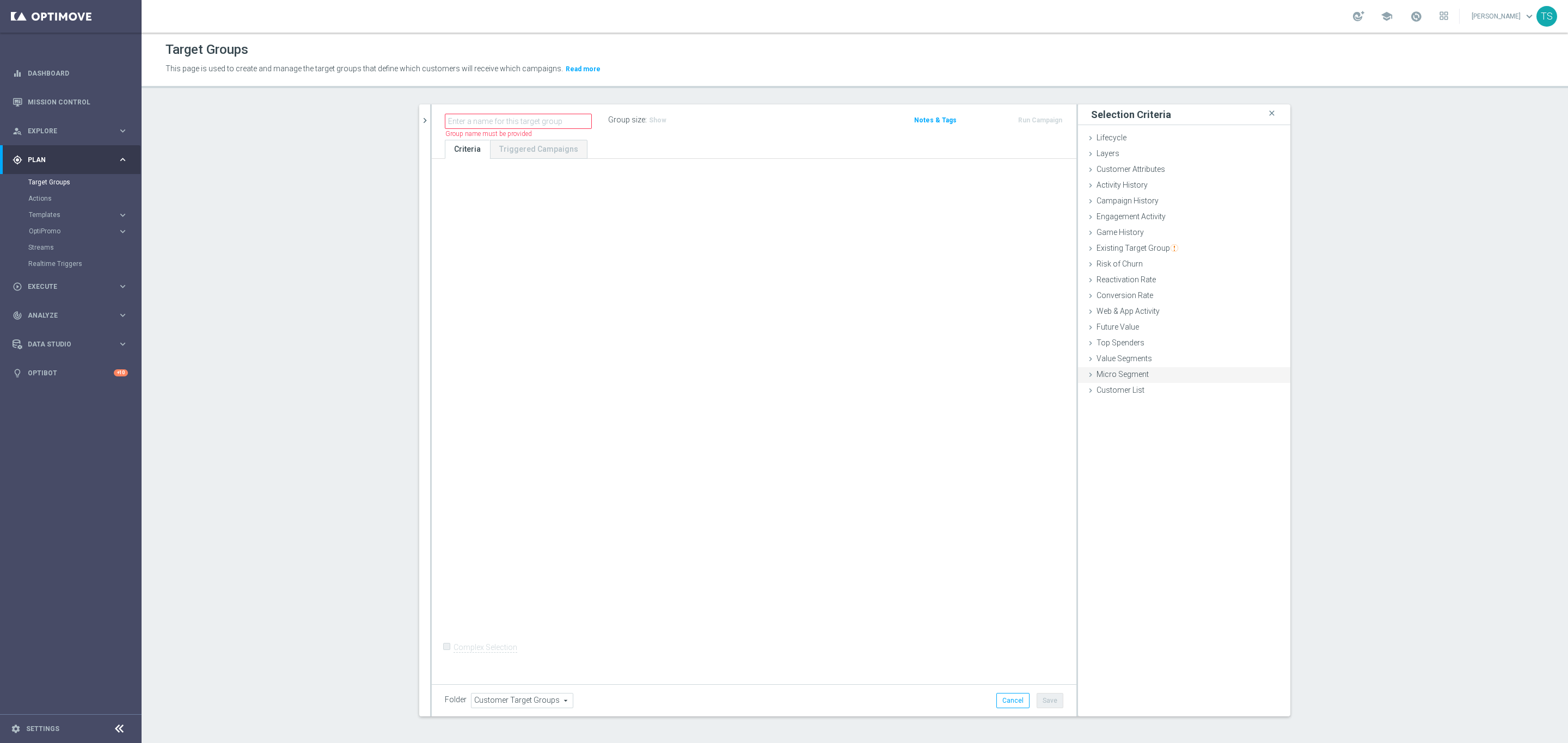
click at [1149, 378] on div "Micro Segment done" at bounding box center [1184, 376] width 212 height 16
click at [1150, 392] on div "Lifecycle Select arrow_drop_down search Show Selected 0 of 12 (All) Micro segme…" at bounding box center [1184, 432] width 196 height 96
click at [1142, 377] on div "Micro Segment done" at bounding box center [1184, 376] width 212 height 16
click at [1150, 397] on div "Customer List done" at bounding box center [1184, 391] width 212 height 16
click at [1174, 461] on p "Upload a single column CSV file without header and up to 500K rows. C ustomer I…" at bounding box center [1184, 447] width 179 height 31
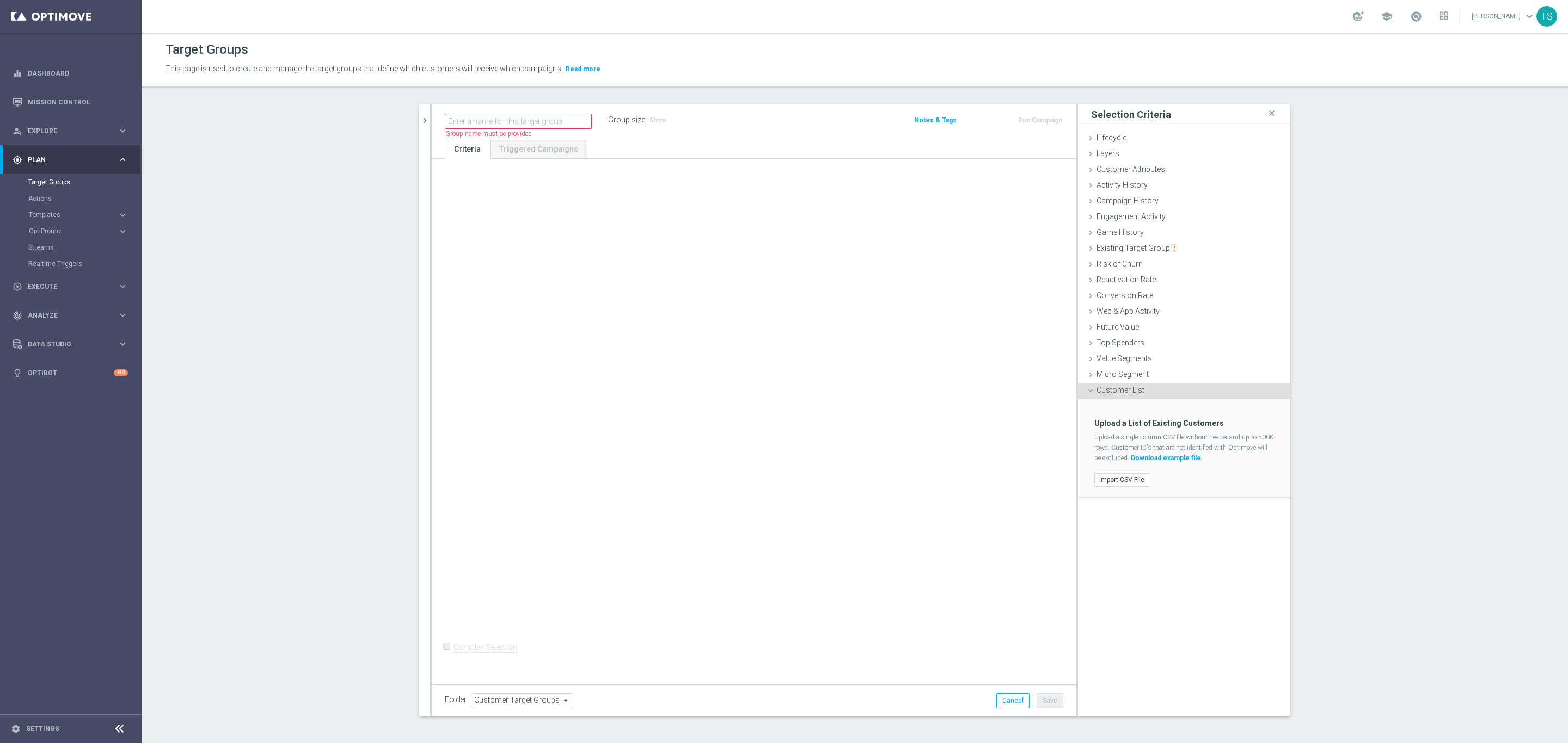
click at [1172, 459] on link "Download example file" at bounding box center [1166, 458] width 70 height 8
click at [1172, 133] on div "Lifecycle done" at bounding box center [1184, 139] width 212 height 16
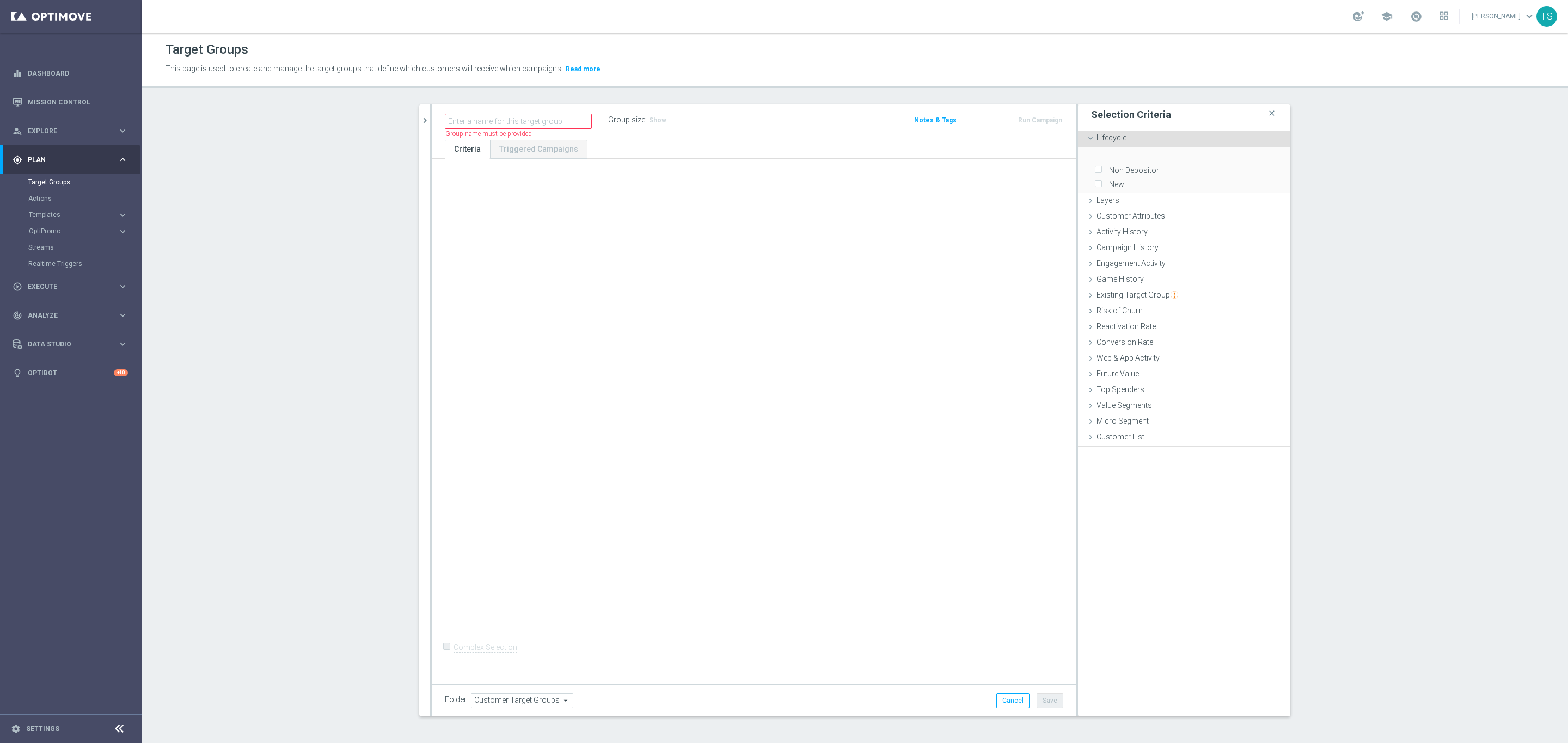
click at [1172, 136] on div "Lifecycle done" at bounding box center [1184, 139] width 212 height 16
click at [1171, 159] on div "Layers done" at bounding box center [1184, 155] width 212 height 16
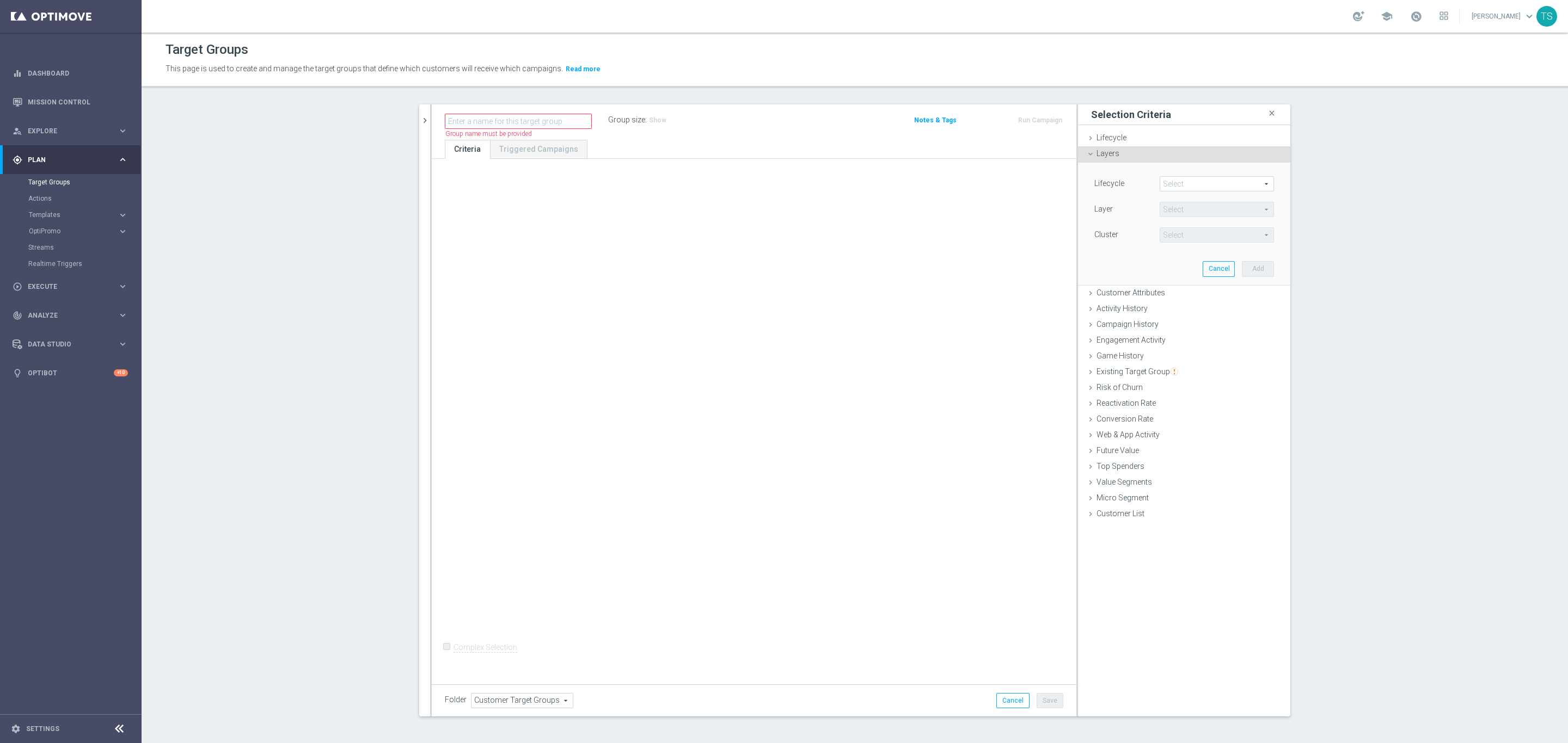
click at [1170, 159] on div "Layers done" at bounding box center [1184, 155] width 212 height 16
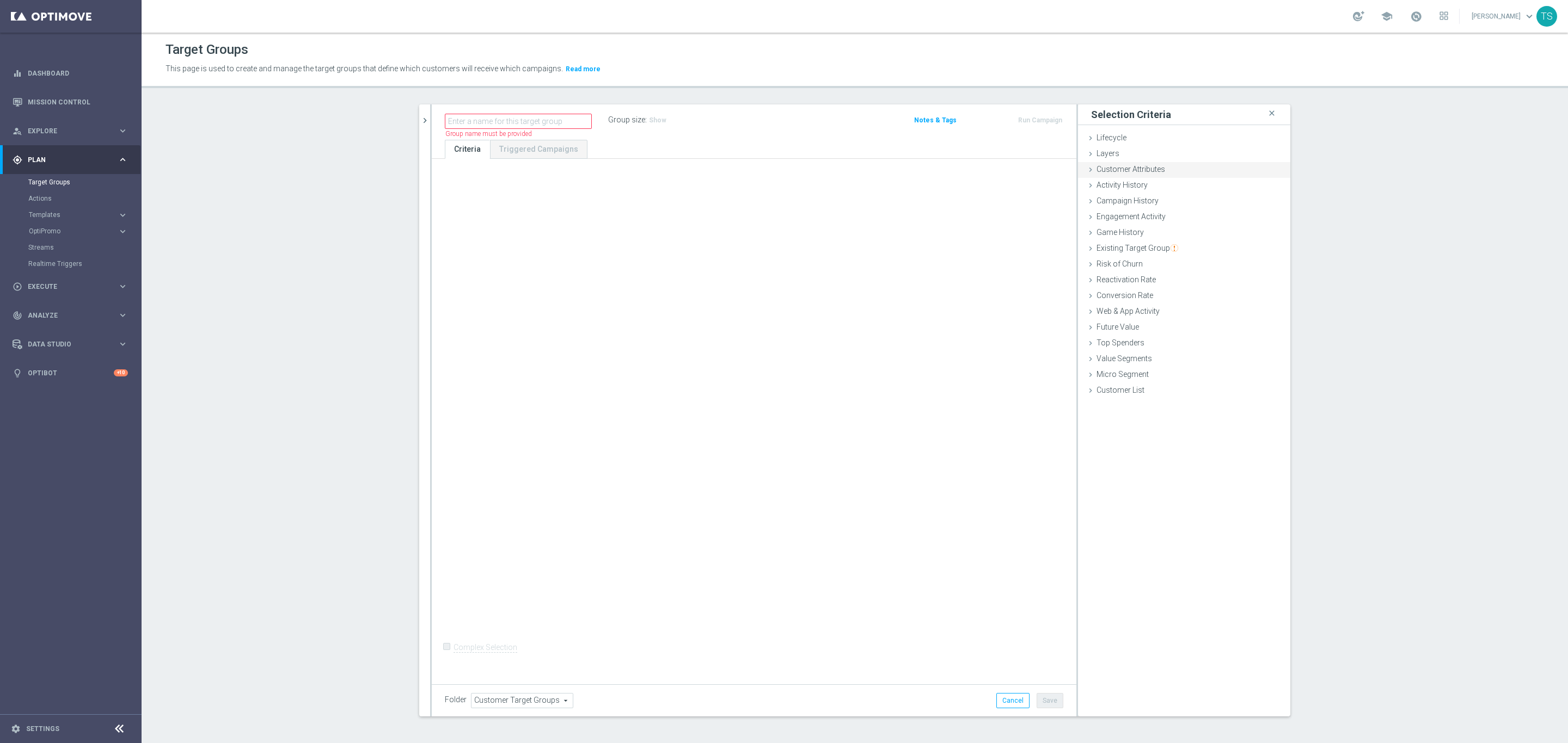
click at [1168, 172] on div "Customer Attributes done" at bounding box center [1184, 170] width 212 height 16
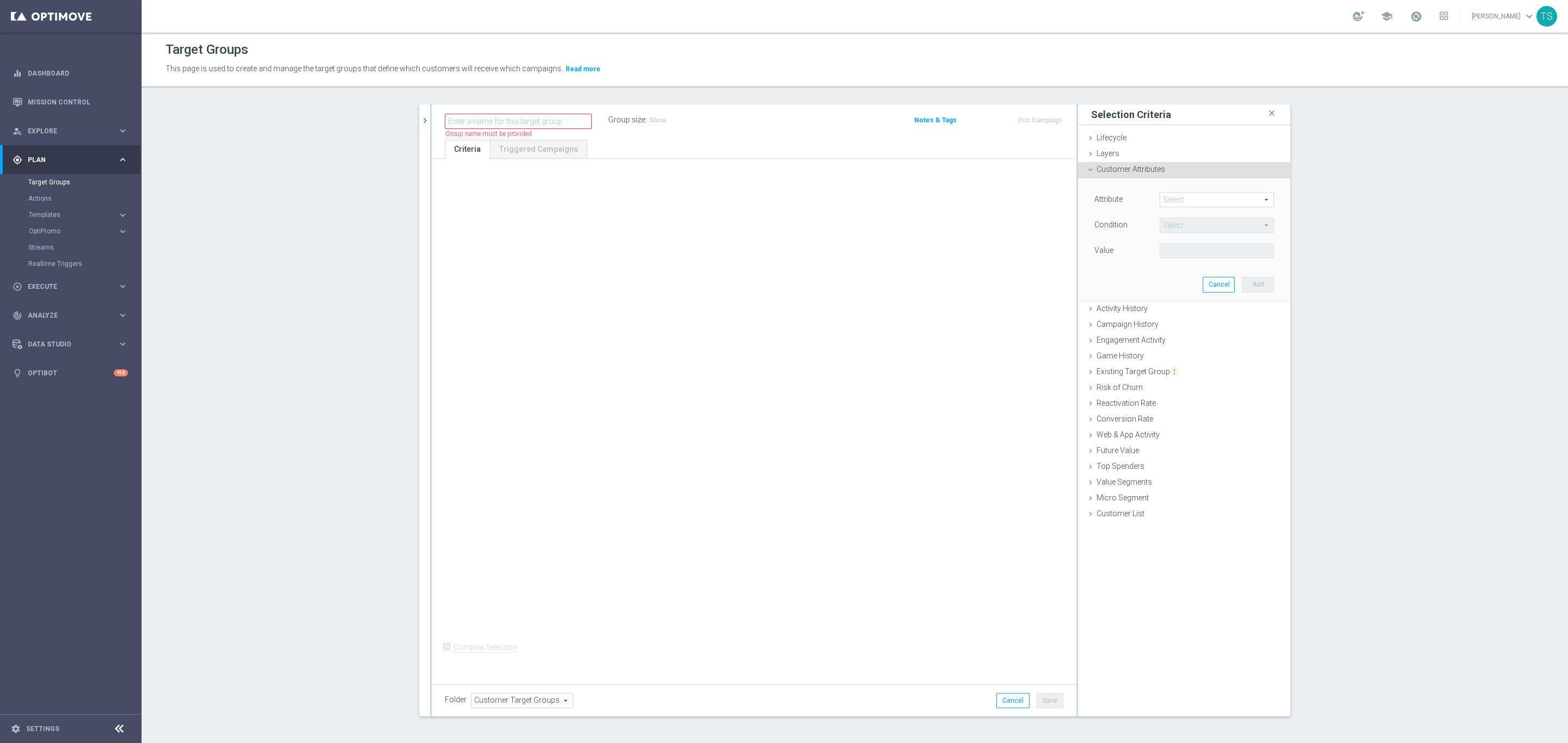
click at [1168, 172] on div "Customer Attributes done" at bounding box center [1184, 170] width 212 height 16
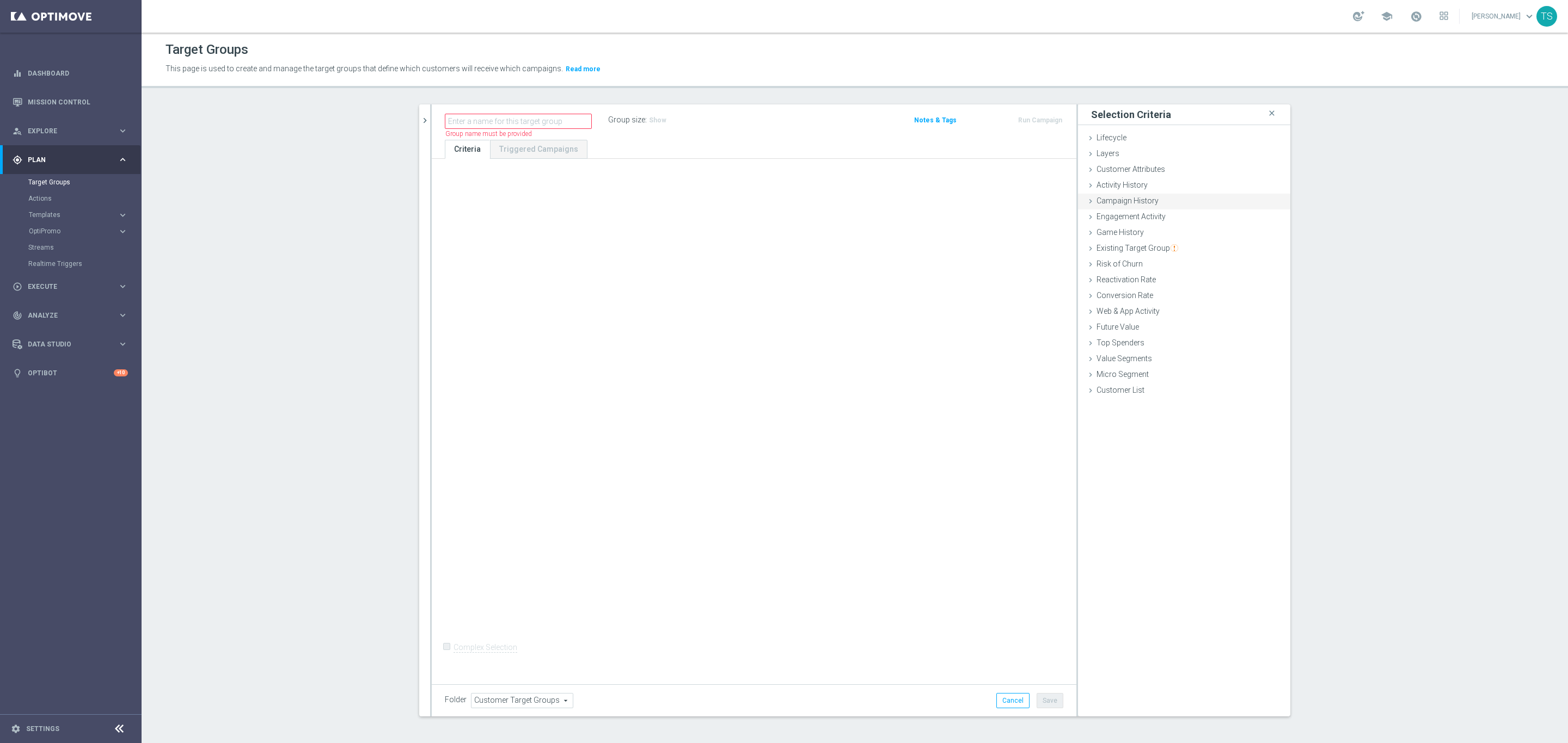
click at [1167, 198] on div "Campaign History done" at bounding box center [1184, 202] width 212 height 16
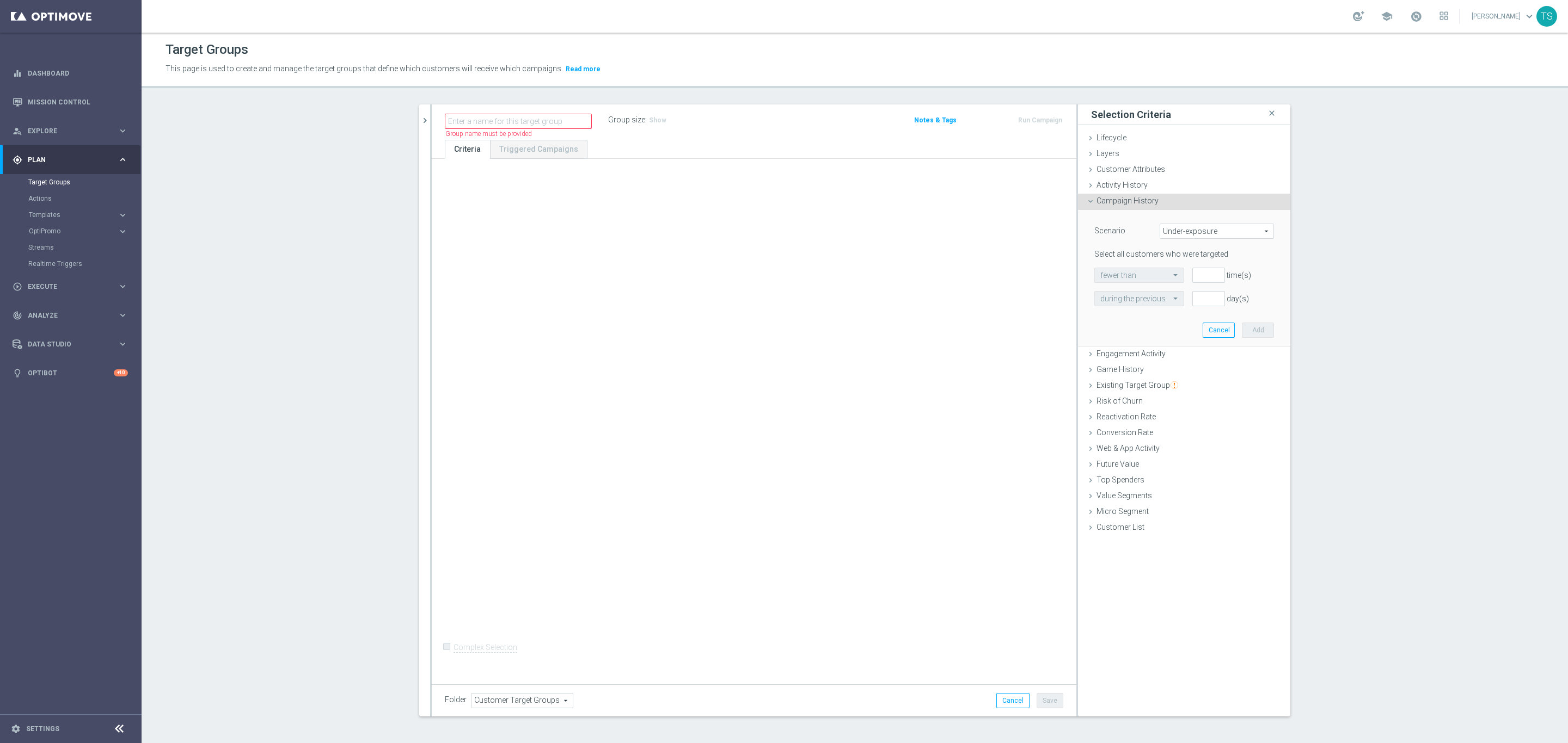
click at [1178, 231] on span "Under-exposure" at bounding box center [1217, 231] width 113 height 14
click at [1202, 297] on label "Custom" at bounding box center [1217, 304] width 113 height 14
type input "Custom"
click at [1271, 271] on div "responded to responded to arrow_drop_down search" at bounding box center [1225, 275] width 114 height 15
click at [1238, 279] on span "responded to" at bounding box center [1224, 275] width 97 height 14
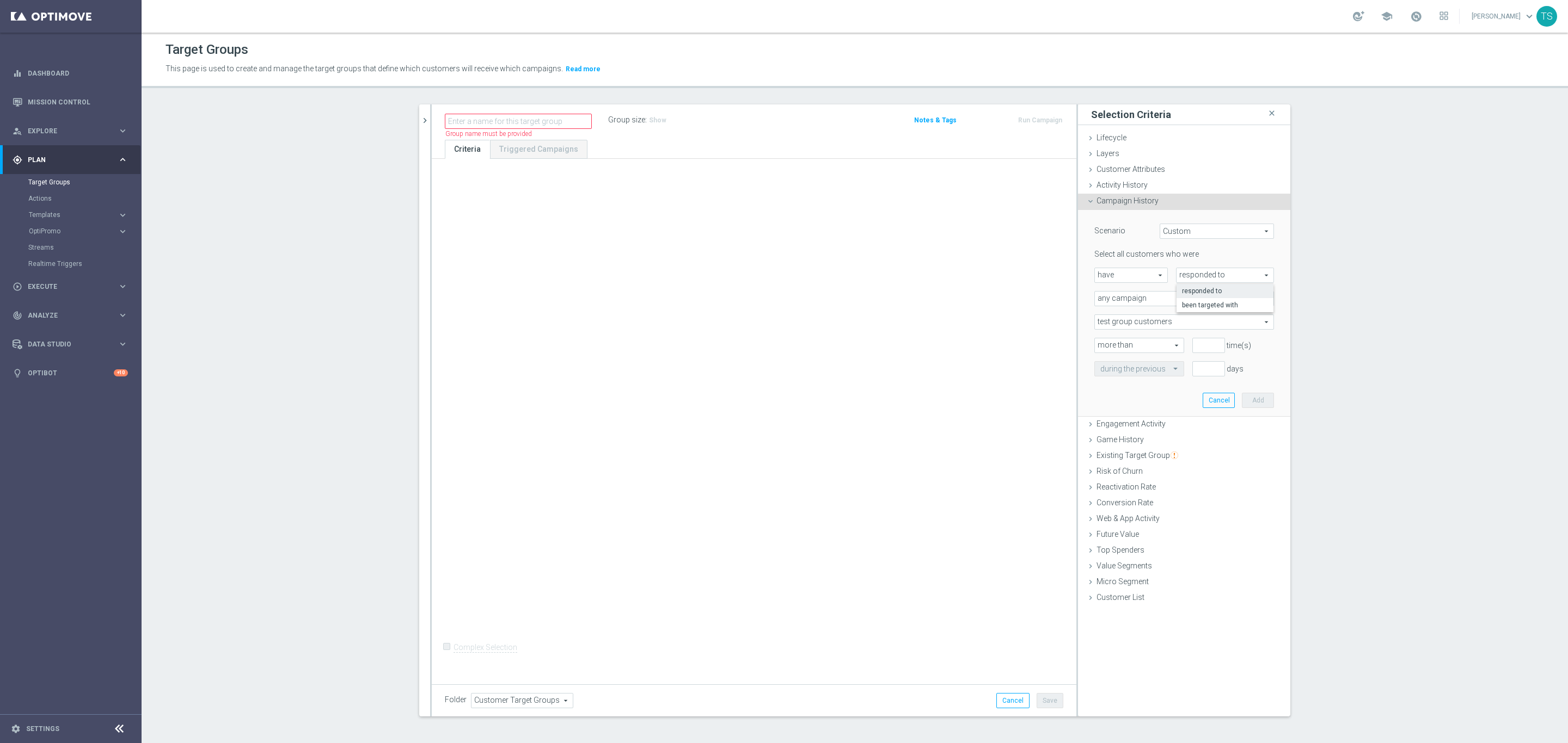
click at [1488, 295] on section "search more_vert Prioritize Customer Target Groups library_add create_new_folder" at bounding box center [855, 419] width 1426 height 629
click at [420, 117] on icon "chevron_right" at bounding box center [425, 120] width 10 height 10
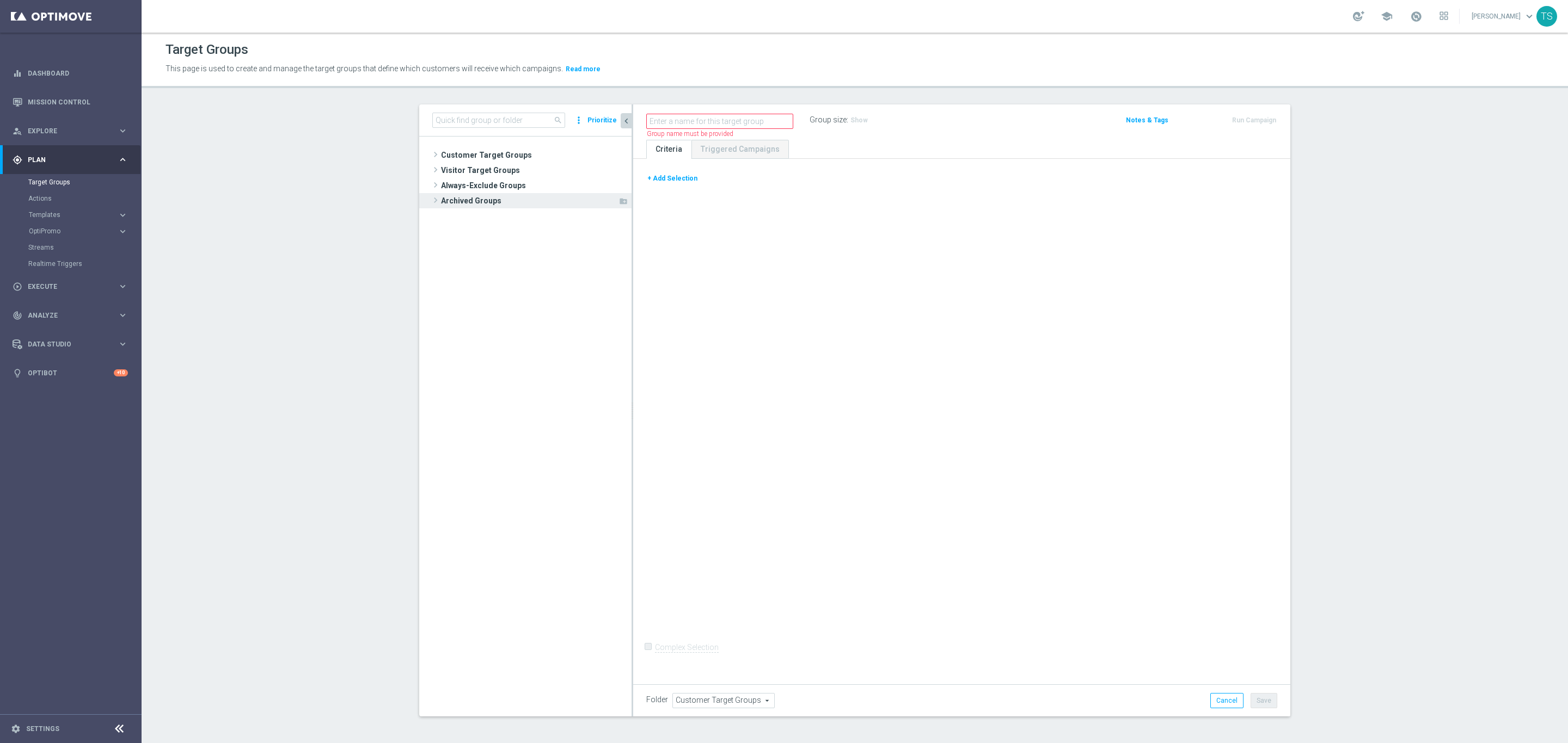
click at [515, 199] on span "Archived Groups" at bounding box center [530, 201] width 177 height 15
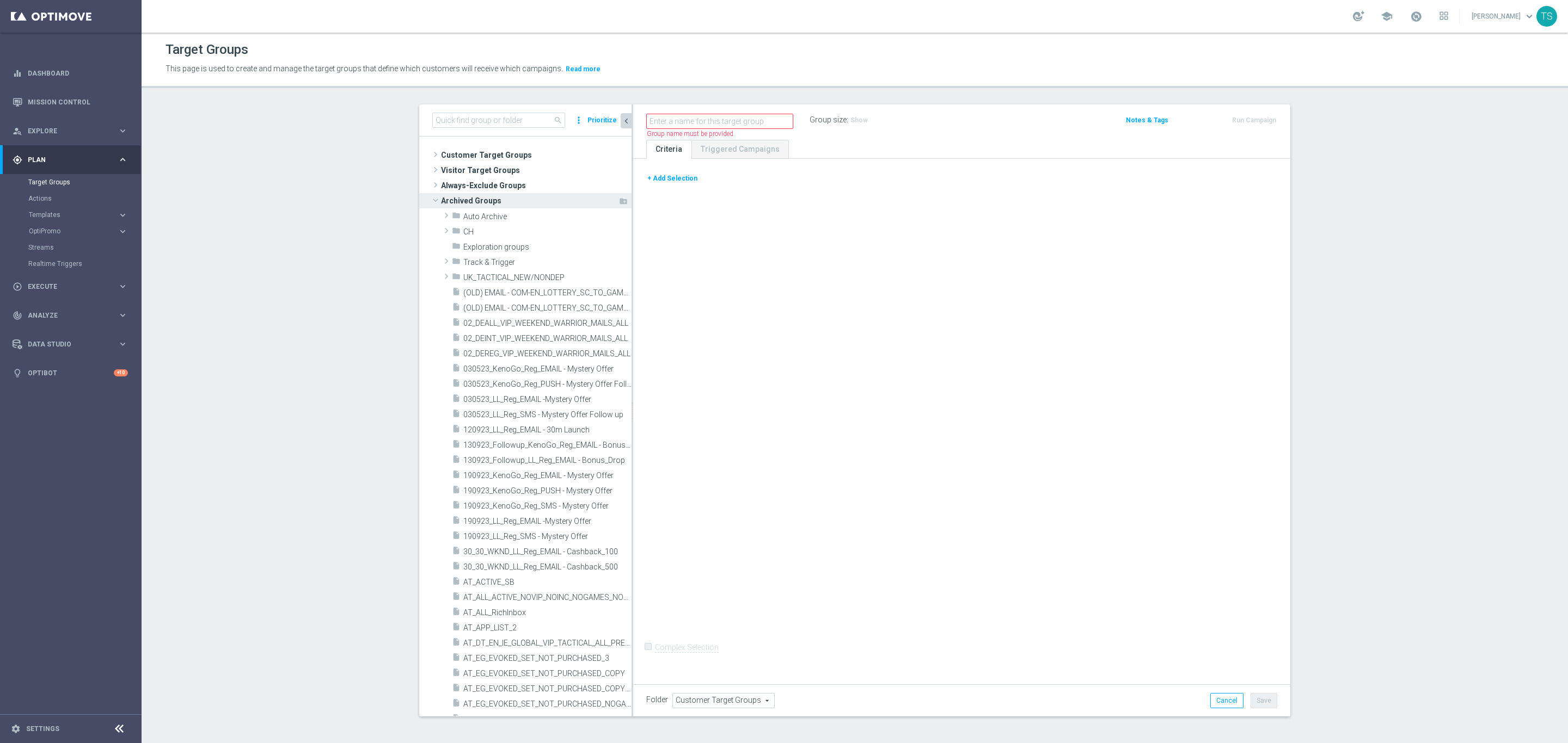
click at [515, 199] on span "Archived Groups" at bounding box center [530, 201] width 177 height 15
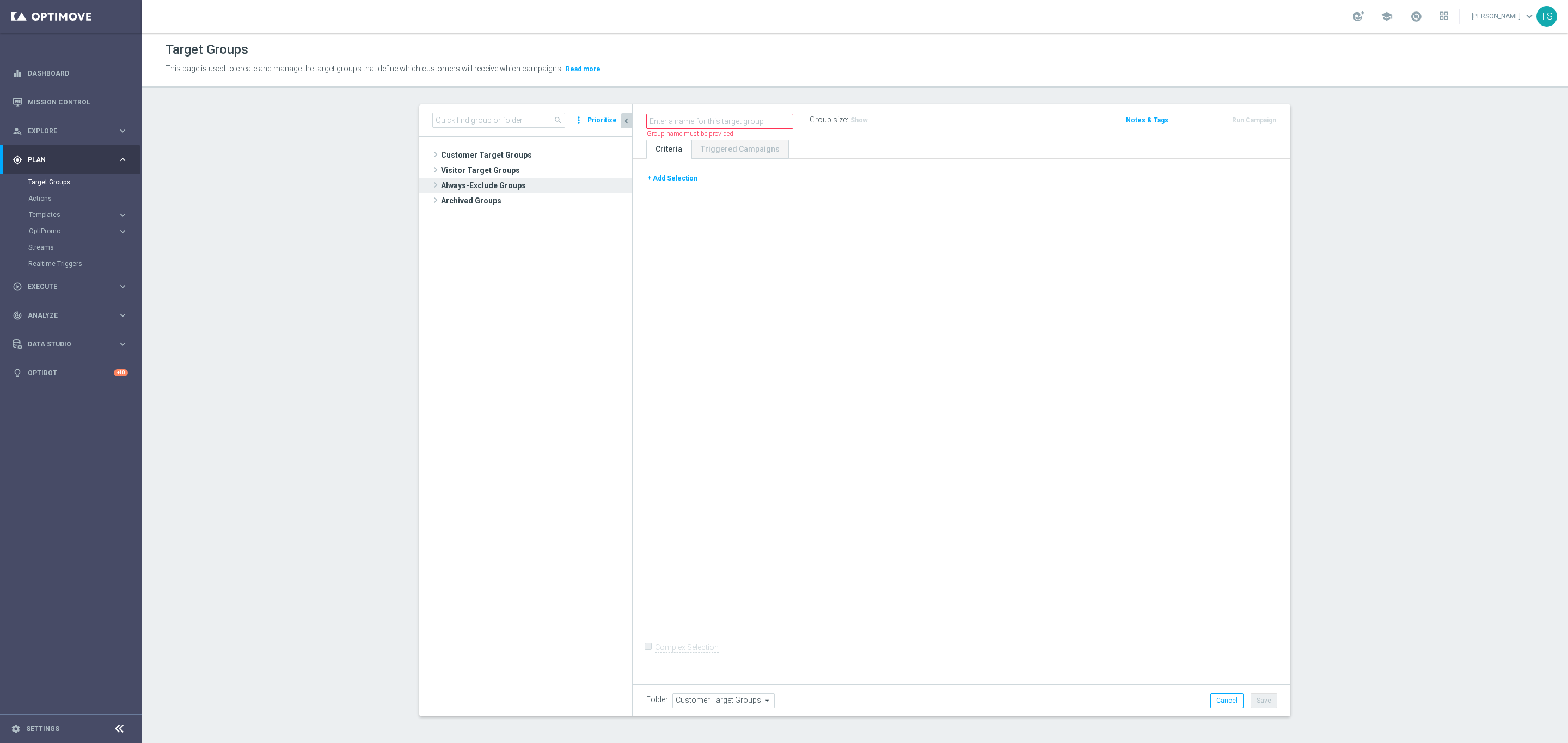
click at [541, 178] on span "Always-Exclude Groups" at bounding box center [535, 185] width 188 height 15
click at [539, 165] on span "Visitor Target Groups" at bounding box center [523, 170] width 164 height 15
click at [525, 169] on span "Visitor Target Groups" at bounding box center [523, 170] width 164 height 15
click at [515, 174] on span "Visitor Target Groups" at bounding box center [523, 170] width 164 height 15
click at [512, 268] on span "Archived Groups" at bounding box center [530, 262] width 177 height 15
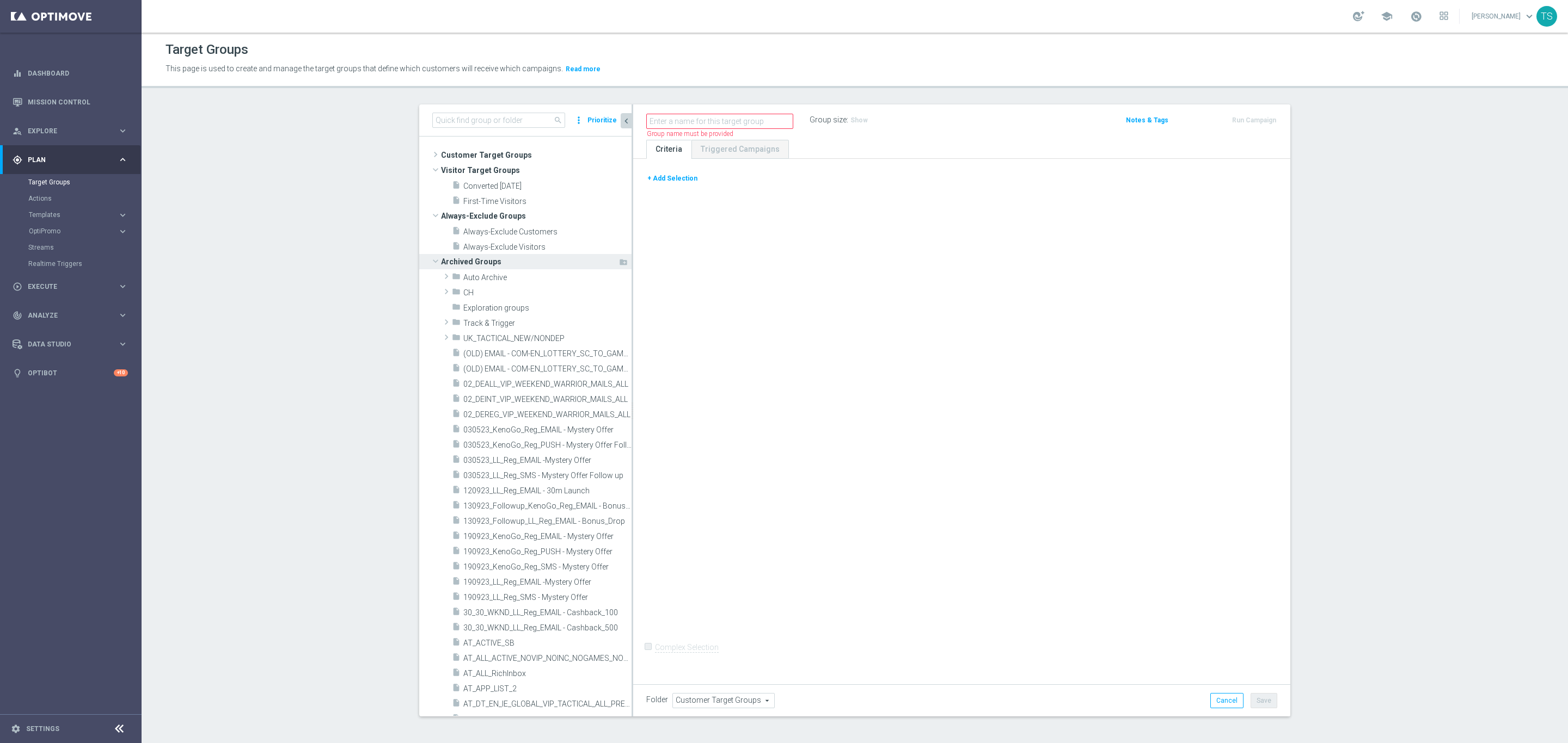
click at [510, 266] on span "Archived Groups" at bounding box center [530, 262] width 177 height 15
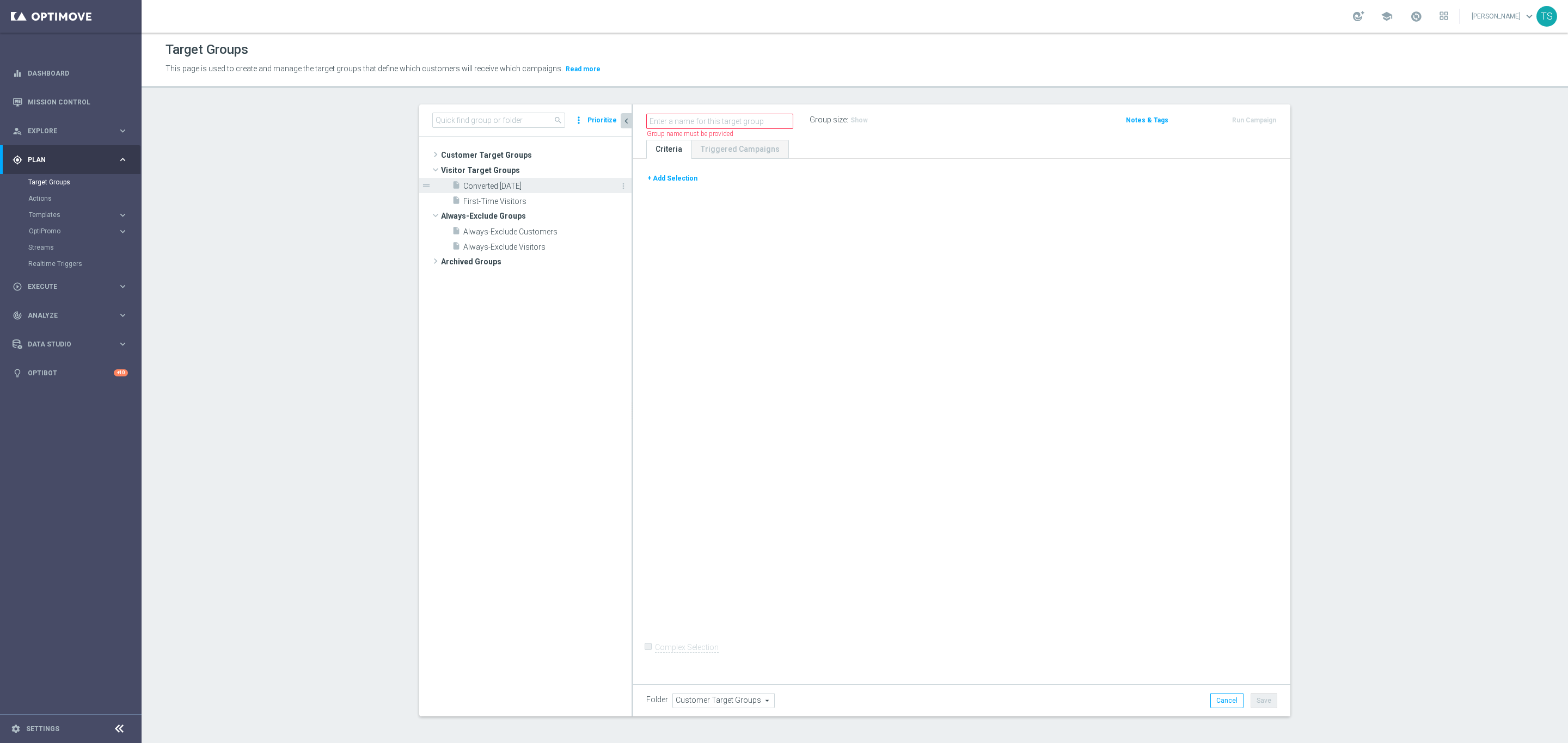
click at [492, 187] on span "Converted Today" at bounding box center [535, 186] width 144 height 9
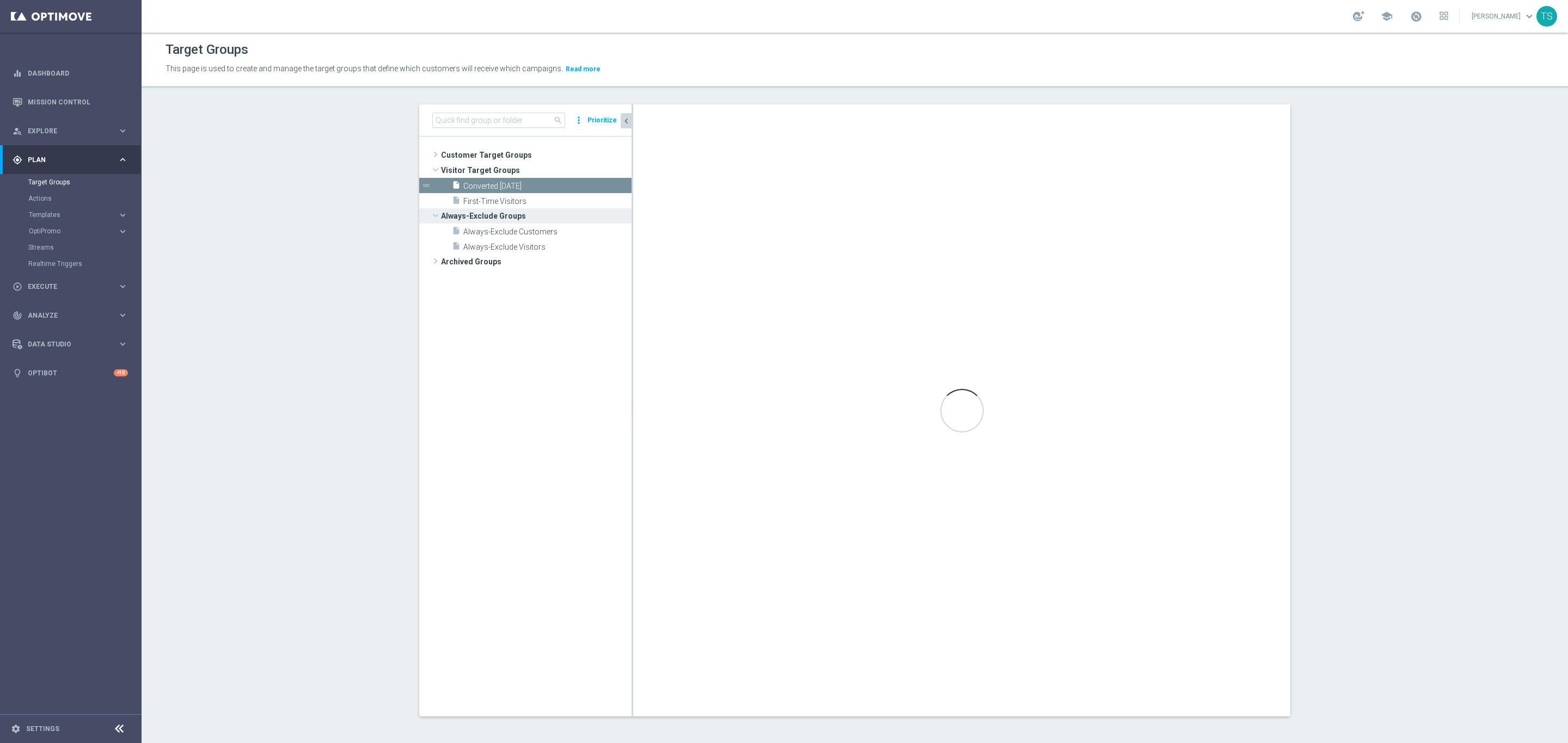
type input "Visitor Target Groups"
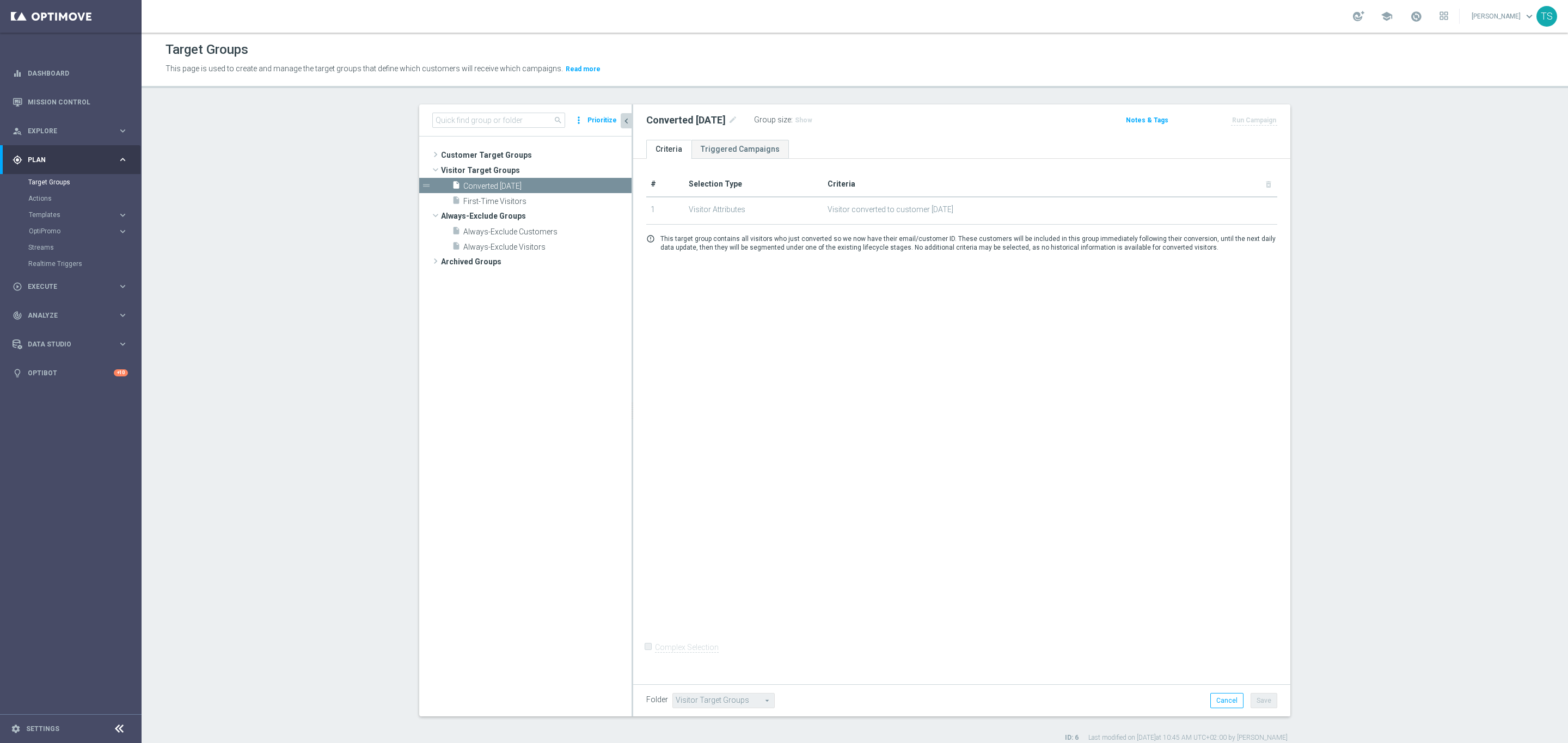
click at [508, 144] on tree-viewport "Customer Target Groups library_add create_new_folder" at bounding box center [525, 426] width 212 height 580
click at [511, 150] on span "Customer Target Groups" at bounding box center [523, 155] width 164 height 15
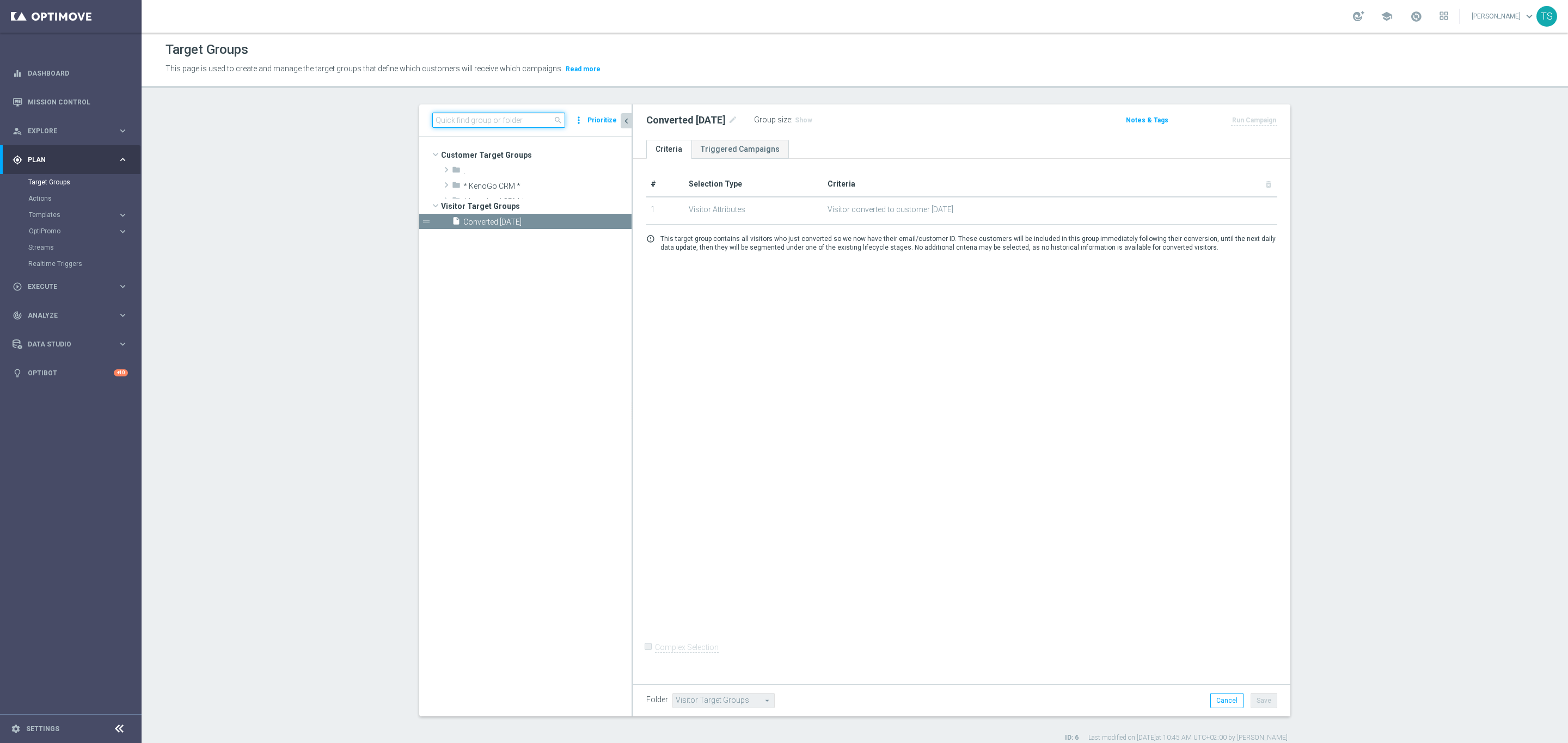
click at [515, 111] on div "search more_vert Prioritize" at bounding box center [525, 120] width 212 height 32
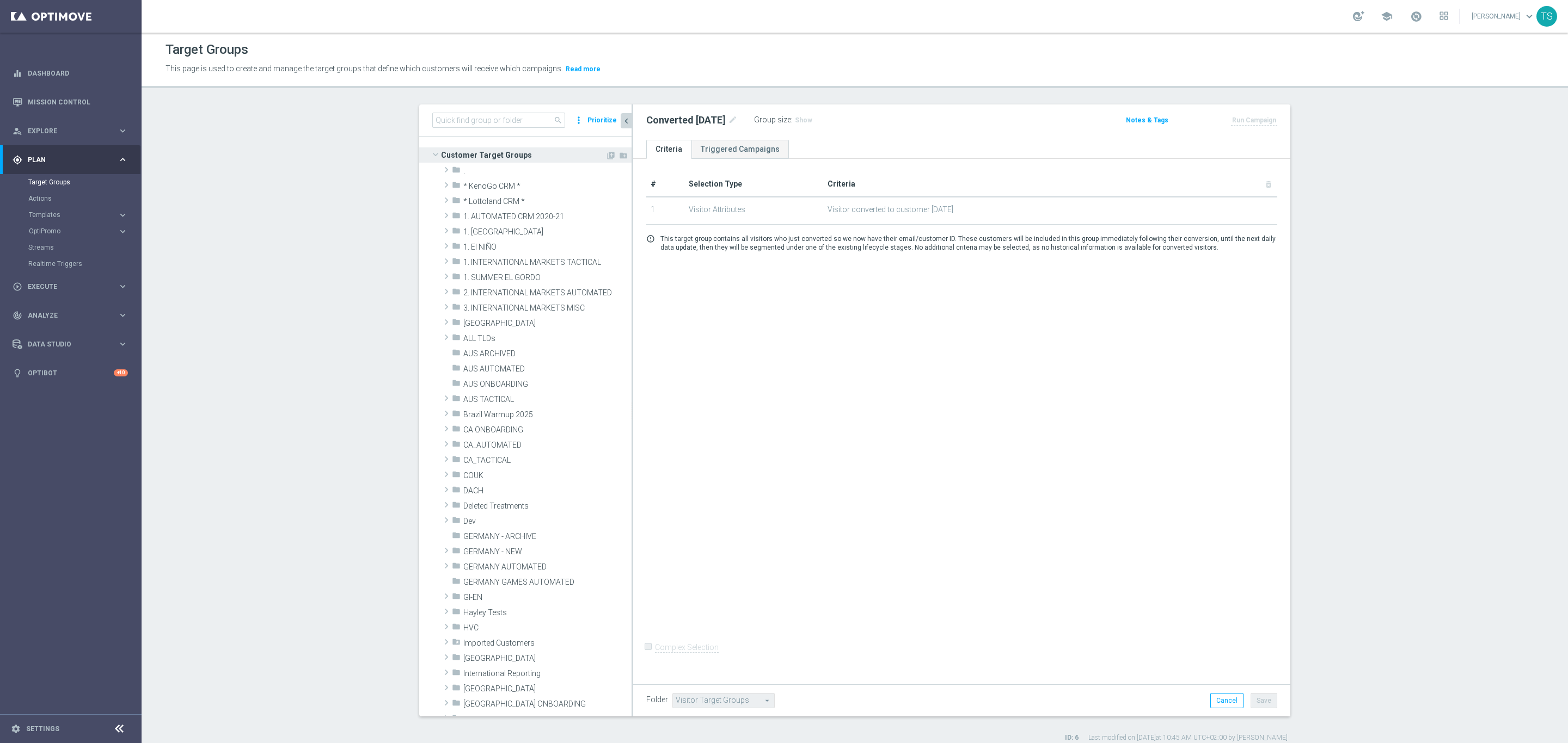
click at [432, 152] on span at bounding box center [435, 155] width 13 height 11
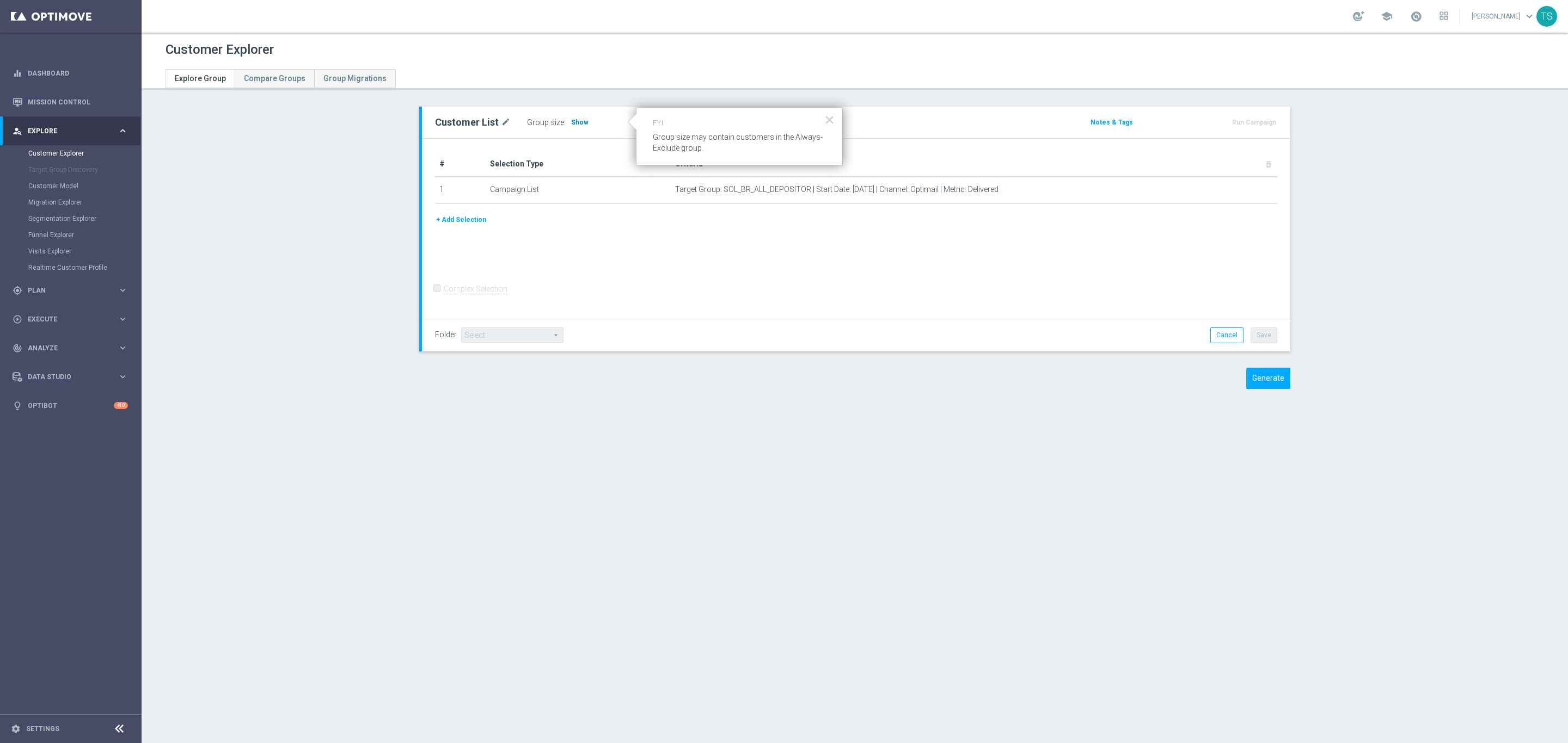
click at [571, 121] on span "Show" at bounding box center [579, 122] width 17 height 8
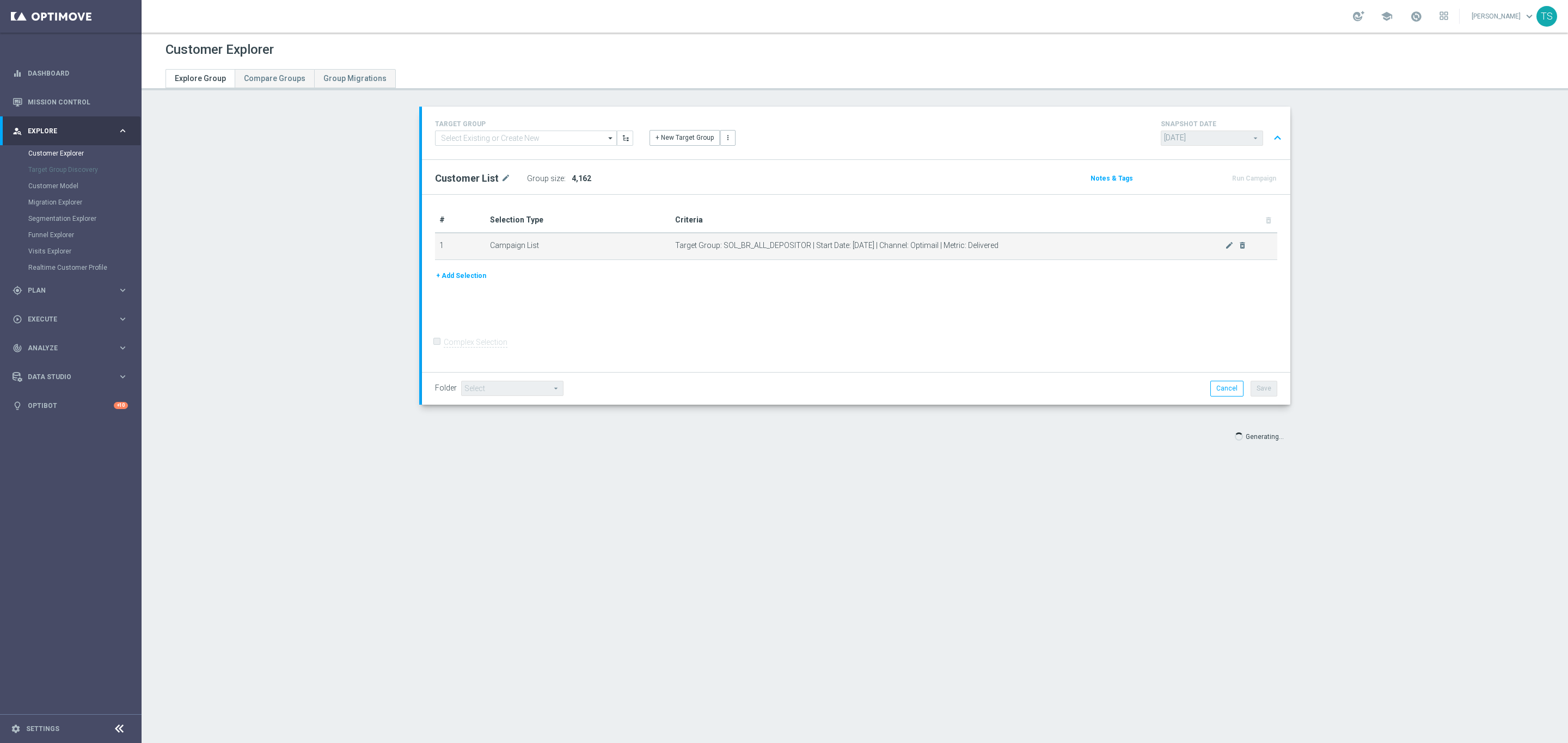
drag, startPoint x: 667, startPoint y: 244, endPoint x: 862, endPoint y: 240, distance: 195.0
click at [873, 238] on td "Target Group: SOL_BR_ALL_DEPOSITOR | Start Date: 2025-09-26 | Channel: Optimail…" at bounding box center [974, 247] width 607 height 27
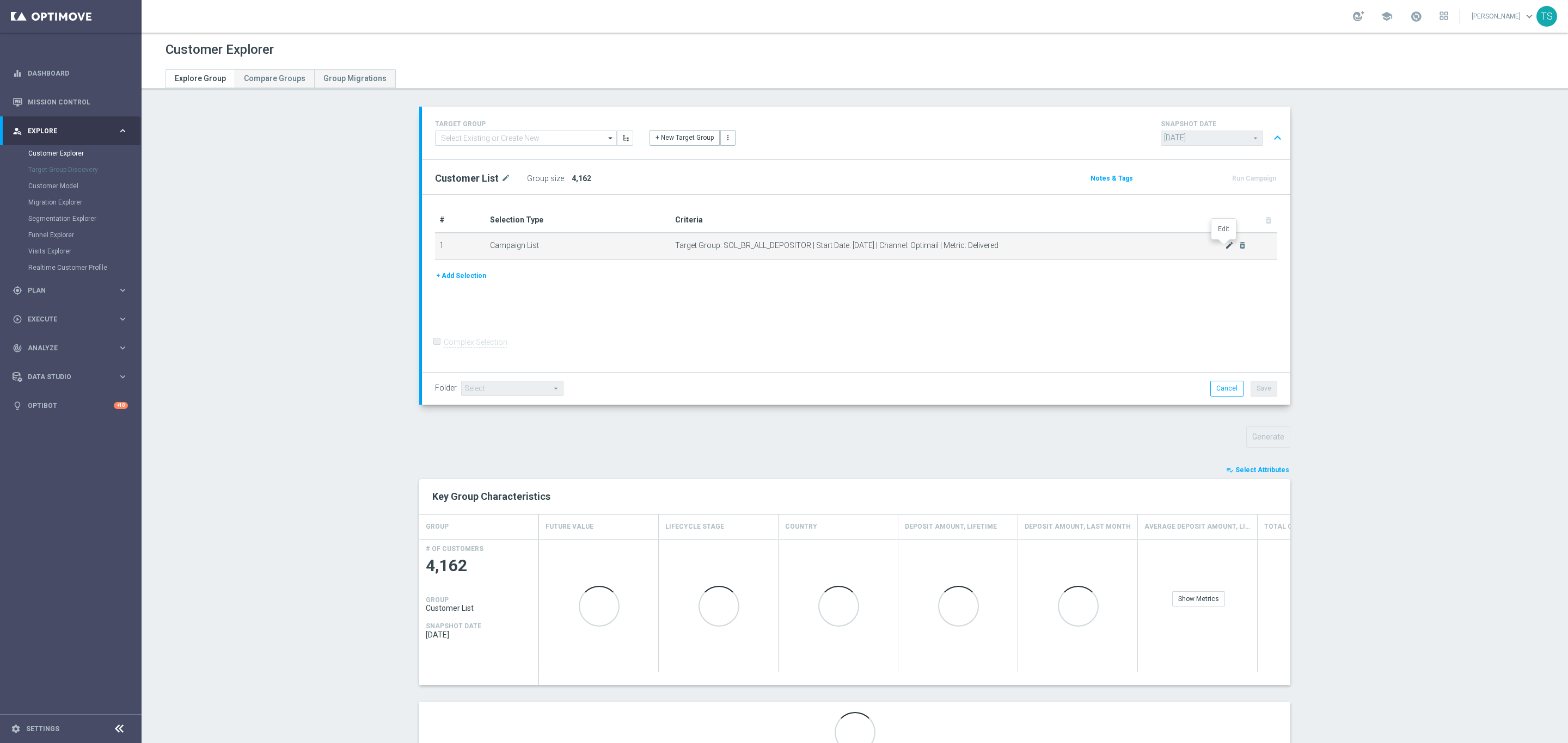
click at [1225, 242] on icon "mode_edit" at bounding box center [1229, 245] width 9 height 9
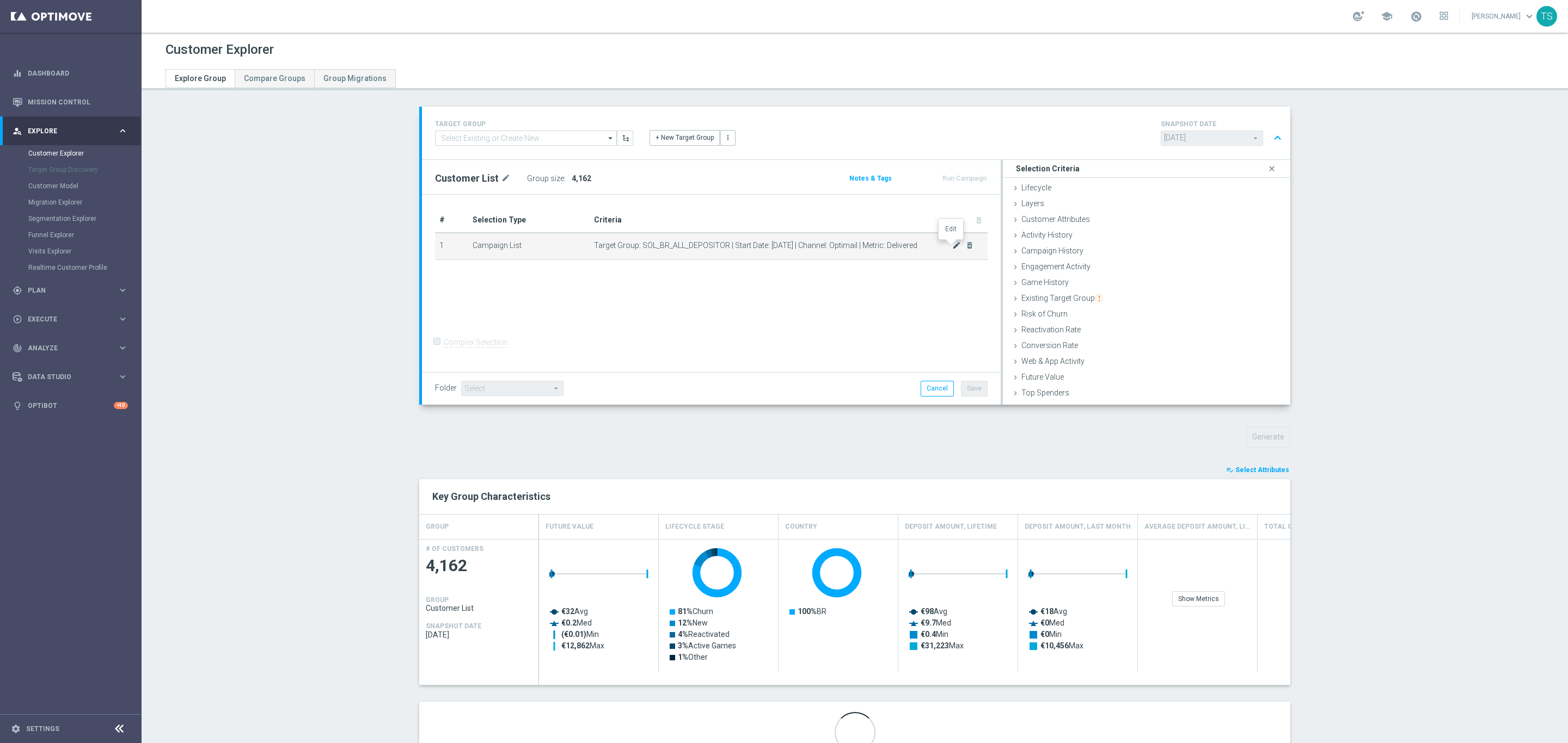
click at [952, 247] on icon "mode_edit" at bounding box center [956, 245] width 9 height 9
click at [952, 245] on icon "mode_edit" at bounding box center [956, 245] width 9 height 9
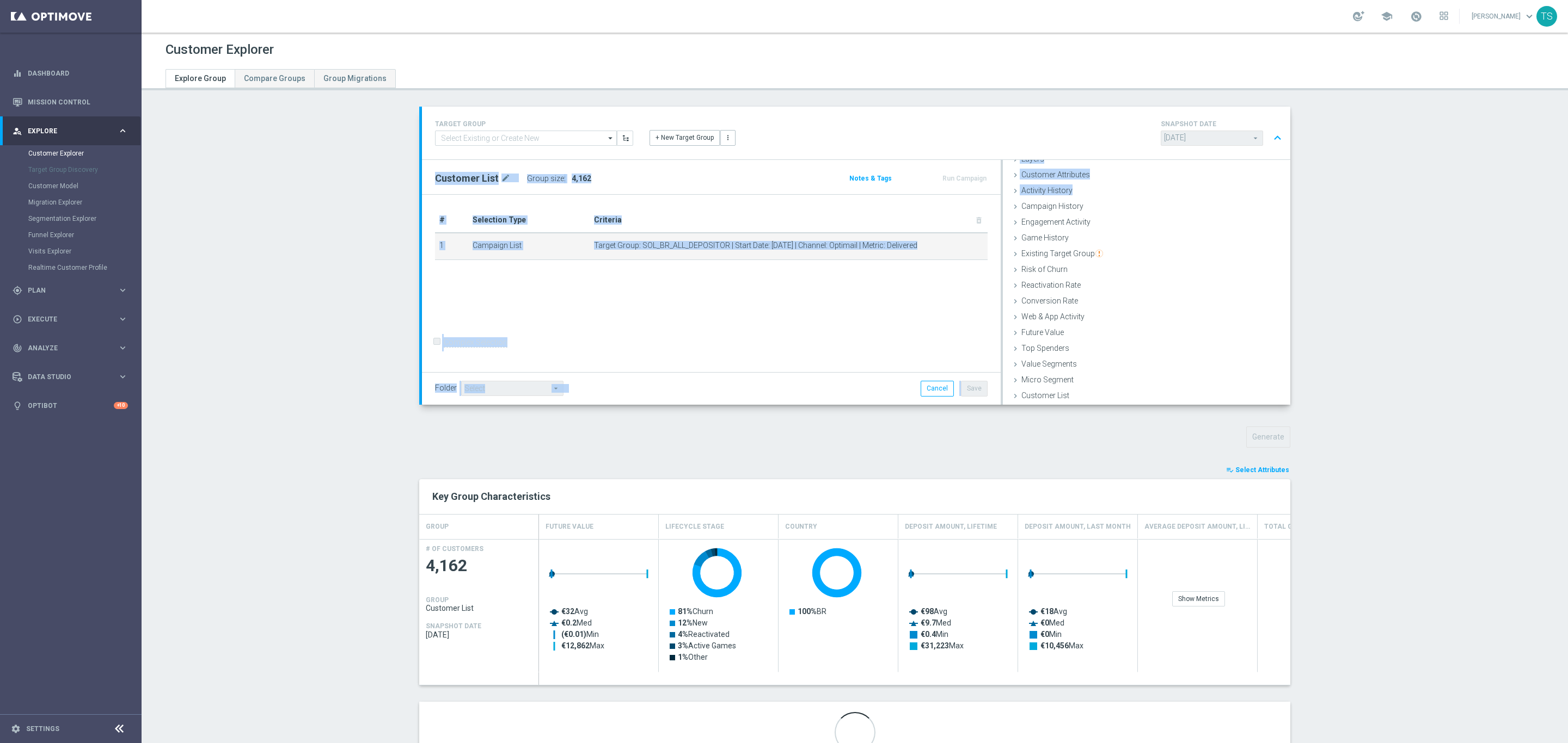
drag, startPoint x: 1284, startPoint y: 224, endPoint x: 1277, endPoint y: 196, distance: 28.9
click at [1282, 194] on div "TARGET GROUP arrow_drop_down Show Selected 0 of NaN (OLD) EMAIL - UK_LOTTERY_SC…" at bounding box center [854, 443] width 915 height 673
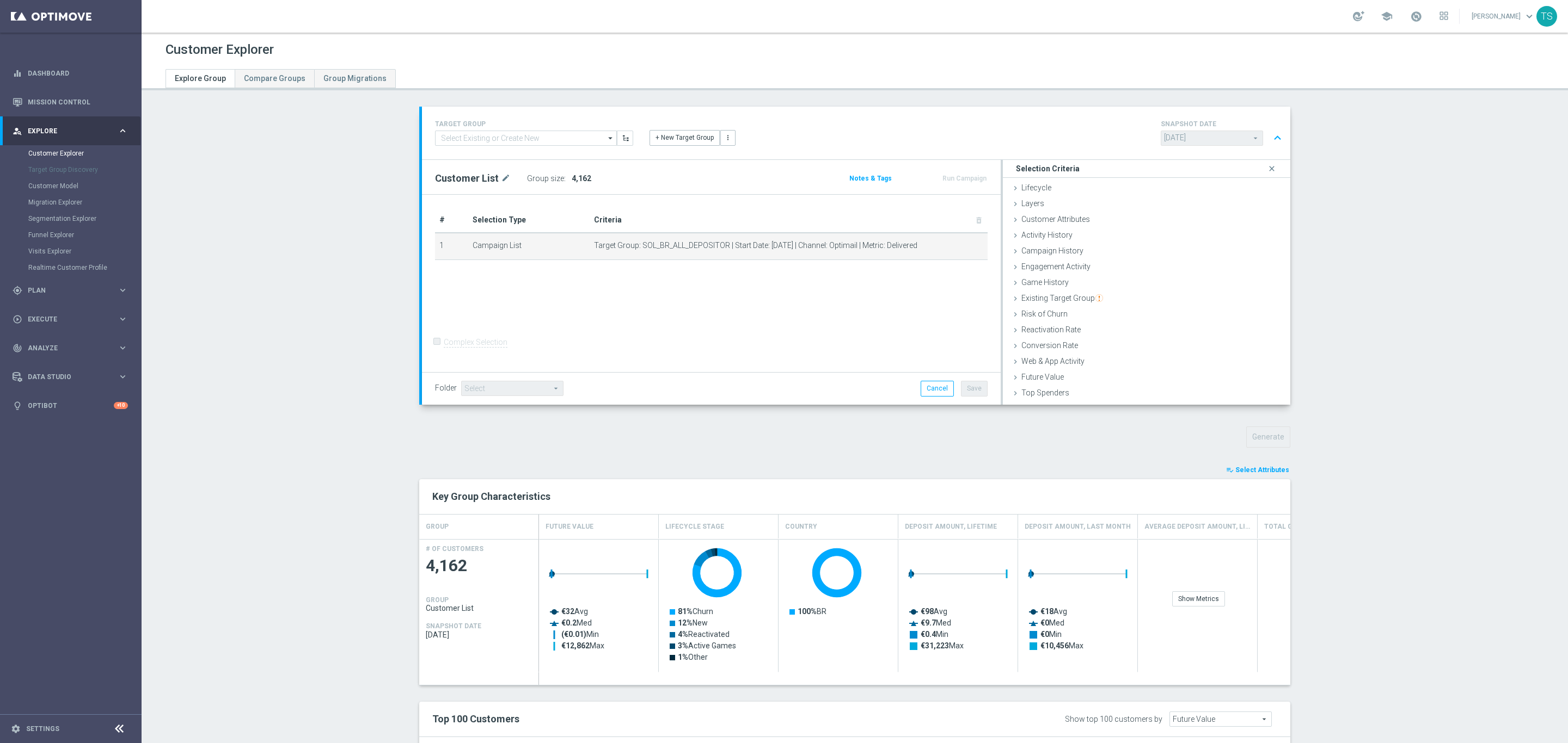
click at [1395, 409] on section "TARGET GROUP arrow_drop_down Show Selected 0 of NaN" at bounding box center [855, 562] width 1426 height 913
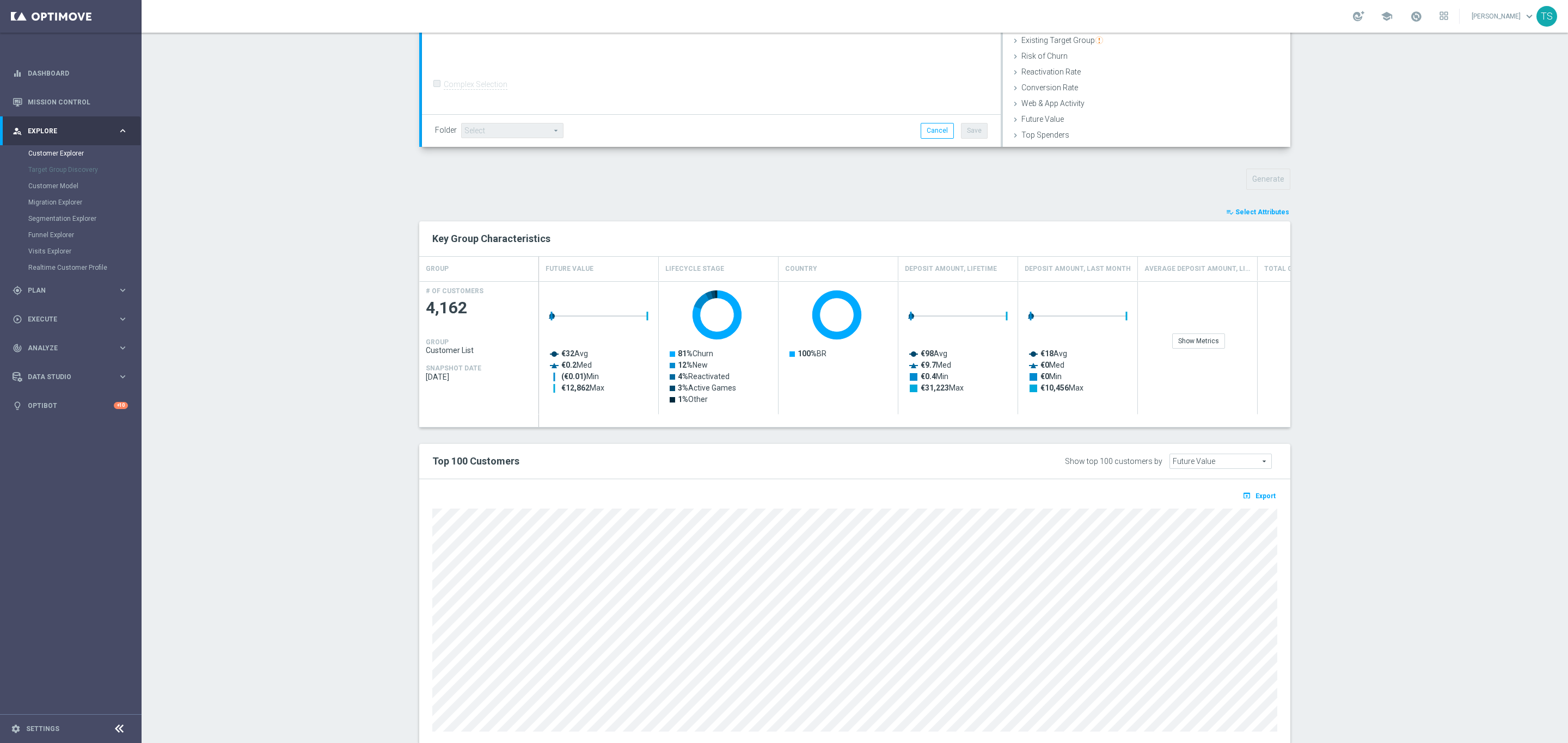
scroll to position [288, 0]
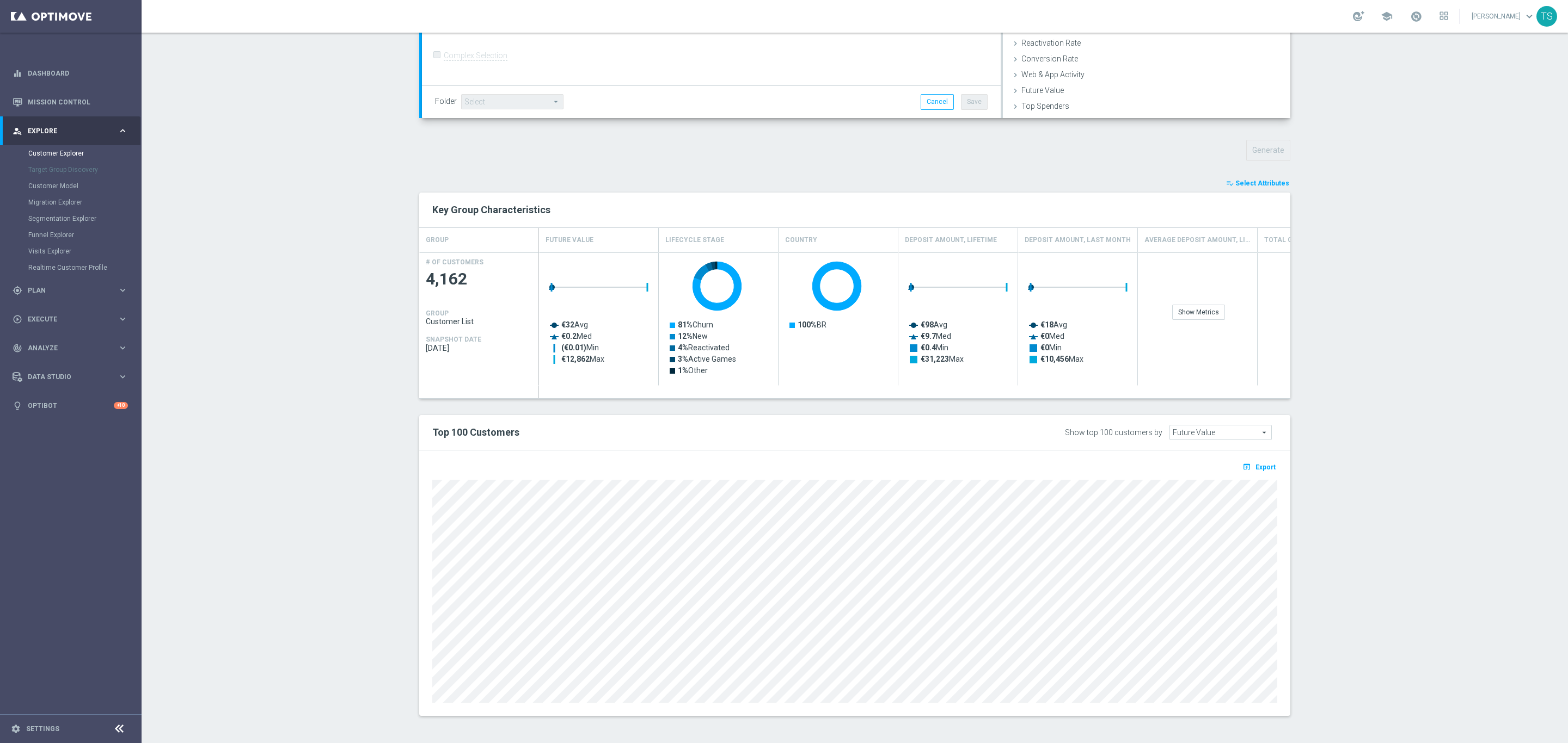
click at [1263, 182] on span "Select Attributes" at bounding box center [1262, 183] width 54 height 8
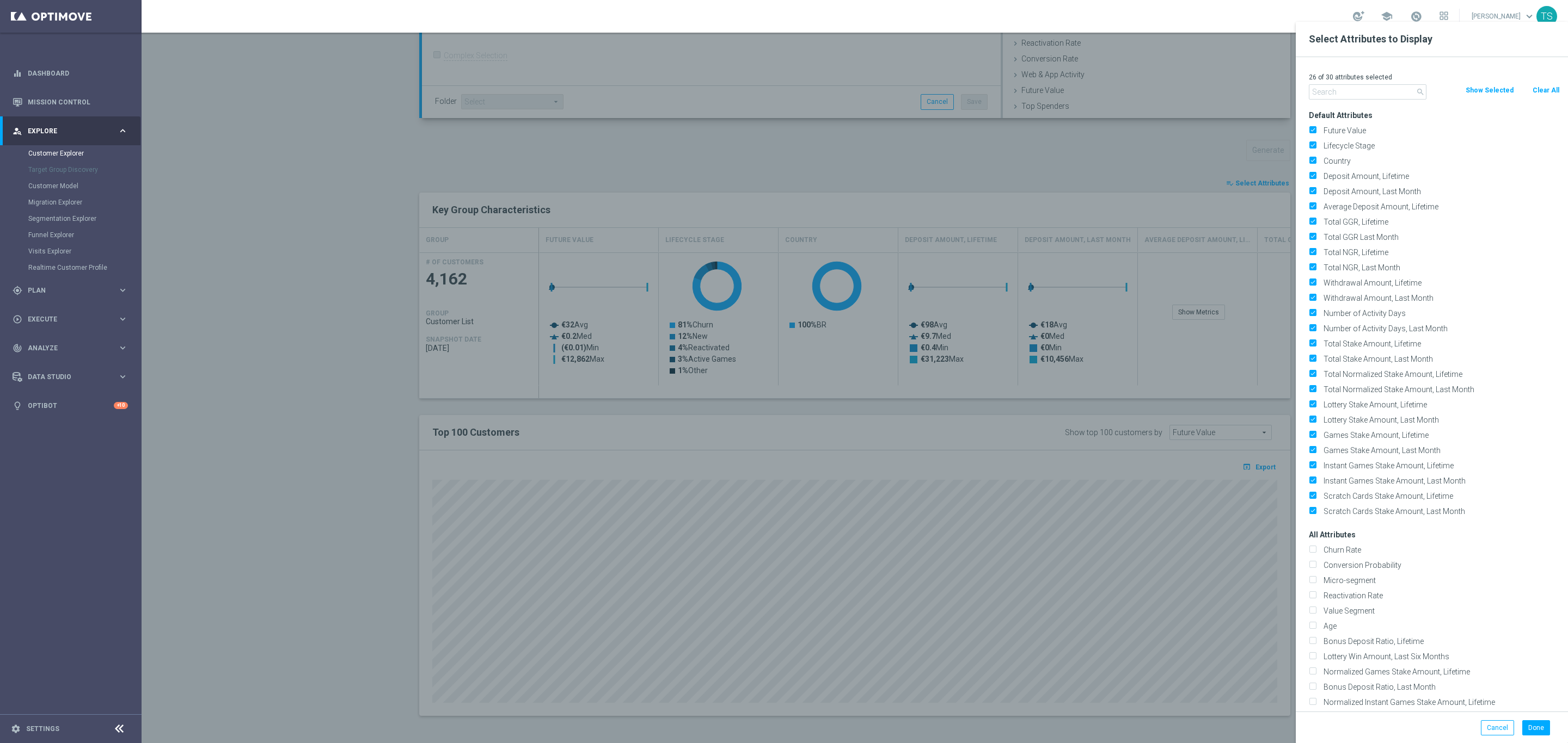
click at [1534, 91] on button "Clear All" at bounding box center [1546, 90] width 29 height 12
checkbox input "false"
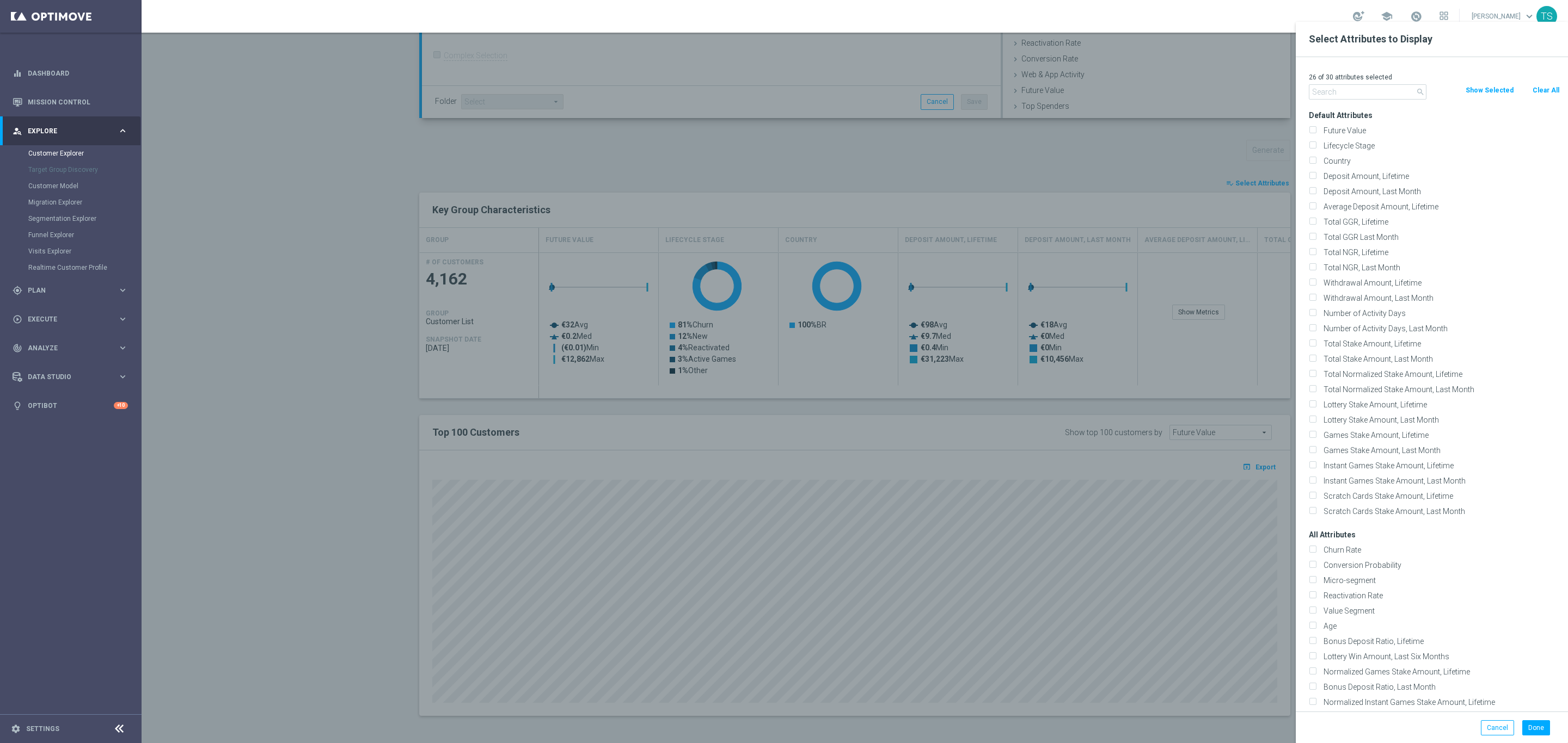
checkbox input "false"
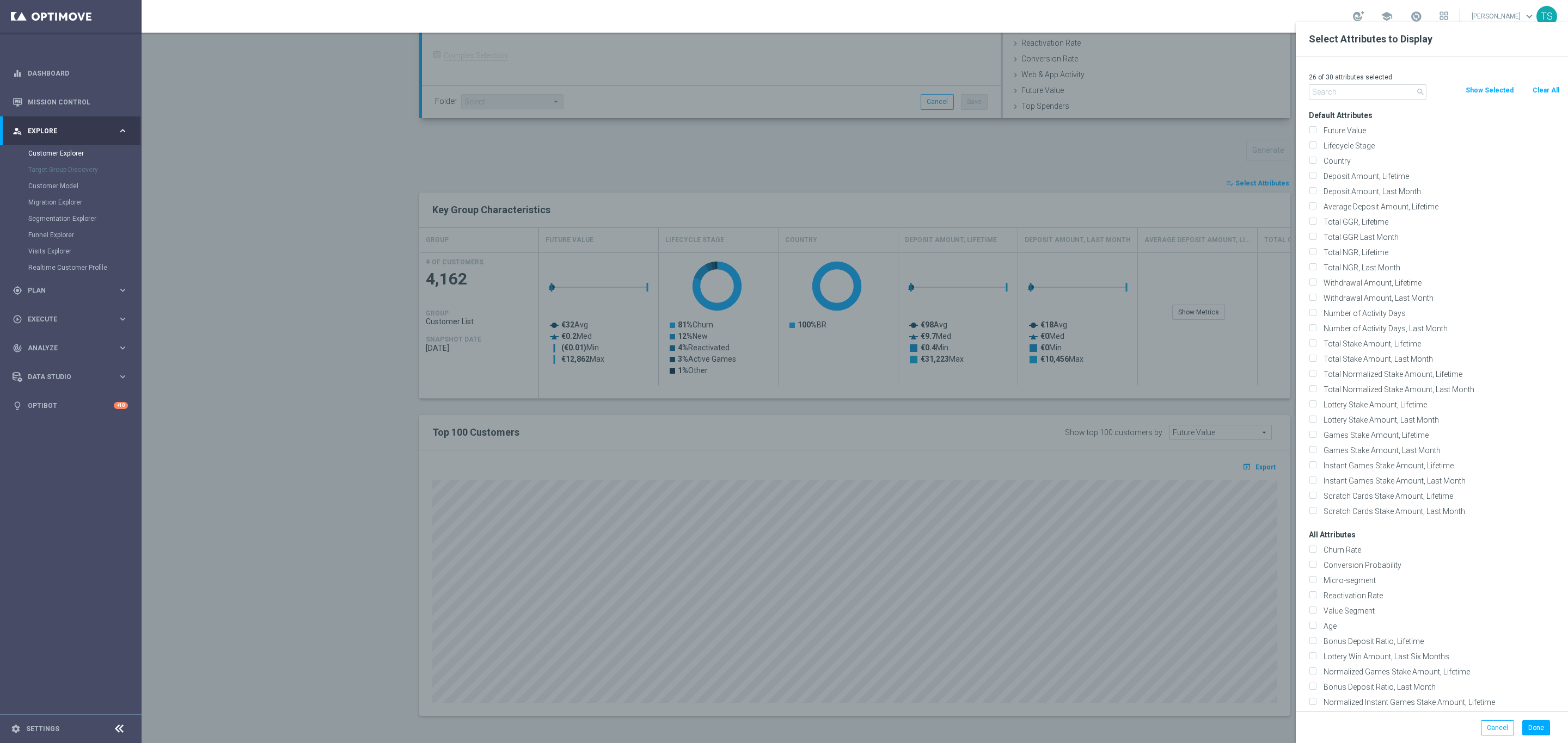
checkbox input "false"
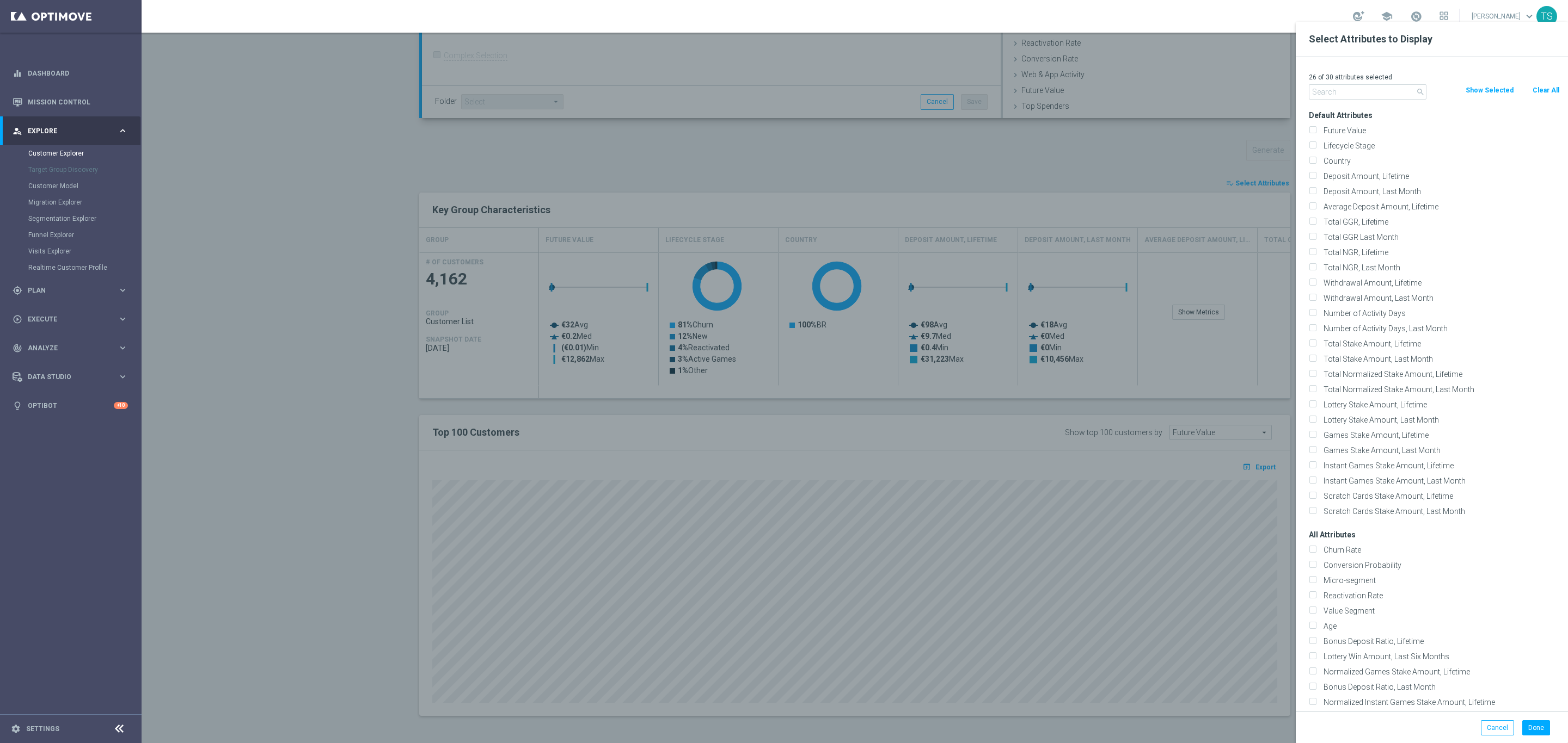
checkbox input "false"
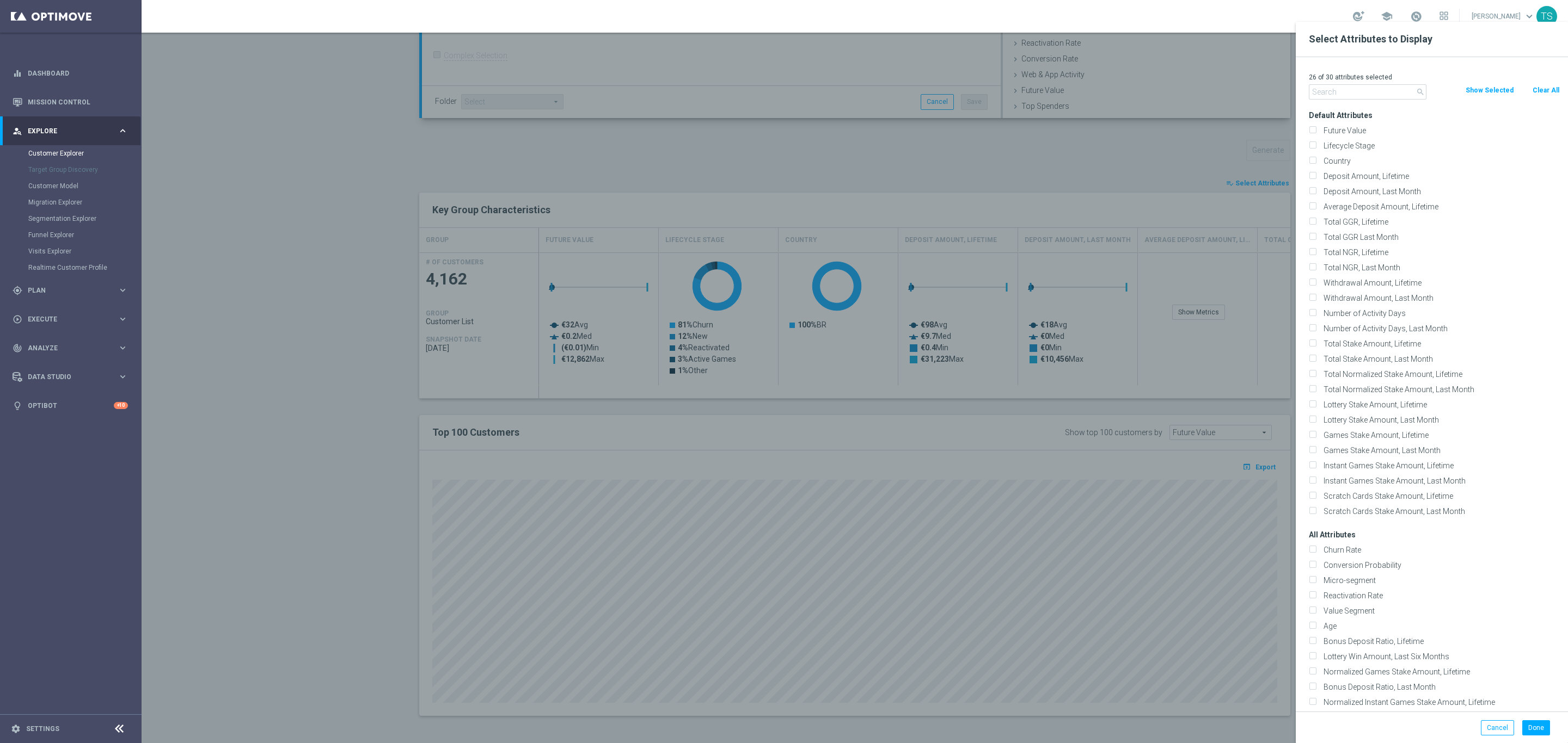
checkbox input "false"
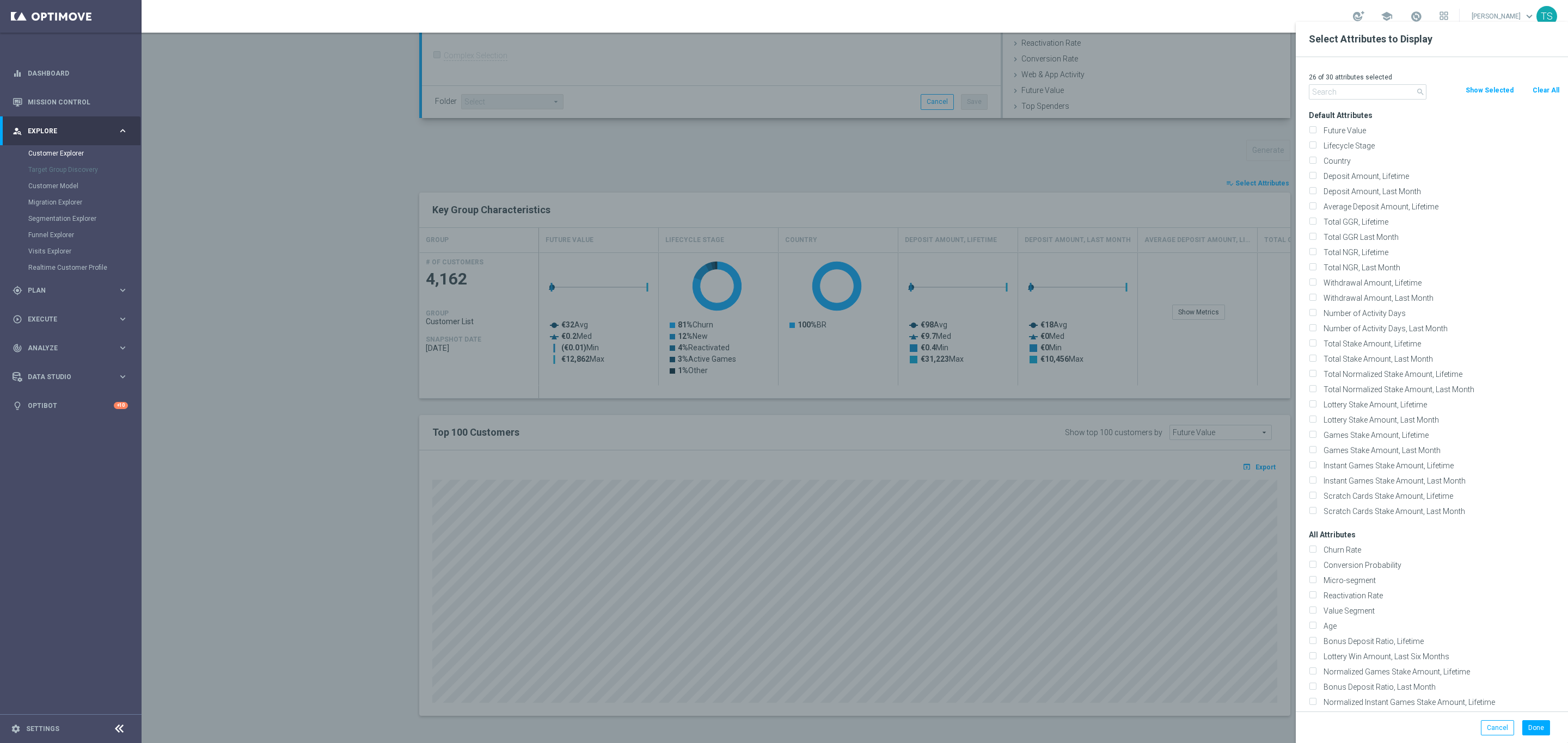
checkbox input "false"
click at [1332, 95] on input "text" at bounding box center [1367, 92] width 117 height 15
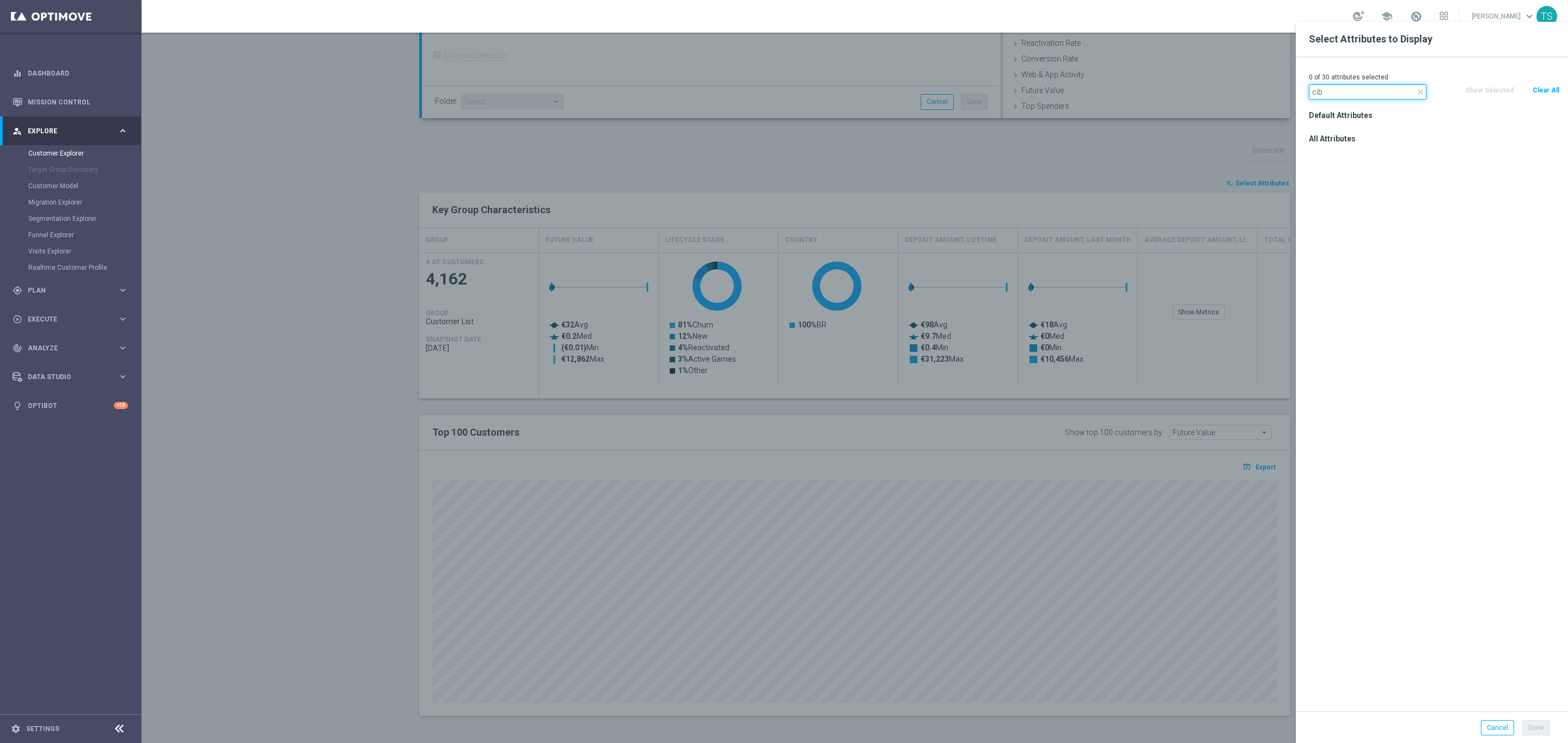
drag, startPoint x: 1332, startPoint y: 95, endPoint x: 1243, endPoint y: 100, distance: 89.1
click at [1243, 733] on div "Select Attributes to Display 0 of 30 attributes selected close cib Clear All Sh…" at bounding box center [855, 733] width 1426 height 0
type input "cid"
click at [1546, 90] on button "Clear All" at bounding box center [1546, 90] width 29 height 12
drag, startPoint x: 1360, startPoint y: 87, endPoint x: 1098, endPoint y: 95, distance: 262.1
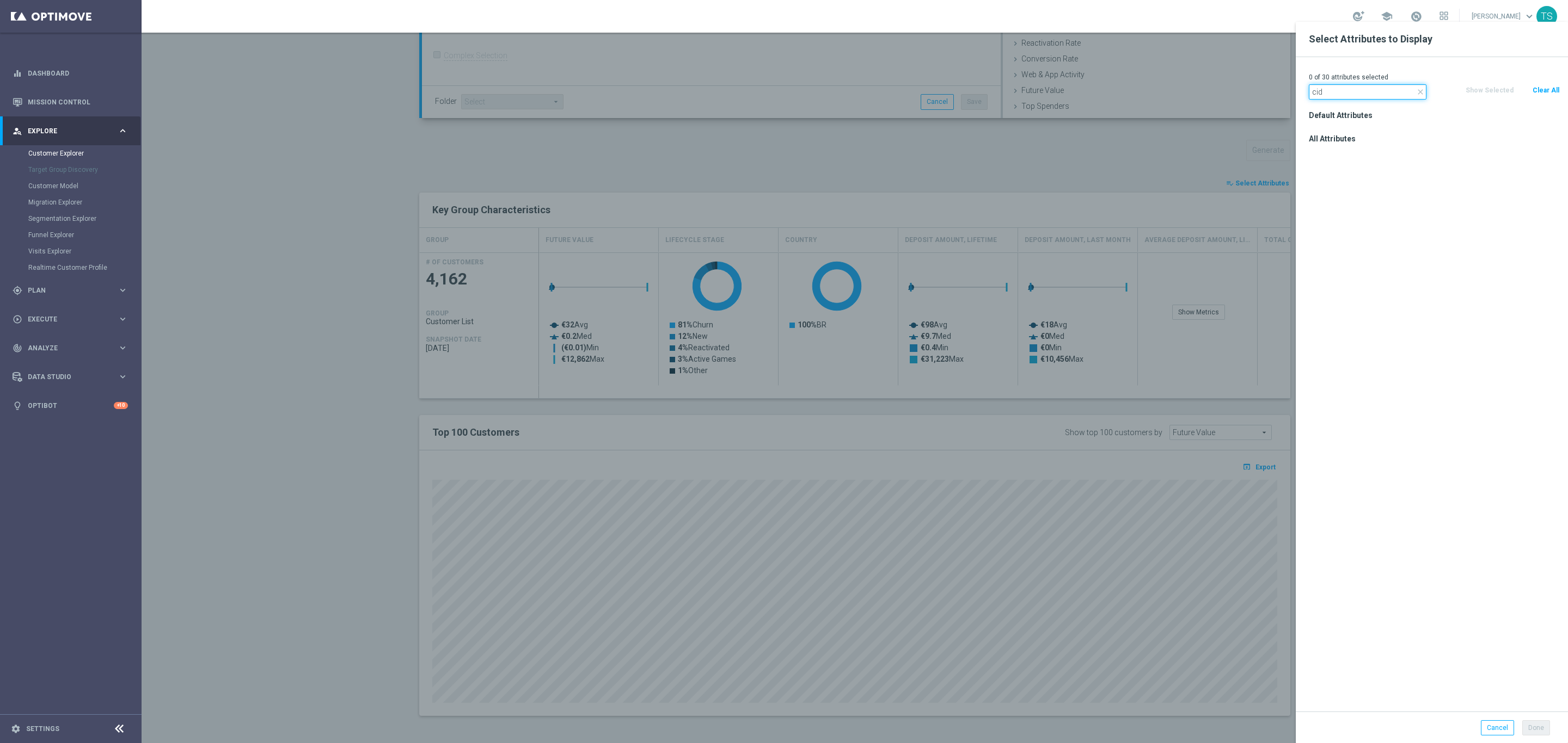
click at [1103, 733] on div "Select Attributes to Display 0 of 30 attributes selected close cid Clear All Sh…" at bounding box center [855, 733] width 1426 height 0
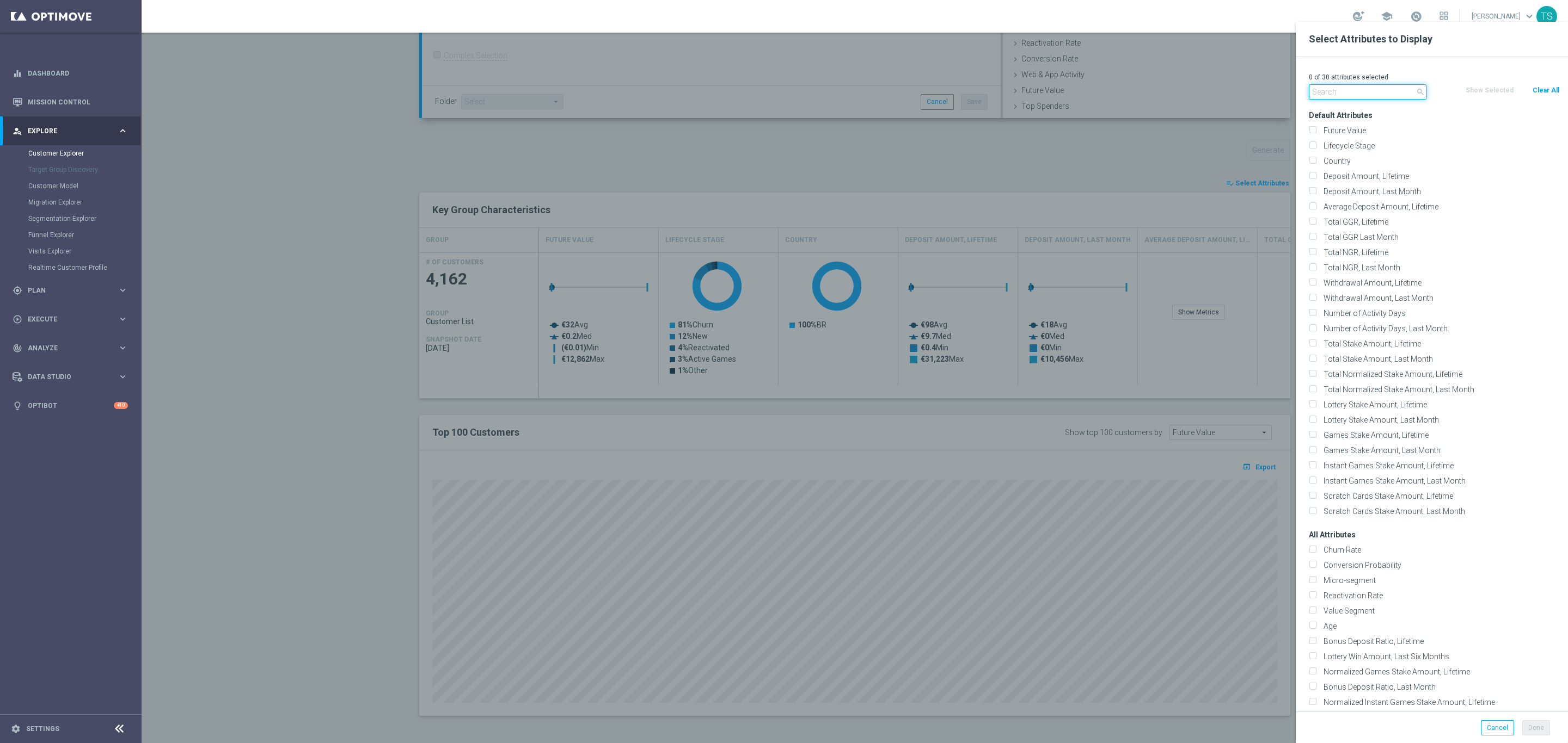
click at [1363, 92] on input "text" at bounding box center [1367, 92] width 117 height 15
click at [1313, 628] on input "Age" at bounding box center [1312, 628] width 7 height 7
checkbox input "true"
click at [1537, 723] on button "Done" at bounding box center [1536, 728] width 27 height 15
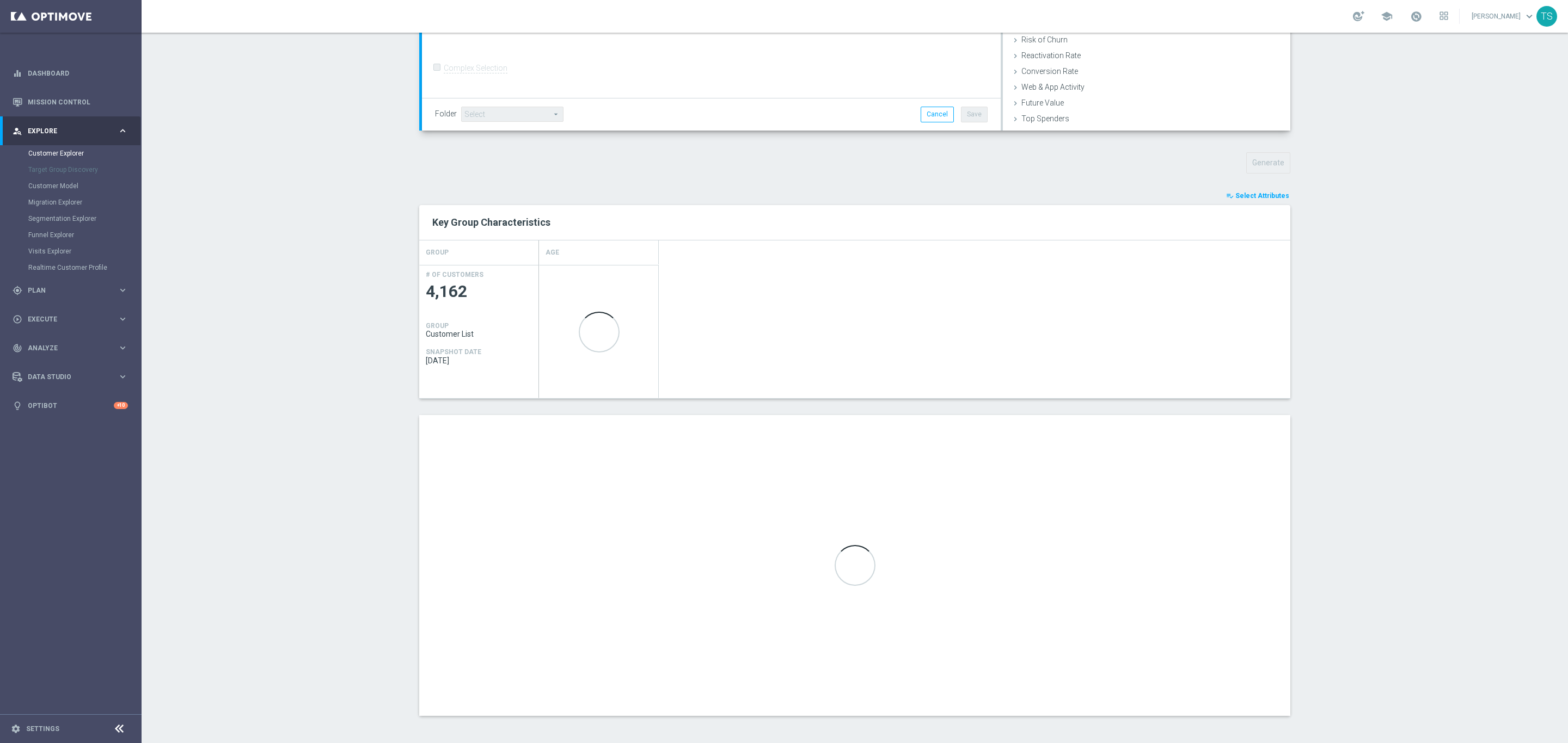
type input "Search"
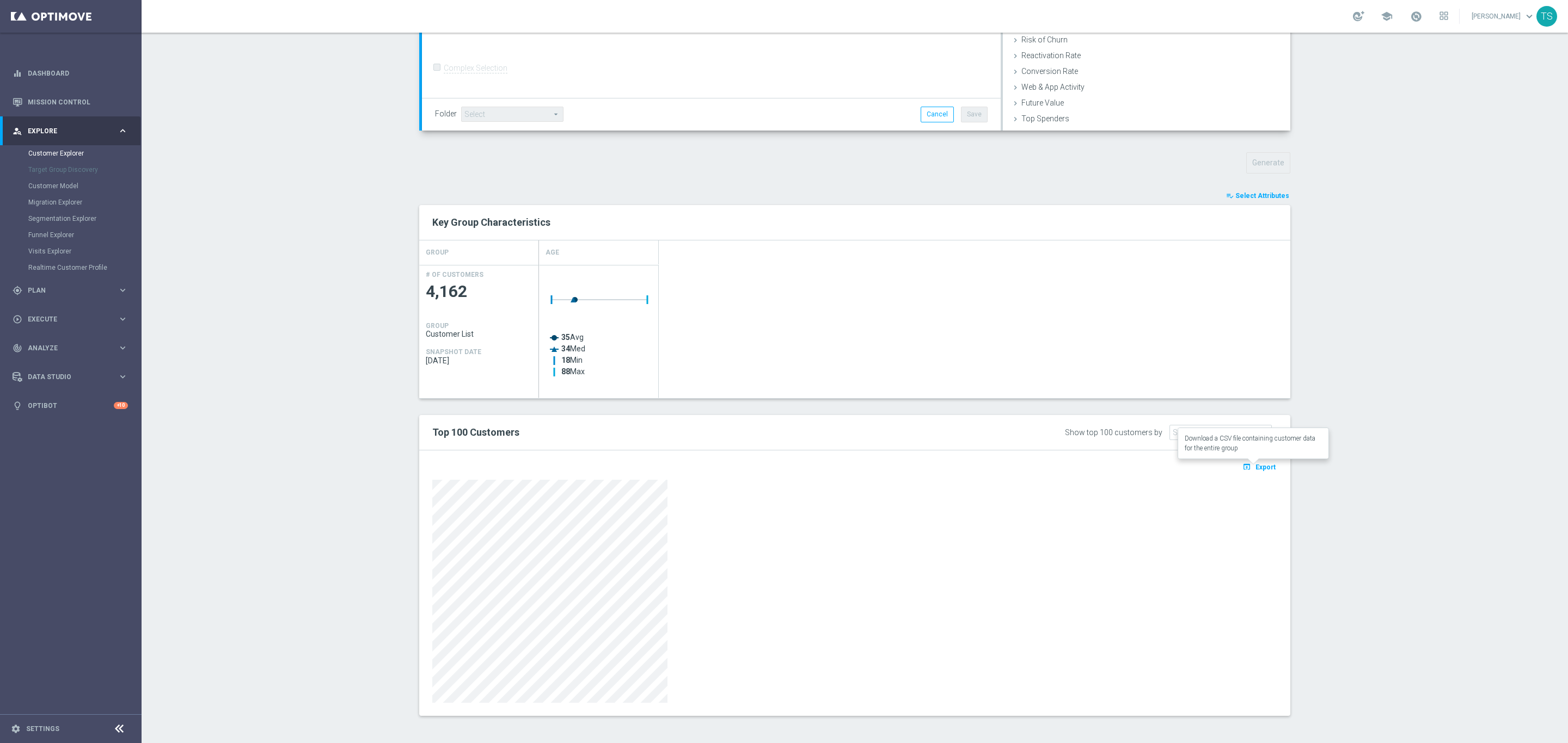
click at [1244, 470] on icon "open_in_browser" at bounding box center [1248, 467] width 12 height 9
click at [1536, 108] on section "TARGET GROUP arrow_drop_down Show Selected 0 of NaN" at bounding box center [855, 282] width 1426 height 900
drag, startPoint x: 60, startPoint y: 288, endPoint x: 74, endPoint y: 257, distance: 34.0
click at [59, 287] on span "Plan" at bounding box center [72, 290] width 90 height 7
click at [63, 183] on link "Target Groups" at bounding box center [71, 182] width 85 height 9
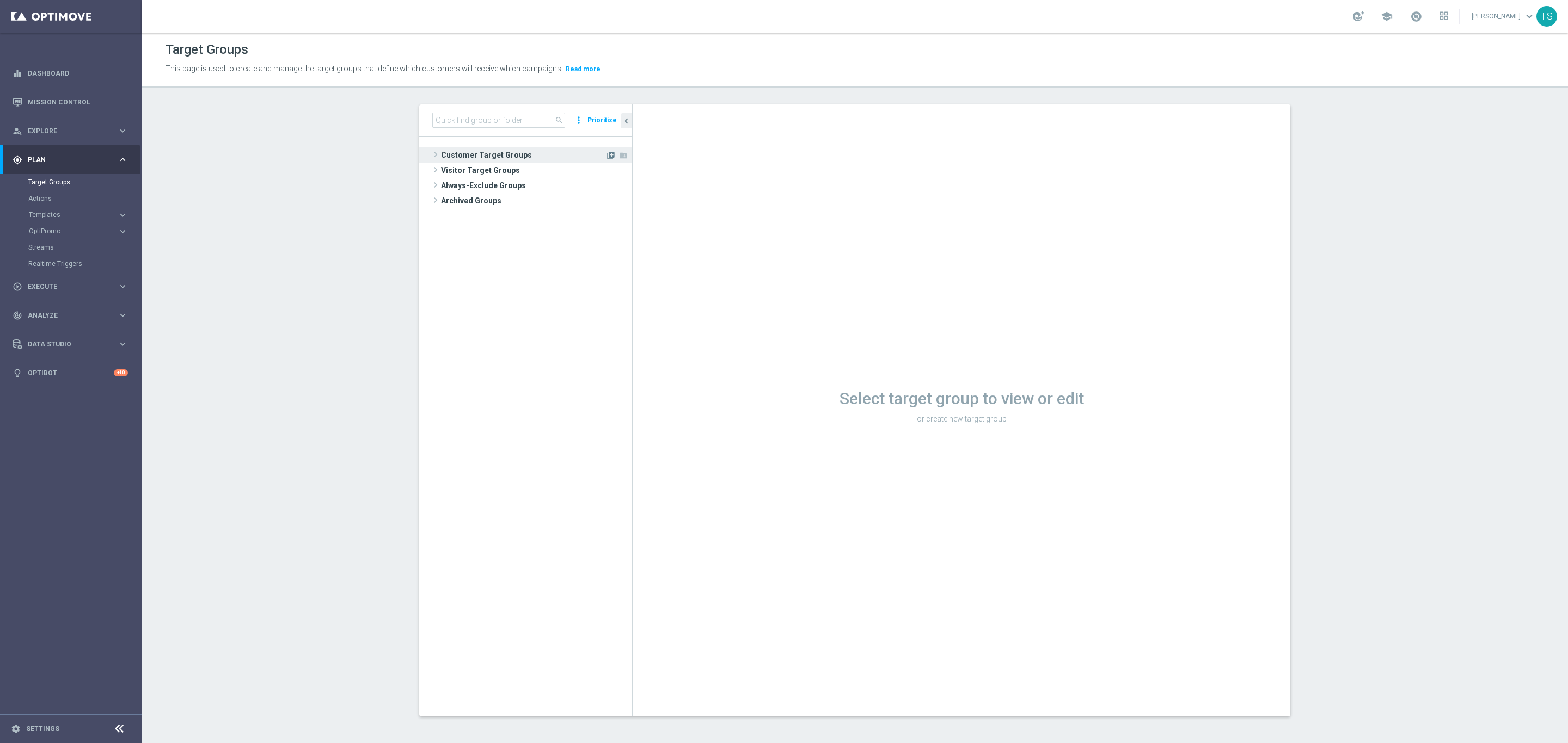
click at [607, 157] on icon "library_add" at bounding box center [611, 155] width 9 height 9
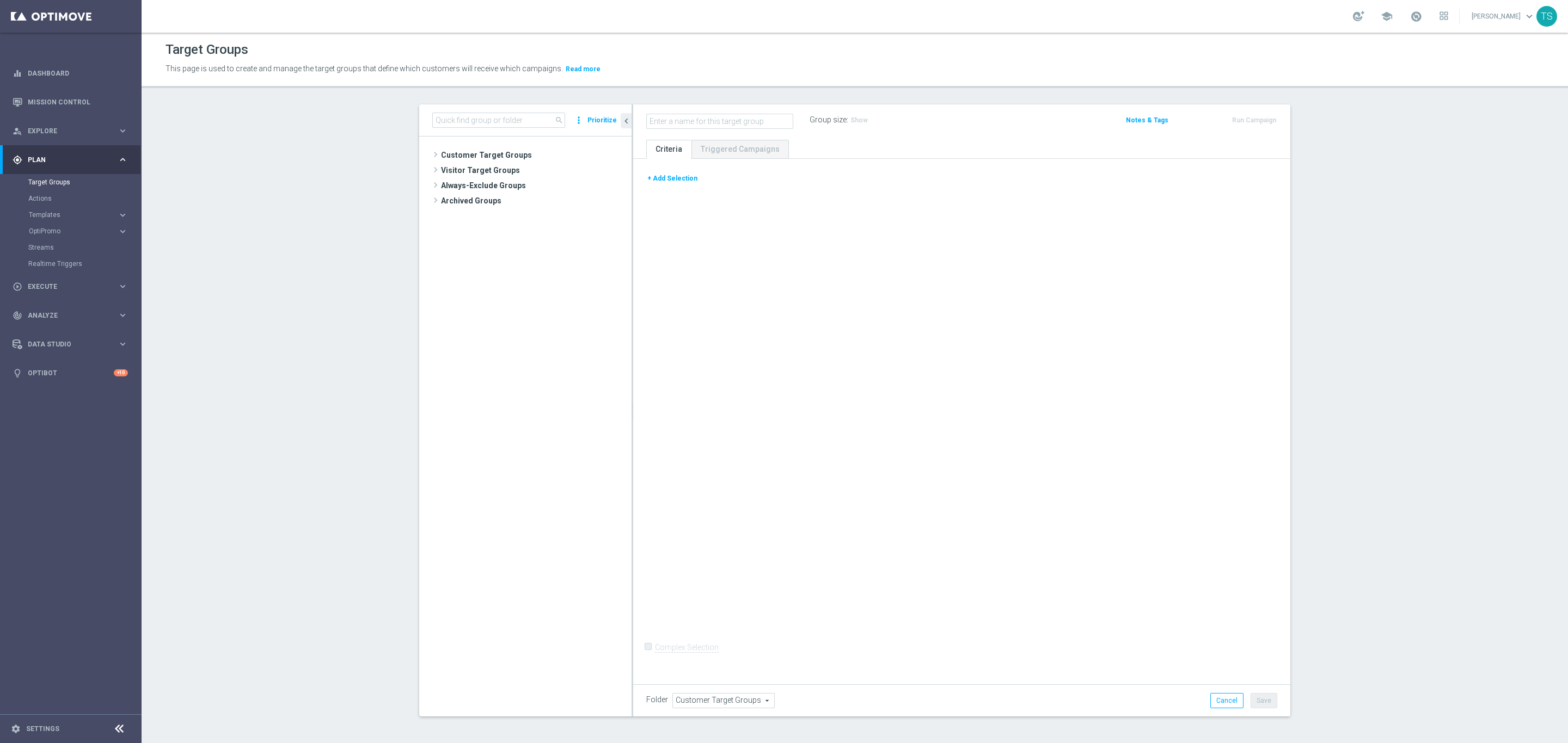
click at [668, 182] on button "+ Add Selection" at bounding box center [673, 178] width 52 height 12
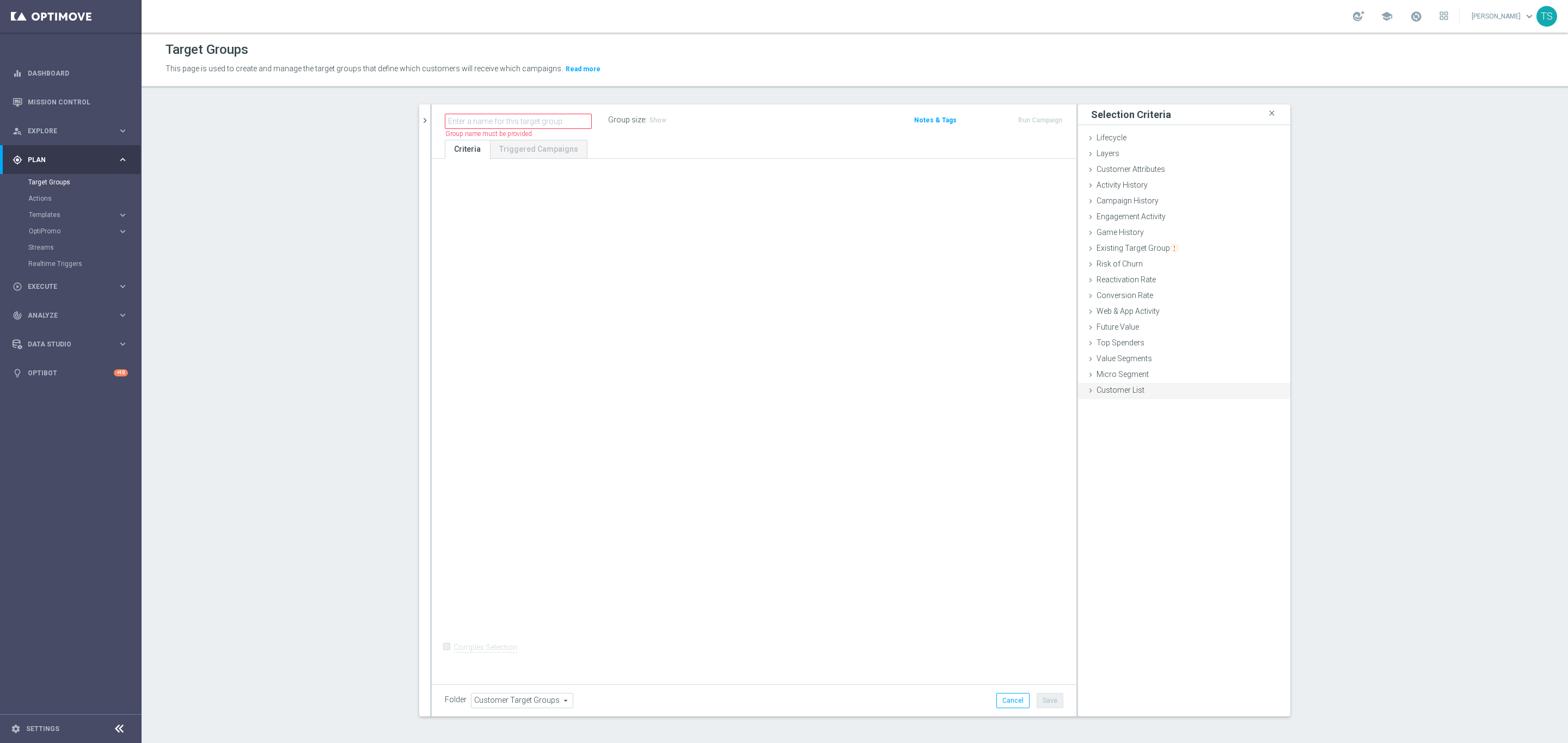
click at [1121, 389] on span "Customer List" at bounding box center [1121, 390] width 48 height 9
click at [1116, 475] on label "Import CSV File" at bounding box center [1122, 480] width 55 height 14
click at [0, 0] on input "Import CSV File" at bounding box center [0, 0] width 0 height 0
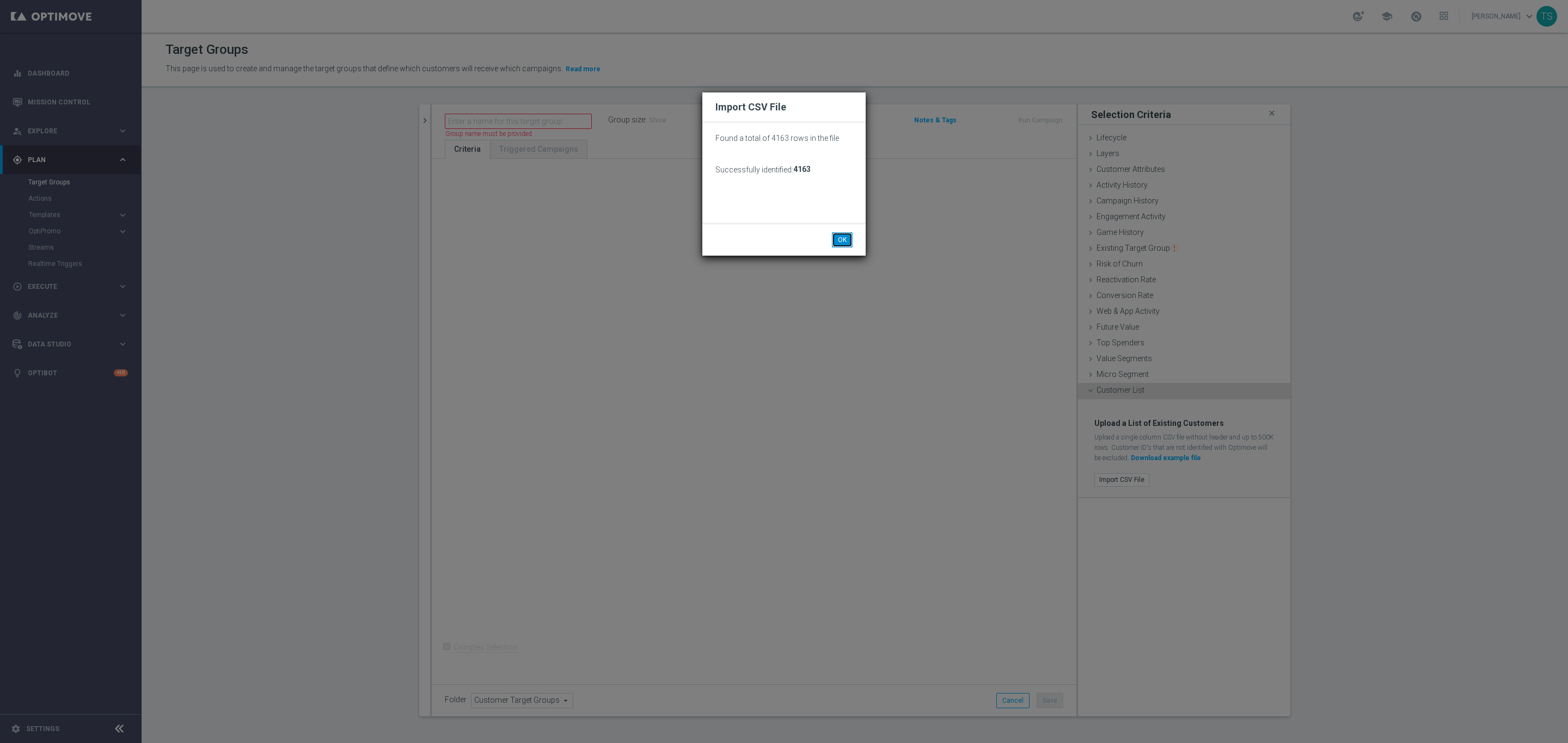
click at [840, 237] on button "OK" at bounding box center [842, 240] width 21 height 15
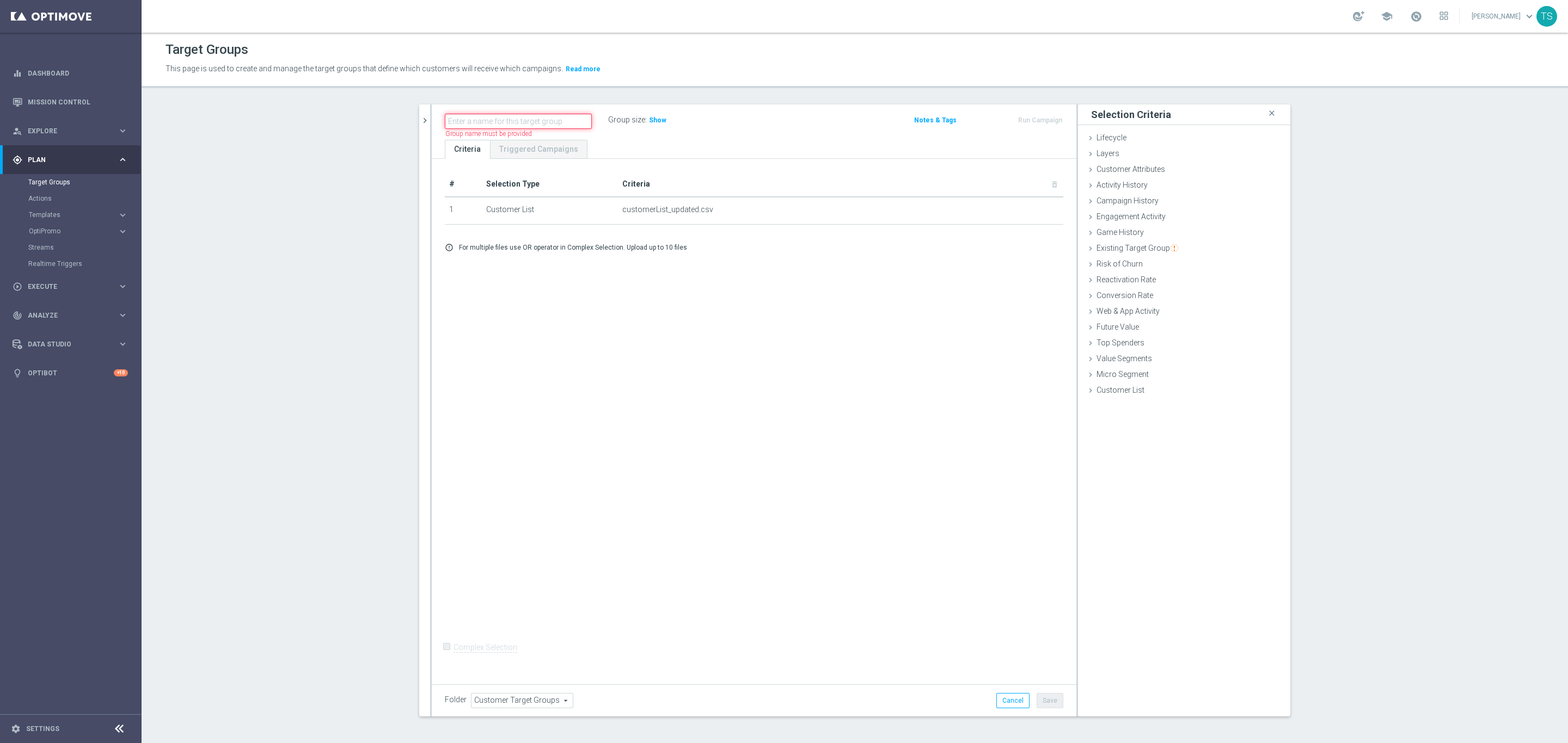
click at [537, 121] on input "text" at bounding box center [518, 122] width 147 height 15
